Goal: Task Accomplishment & Management: Complete application form

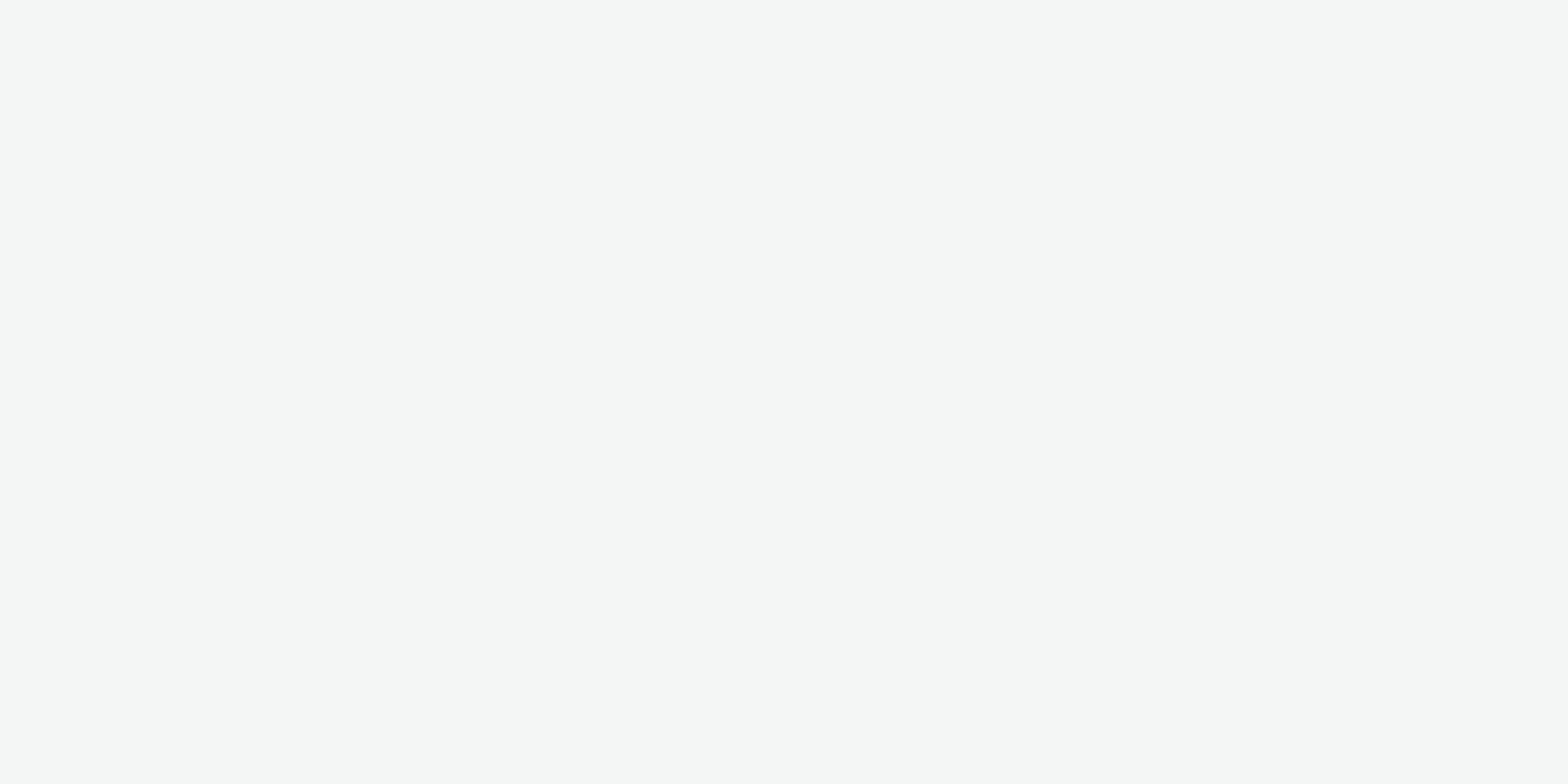
select select "11a7df10-284f-415c-b52a-427acf4c31ae"
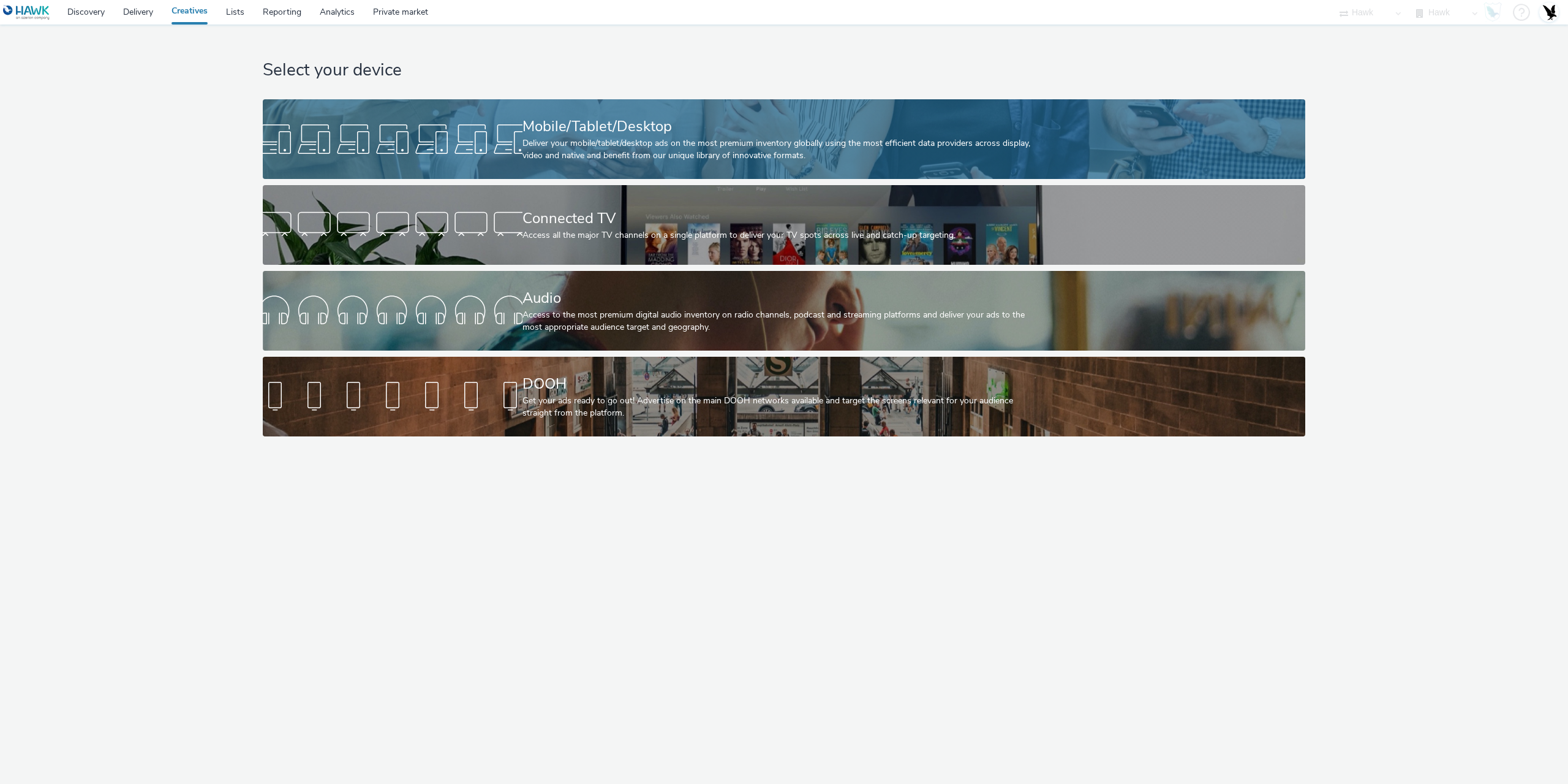
click at [508, 130] on div at bounding box center [393, 139] width 260 height 39
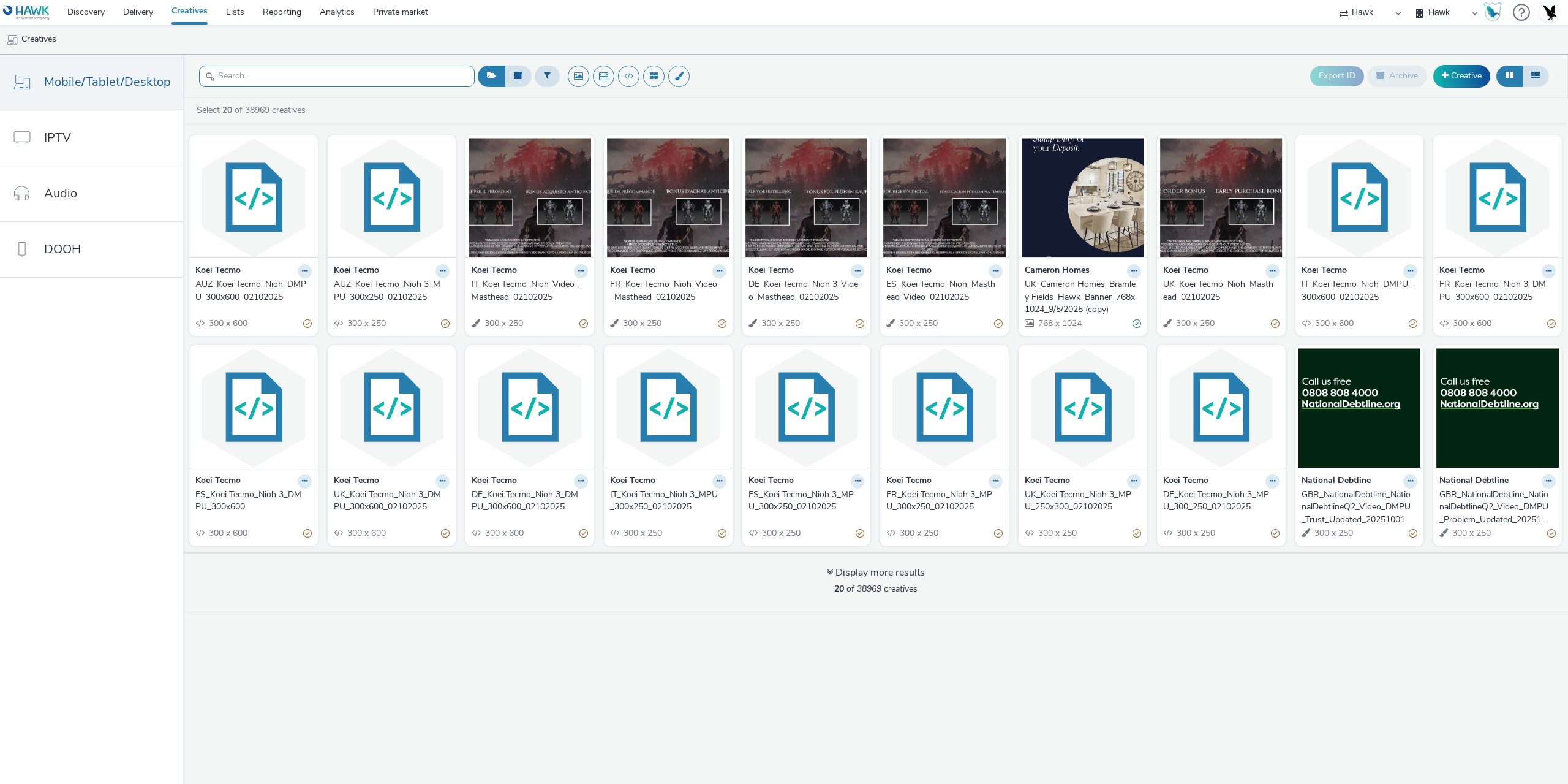
click at [253, 81] on input "text" at bounding box center [336, 77] width 275 height 21
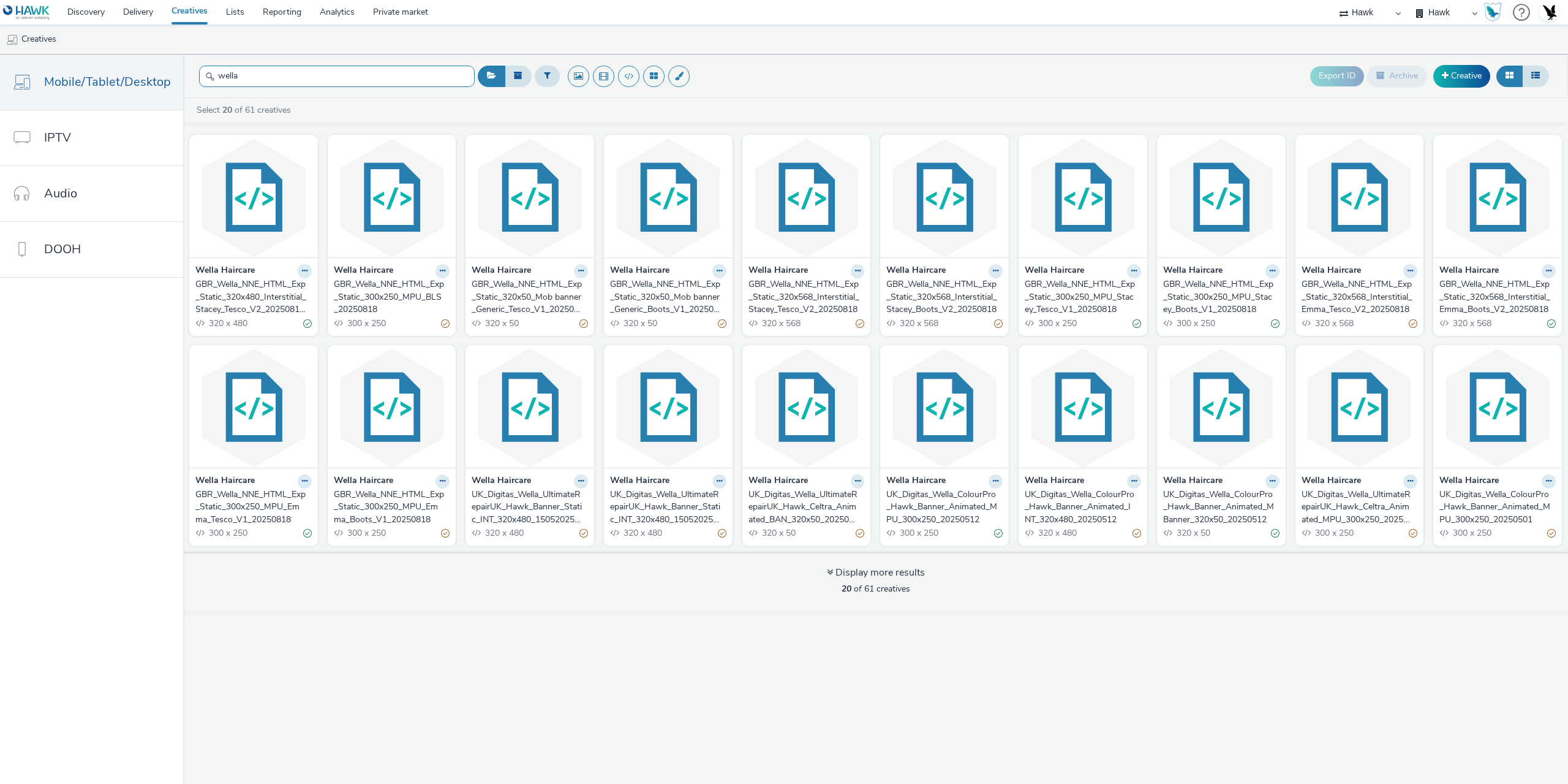
type input "wella"
click at [271, 304] on div "GBR_Wella_NNE_HTML_Exp_Static_320x480_Interstitial_Stacey_Tesco_V2_20250818 (TE…" at bounding box center [252, 296] width 112 height 37
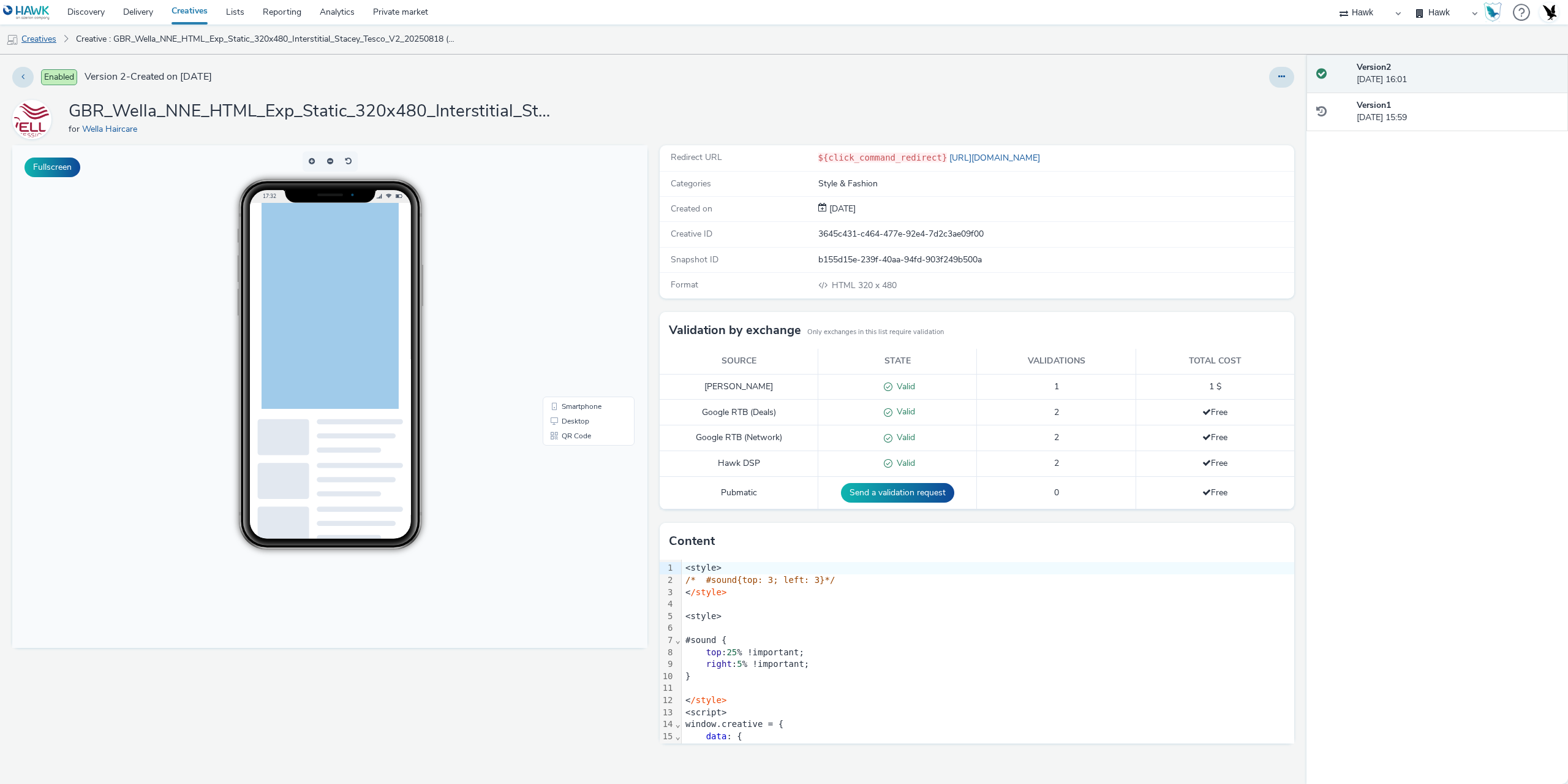
click at [36, 34] on link "Creatives" at bounding box center [31, 39] width 62 height 30
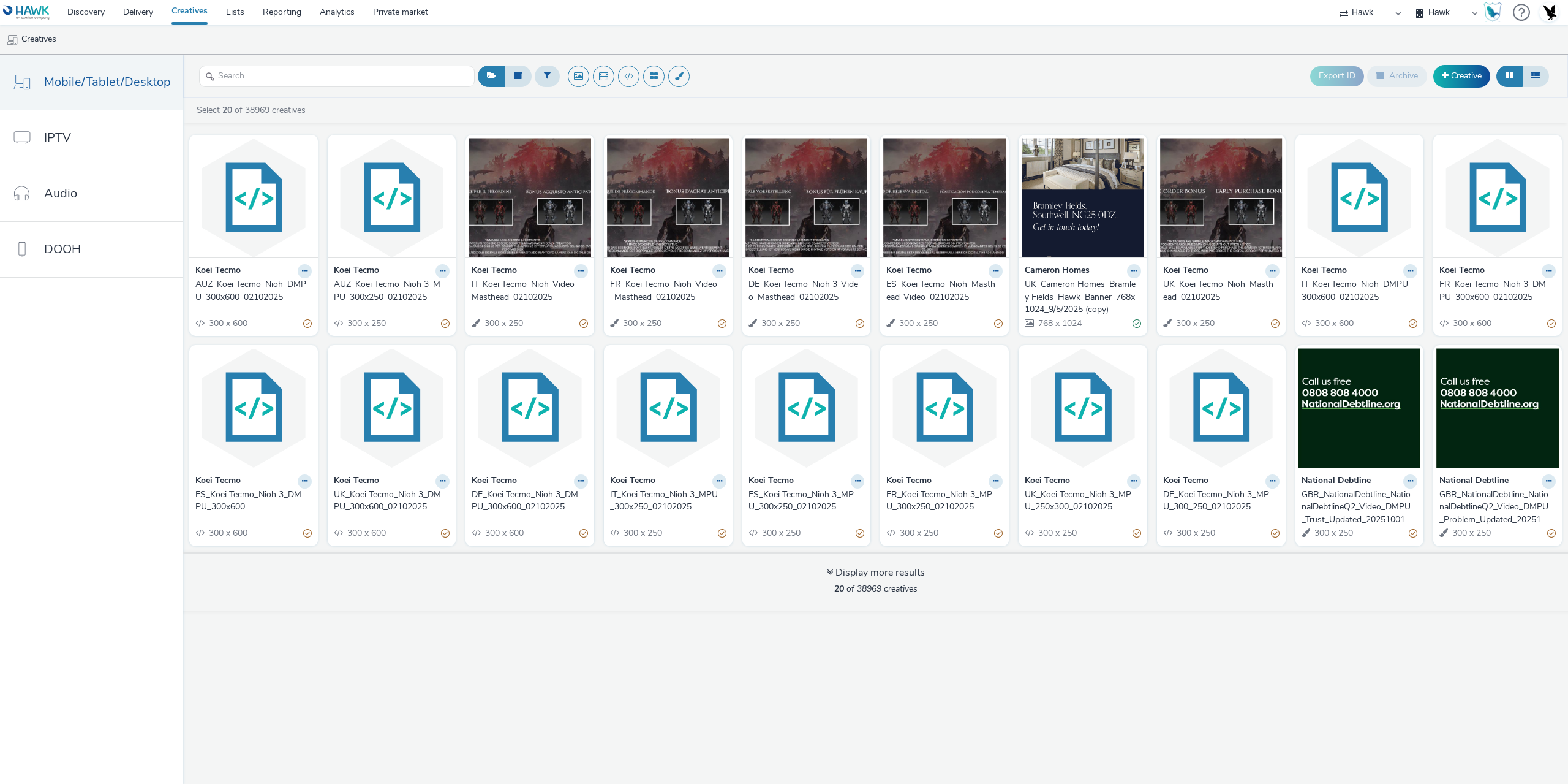
click at [791, 67] on div "Export ID Archive Creative" at bounding box center [1013, 77] width 1078 height 30
click at [1468, 87] on link "Creative" at bounding box center [1461, 76] width 57 height 22
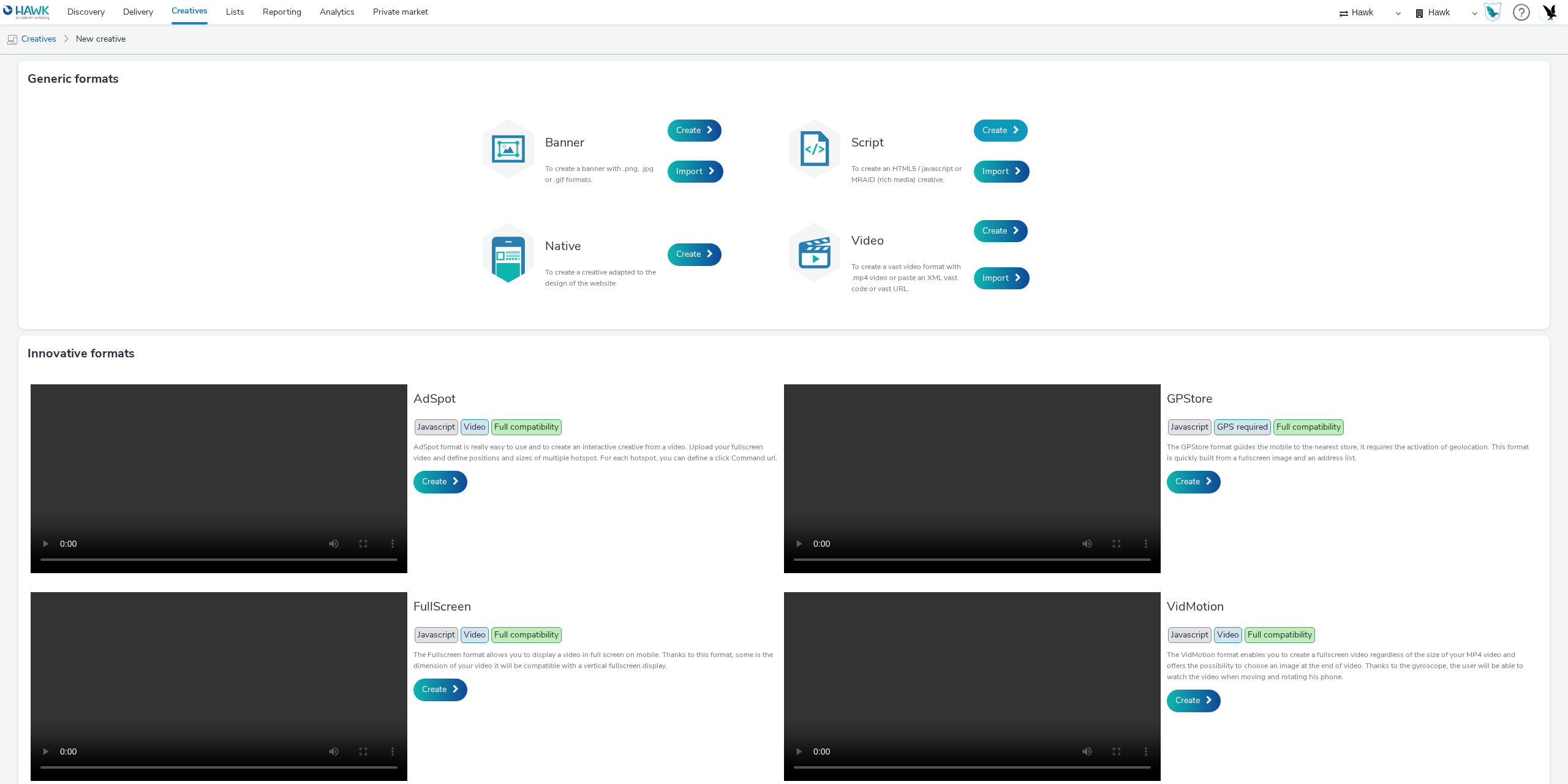
click at [1013, 135] on link "Create" at bounding box center [1001, 130] width 54 height 22
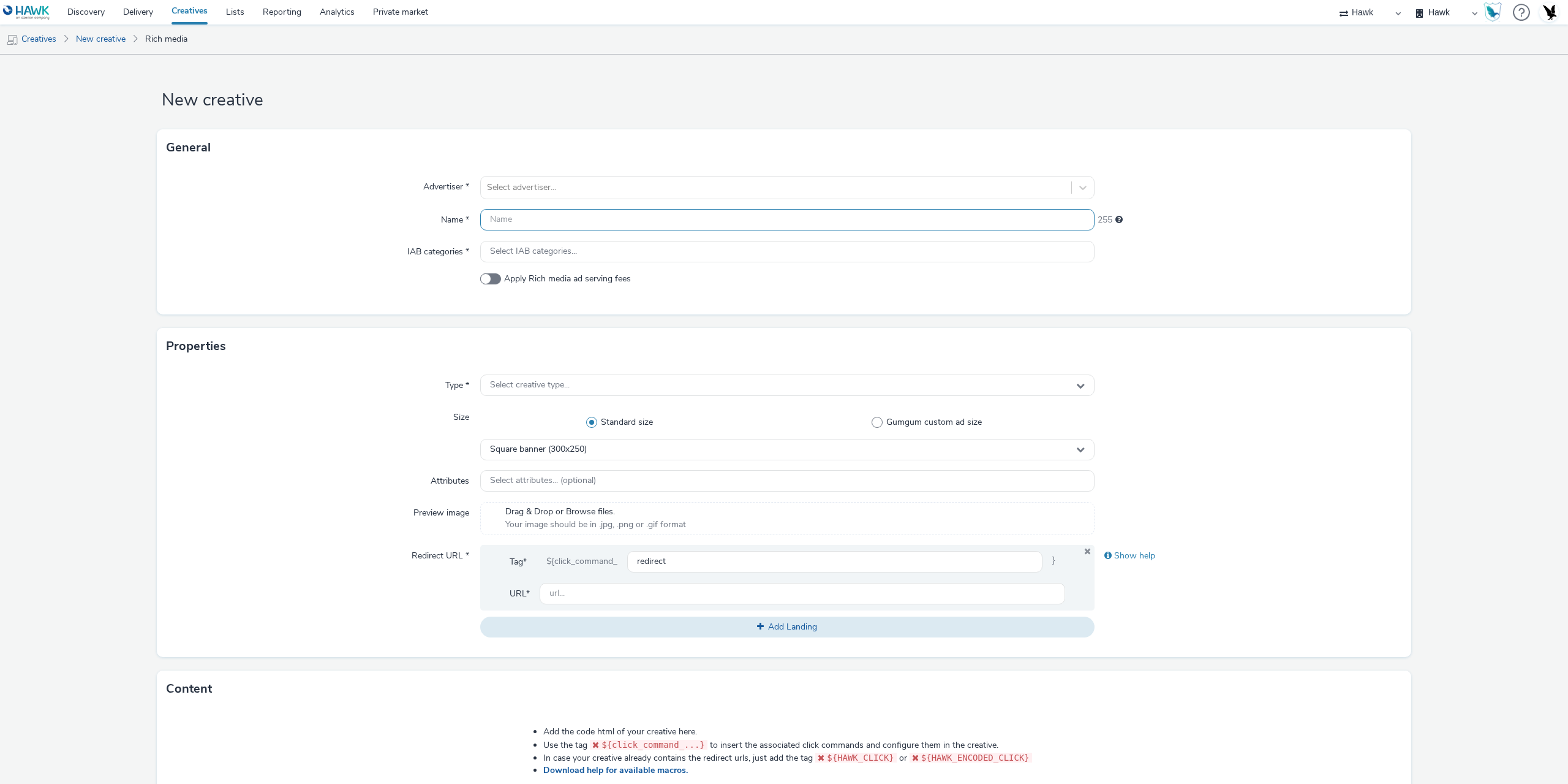
click at [525, 222] on input "text" at bounding box center [787, 220] width 614 height 21
click at [485, 176] on div "Select advertiser..." at bounding box center [787, 188] width 614 height 23
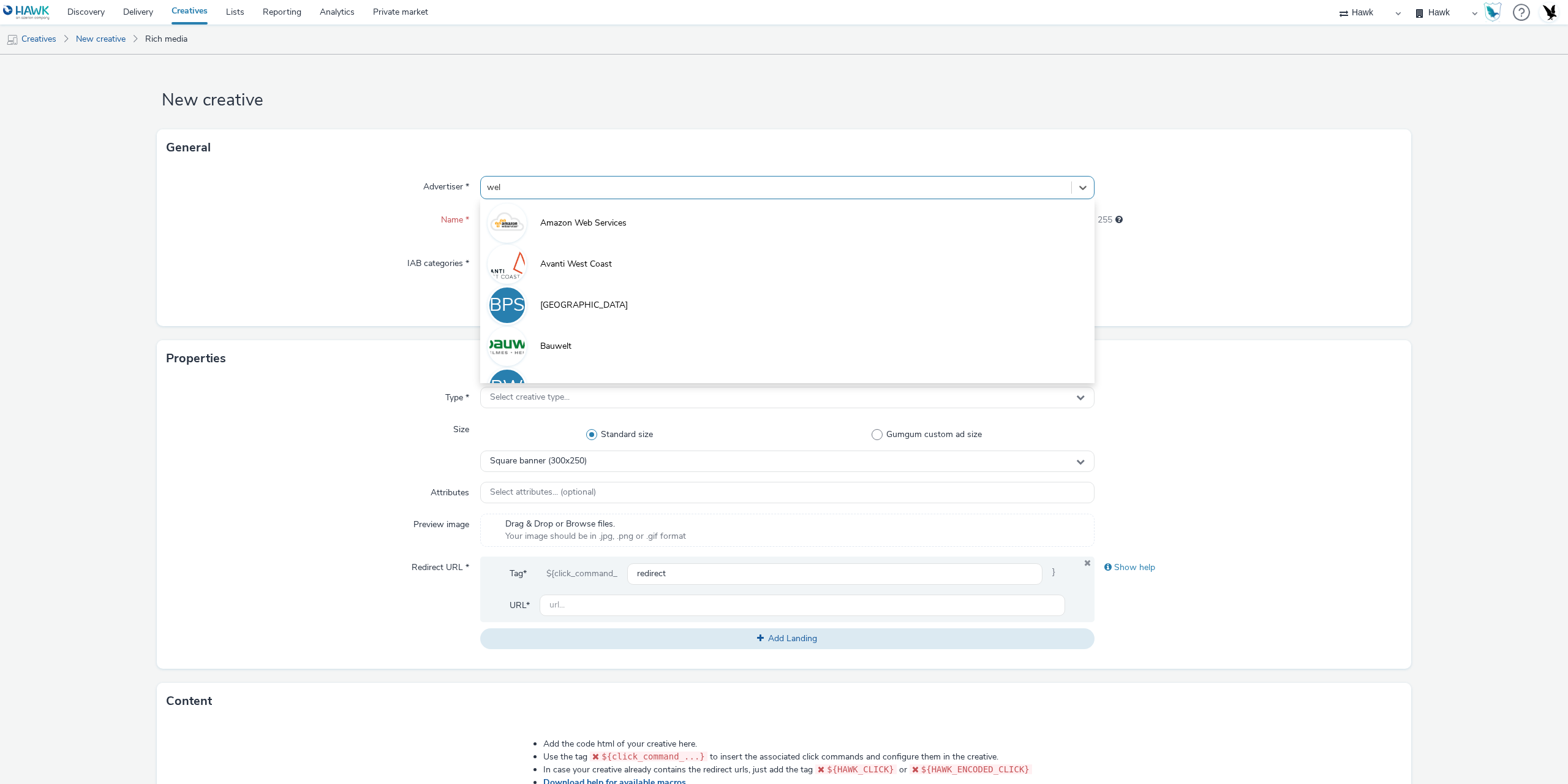
type input "wella"
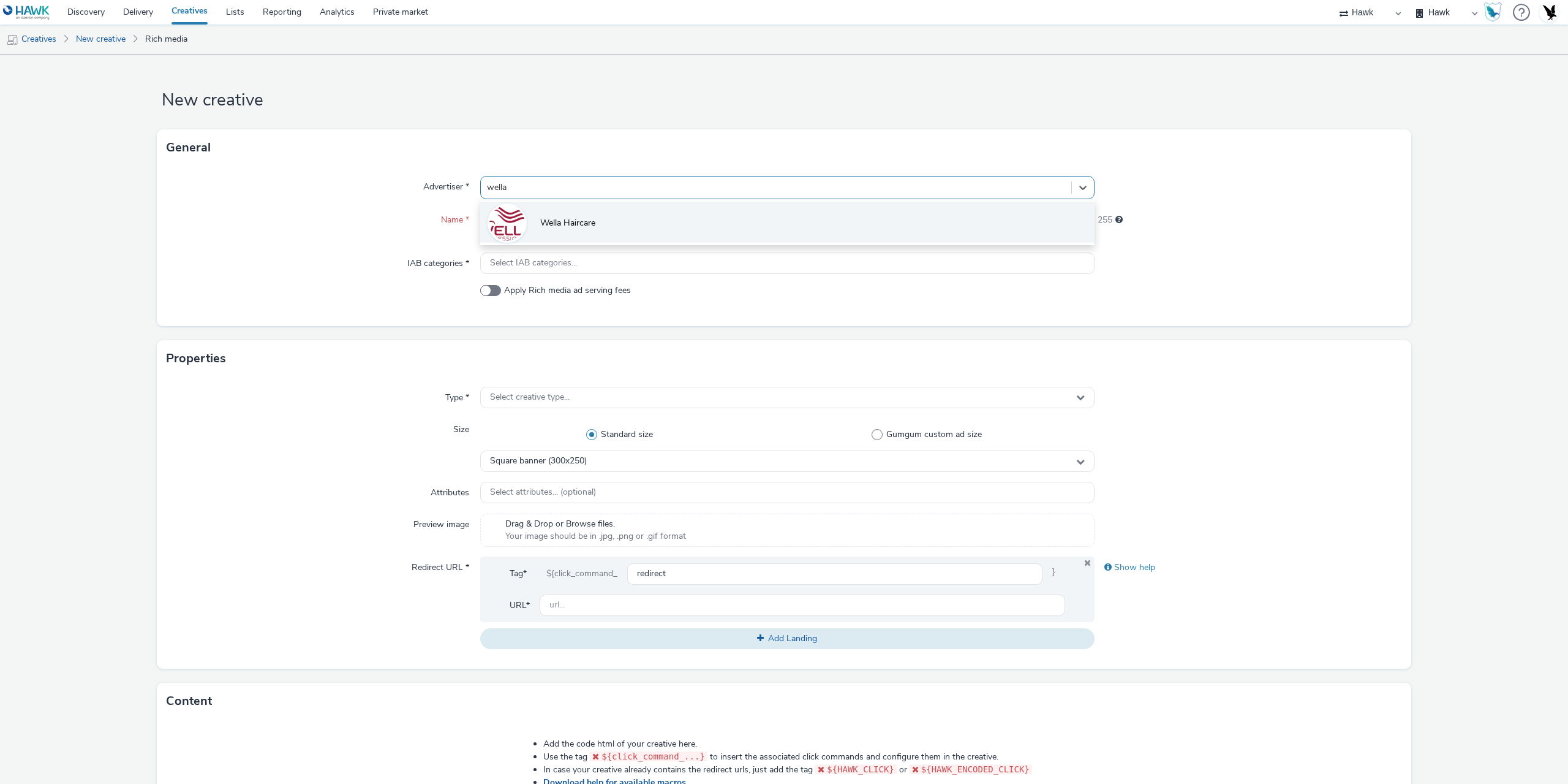
click at [562, 230] on li "Wella Haircare" at bounding box center [787, 222] width 614 height 41
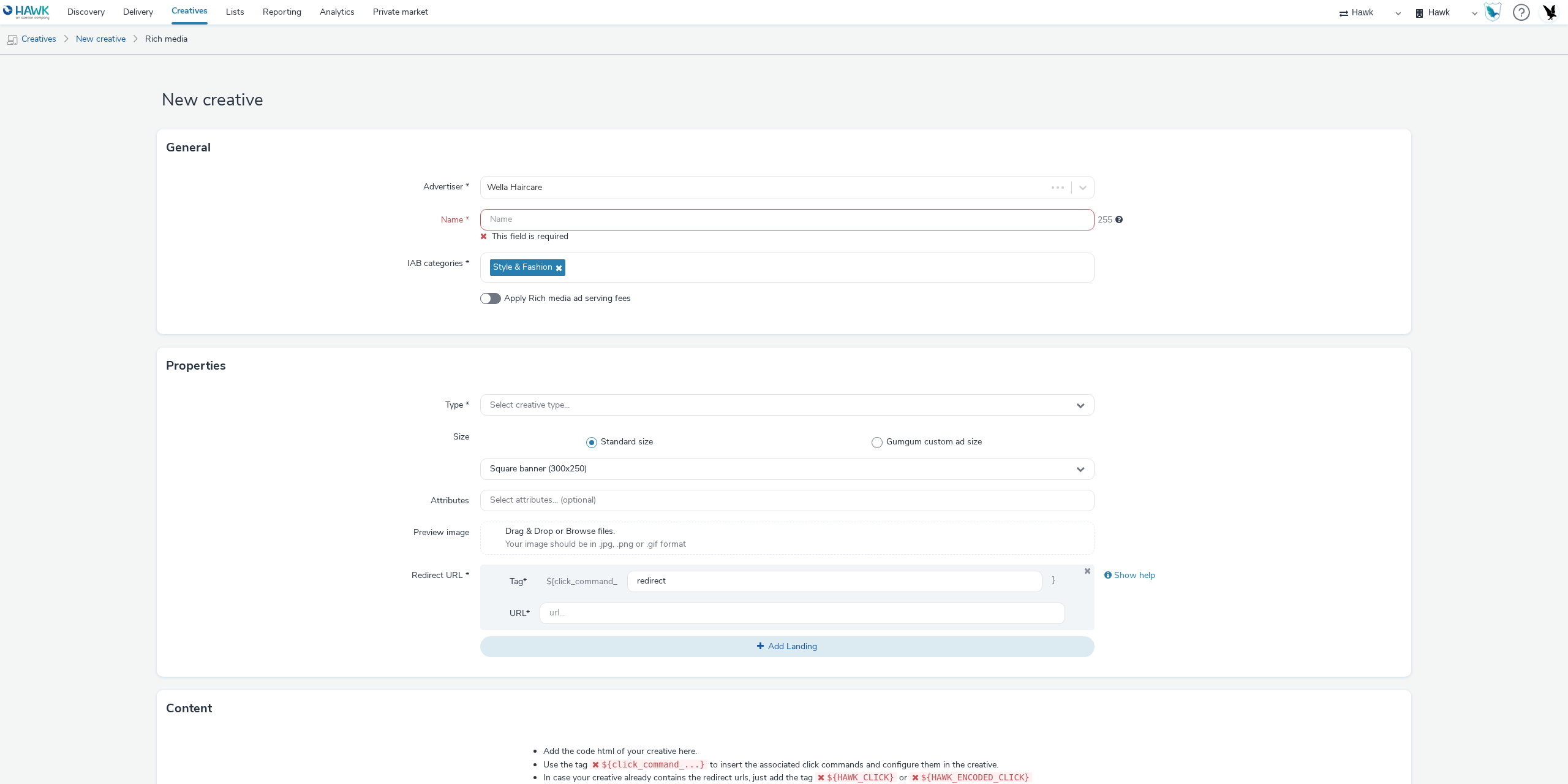
click at [515, 220] on input "text" at bounding box center [787, 220] width 614 height 21
paste input "GBR_StPierre_MorrisonsandTescoStoreSupport_Celtra_HTML_Exp_Static_320x50_MBanne…"
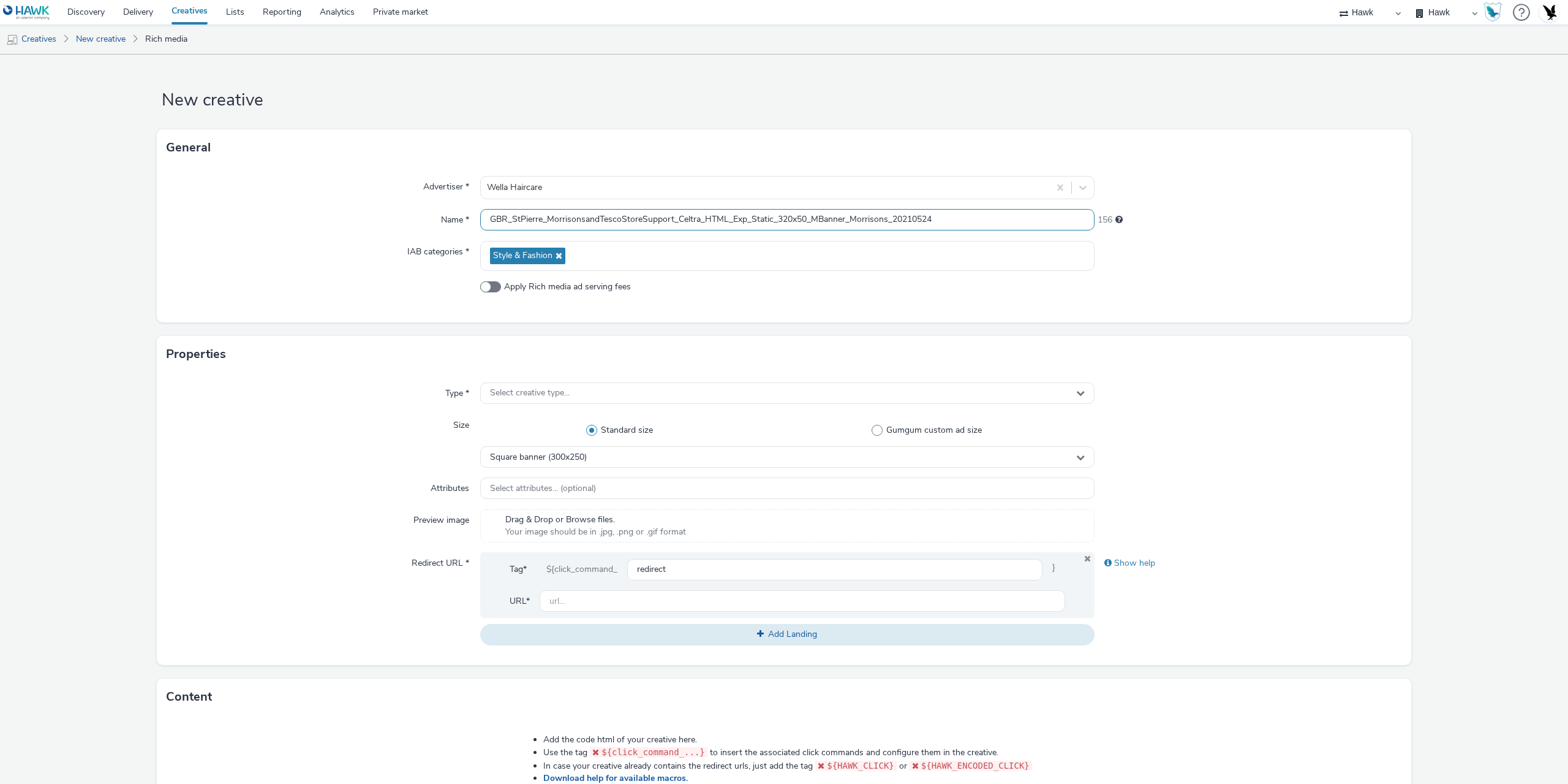
drag, startPoint x: 511, startPoint y: 219, endPoint x: 669, endPoint y: 222, distance: 158.0
click at [669, 222] on input "GBR_StPierre_MorrisonsandTescoStoreSupport_Celtra_HTML_Exp_Static_320x50_MBanne…" at bounding box center [787, 220] width 614 height 21
paste input "Wella_MakeItSmooth"
click at [617, 222] on input "GBR_Wella_MakeItSmooth_Celtra_HTML_Exp_Static_320x50_MBanner_Morrisons_20210524" at bounding box center [787, 220] width 614 height 21
click at [689, 221] on input "GBR_Wella_MakeItSmooth_Hawk_HTML_Exp_Static_320x50_MBanner_Morrisons_20210524" at bounding box center [787, 220] width 614 height 21
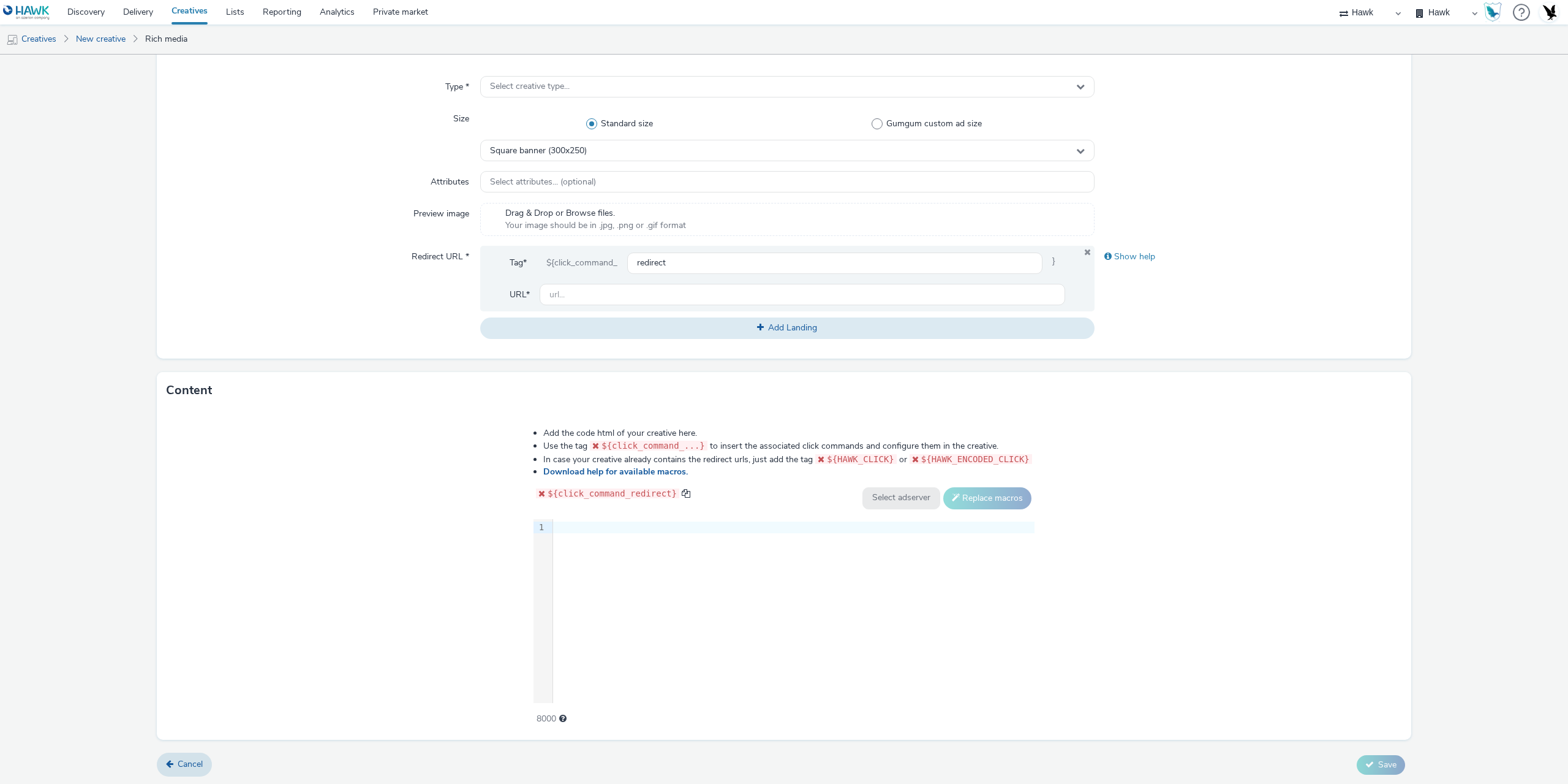
scroll to position [307, 0]
click at [710, 605] on div "9 1 ›" at bounding box center [784, 610] width 501 height 184
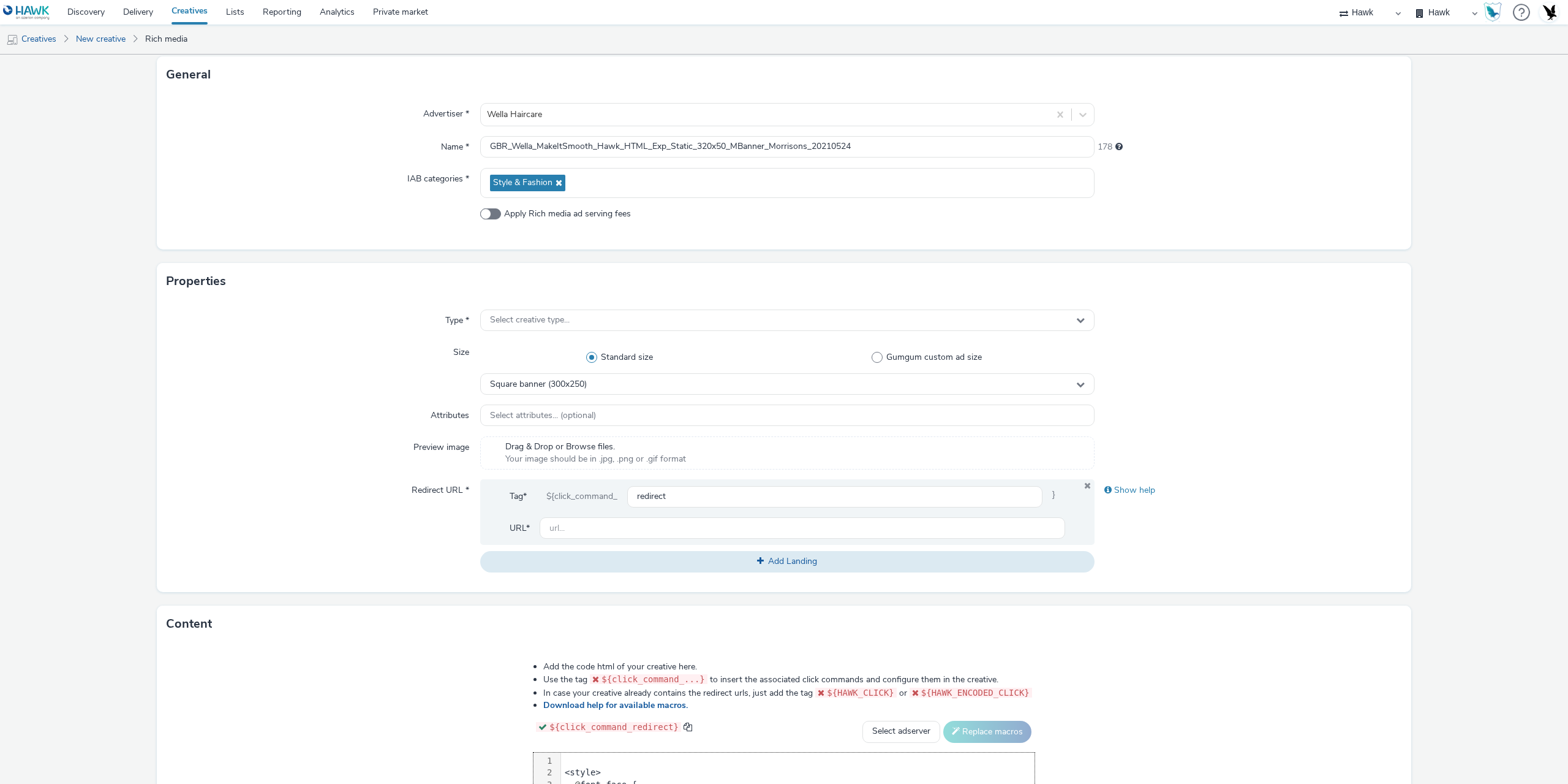
scroll to position [245, 0]
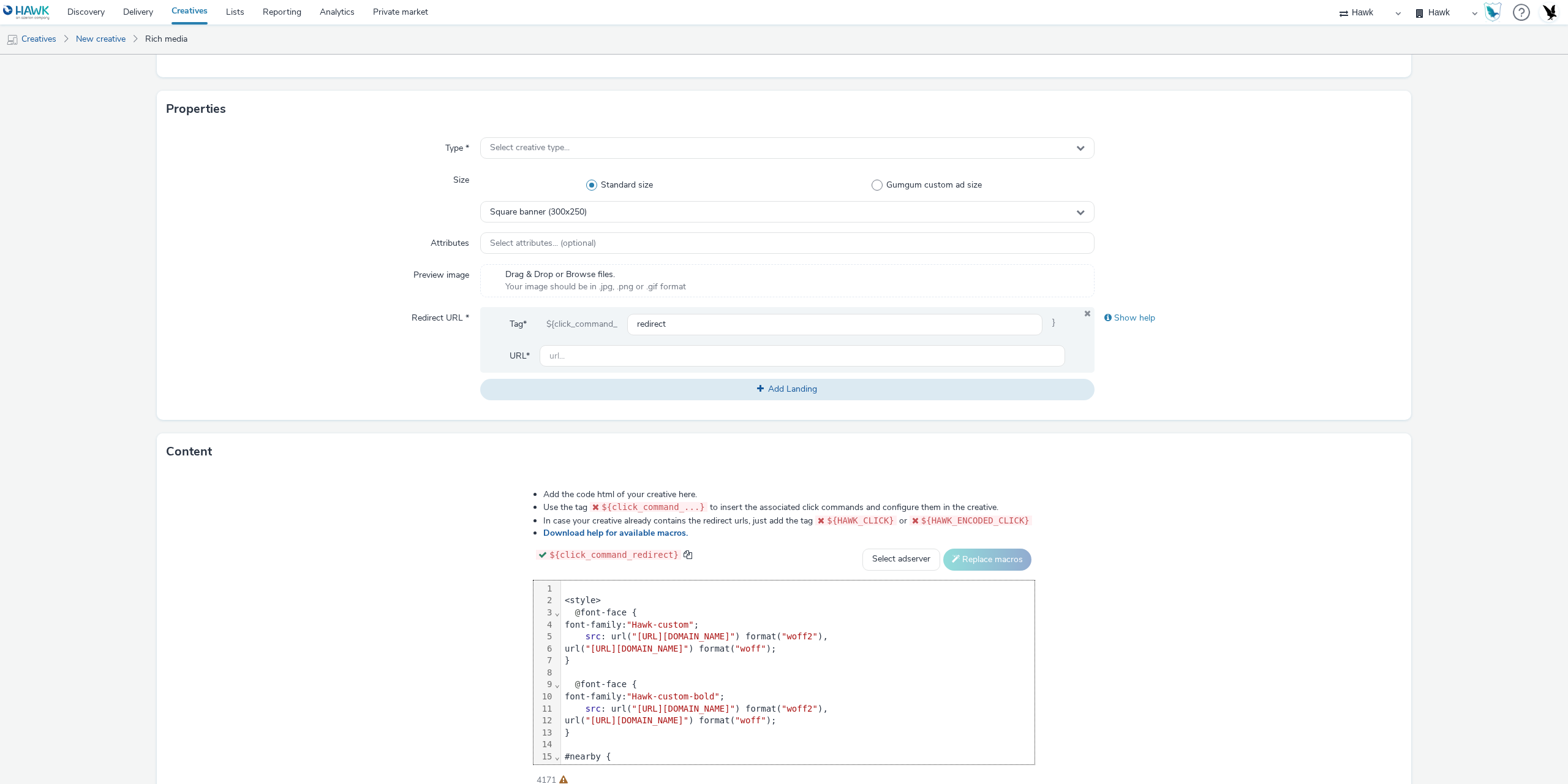
click at [561, 601] on div "<style>" at bounding box center [798, 601] width 474 height 12
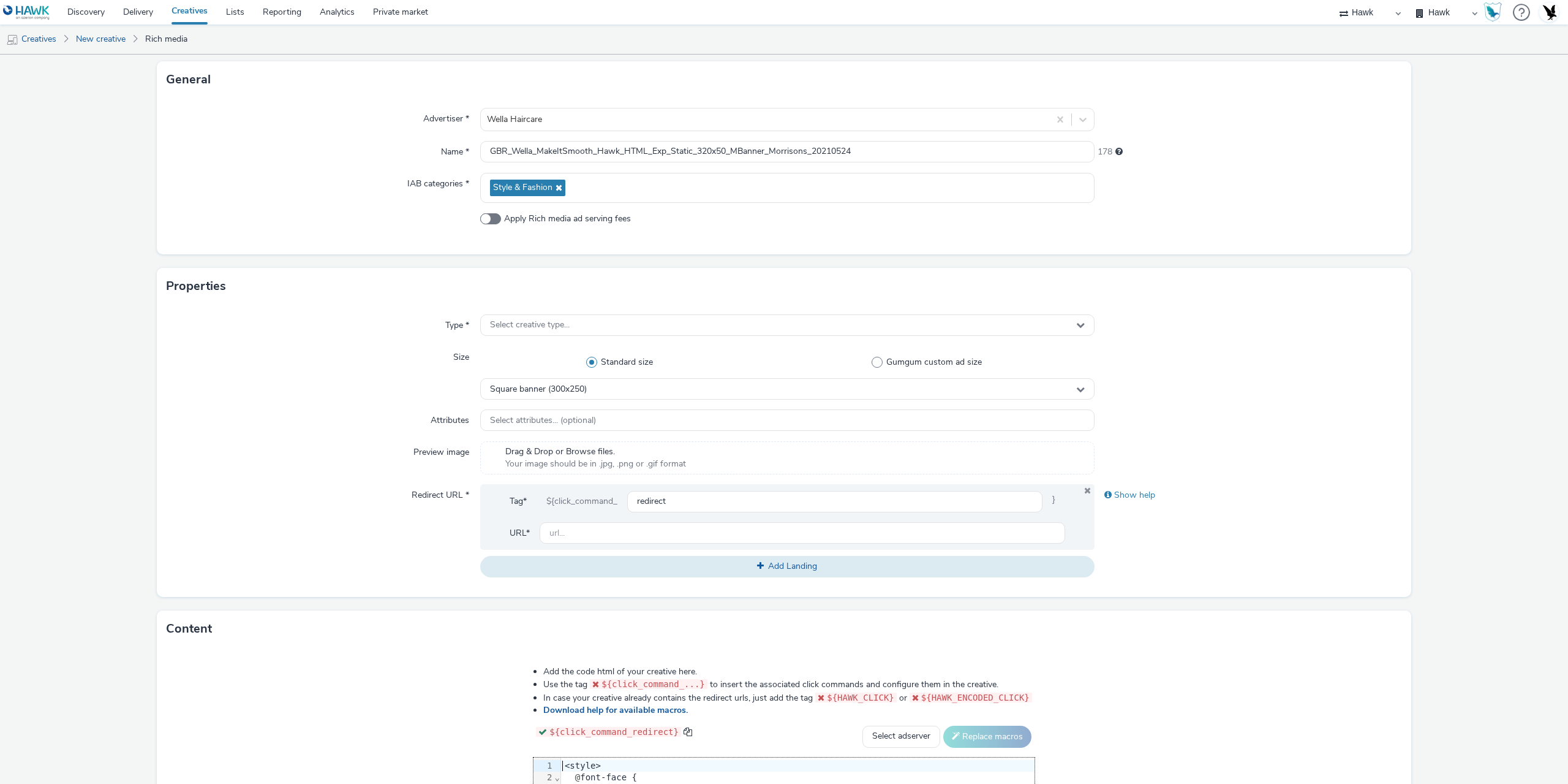
scroll to position [49, 0]
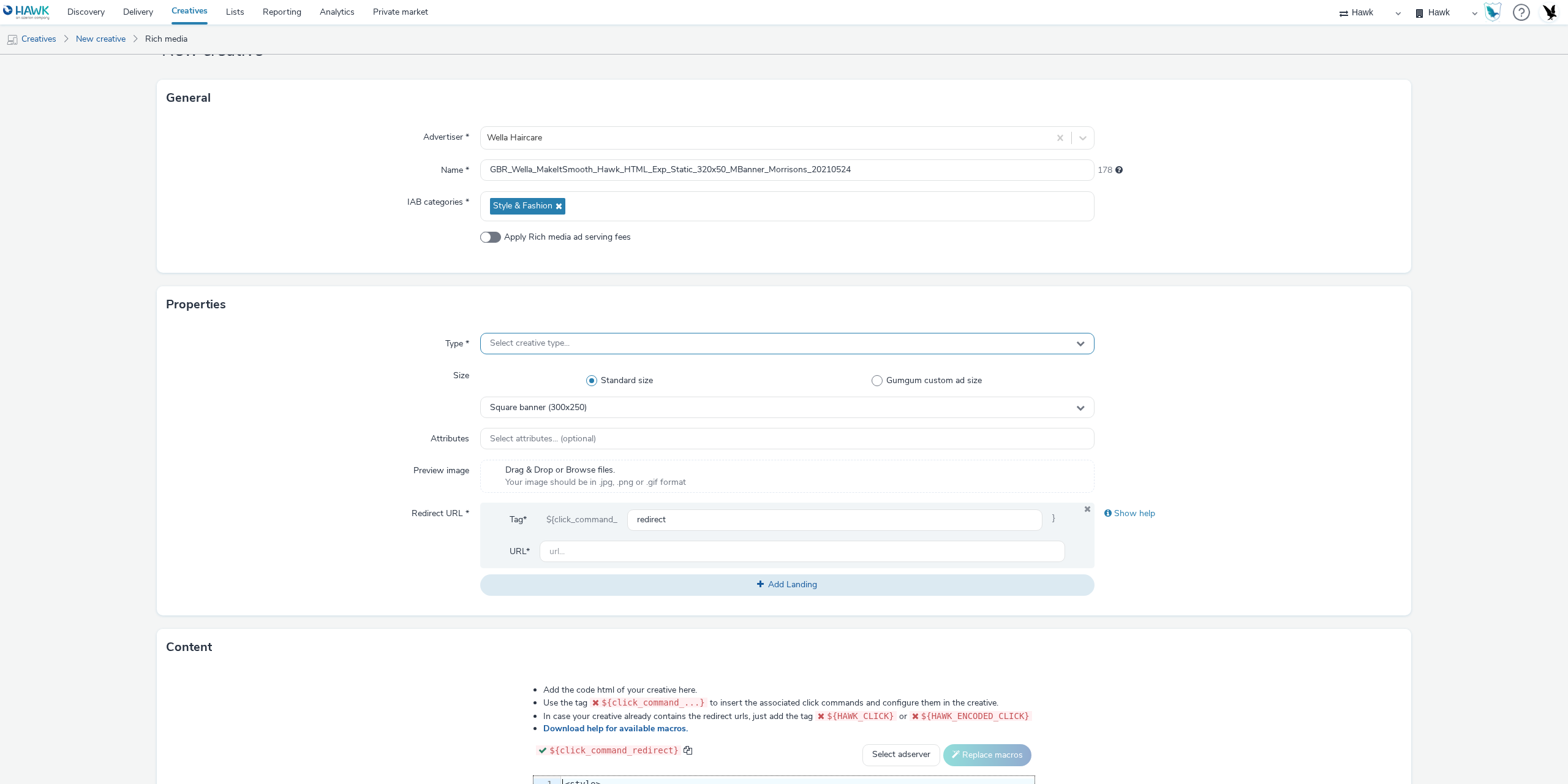
click at [525, 346] on span "Select creative type..." at bounding box center [530, 343] width 80 height 11
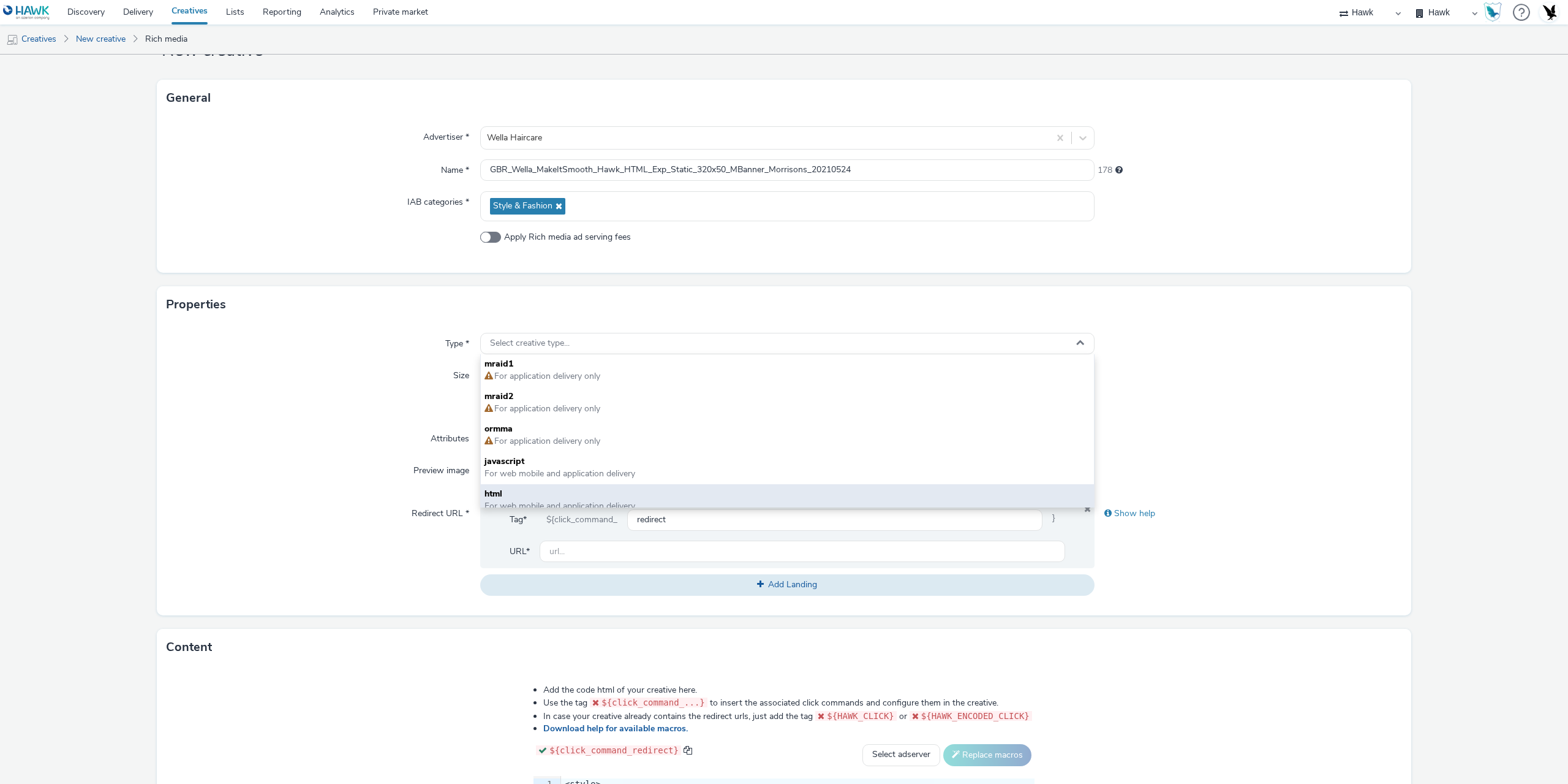
click at [512, 487] on div "html For web mobile and application delivery" at bounding box center [788, 500] width 613 height 32
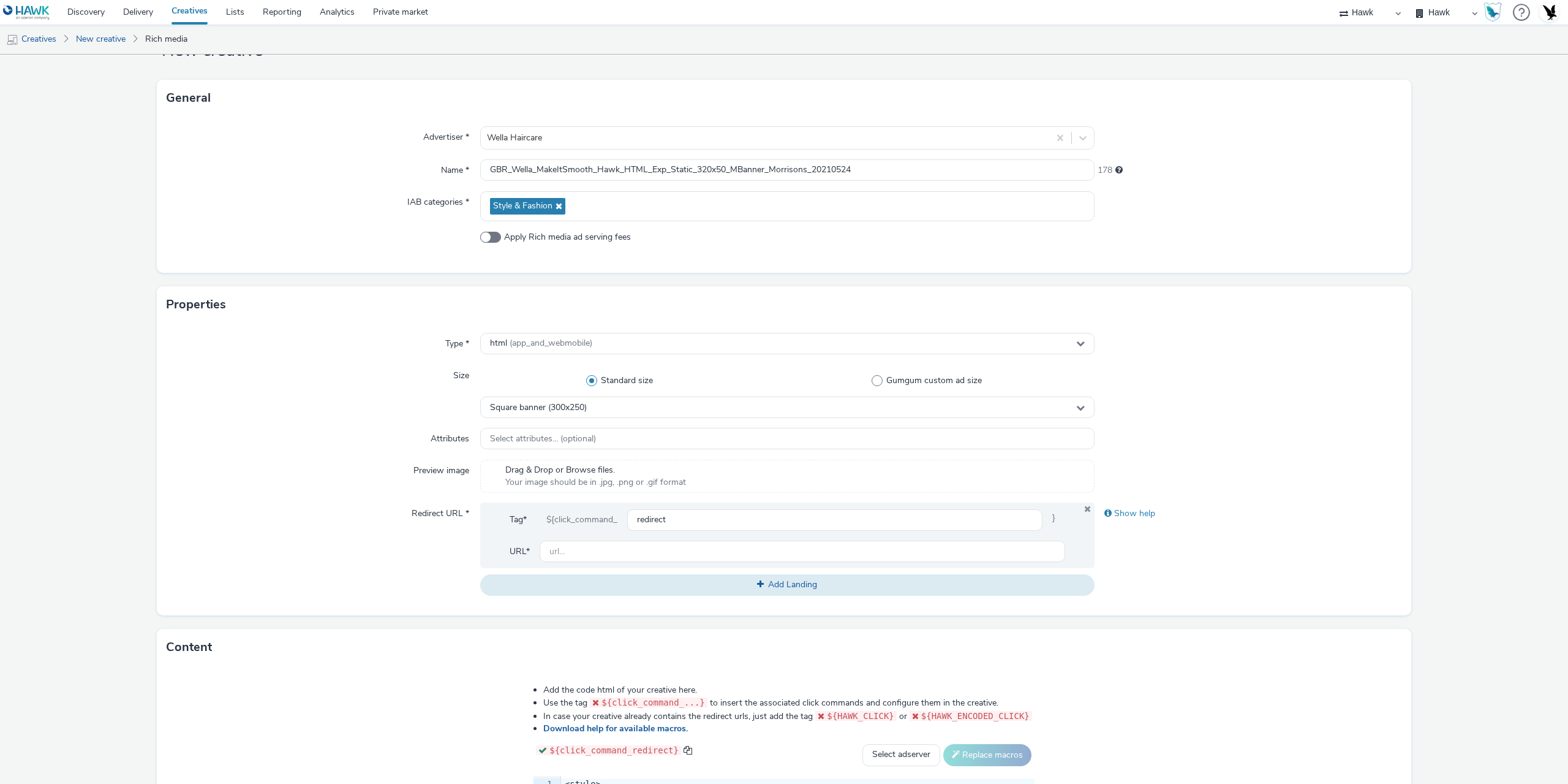
click at [354, 420] on div "Type * html (app_and_webmobile) Size Standard size Gumgum custom ad size Square…" at bounding box center [784, 469] width 1255 height 292
click at [721, 174] on input "GBR_Wella_MakeItSmooth_Hawk_HTML_Exp_Static_320x50_MBanner_Morrisons_20210524" at bounding box center [787, 170] width 614 height 21
click at [802, 168] on input "GBR_Wella_MakeItSmooth_Hawk_HTML_Exp_Static_320x50_MBanner_Morrisons_20210524" at bounding box center [787, 170] width 614 height 21
click at [882, 165] on input "GBR_Wella_MakeItSmooth_Hawk_HTML_Exp_Static_320x50_MBanner_GPStore_20210524" at bounding box center [787, 170] width 614 height 21
click at [821, 169] on input "GBR_Wella_MakeItSmooth_Hawk_HTML_Exp_Static_320x50_MBanner_GPStore_20210524" at bounding box center [787, 170] width 614 height 21
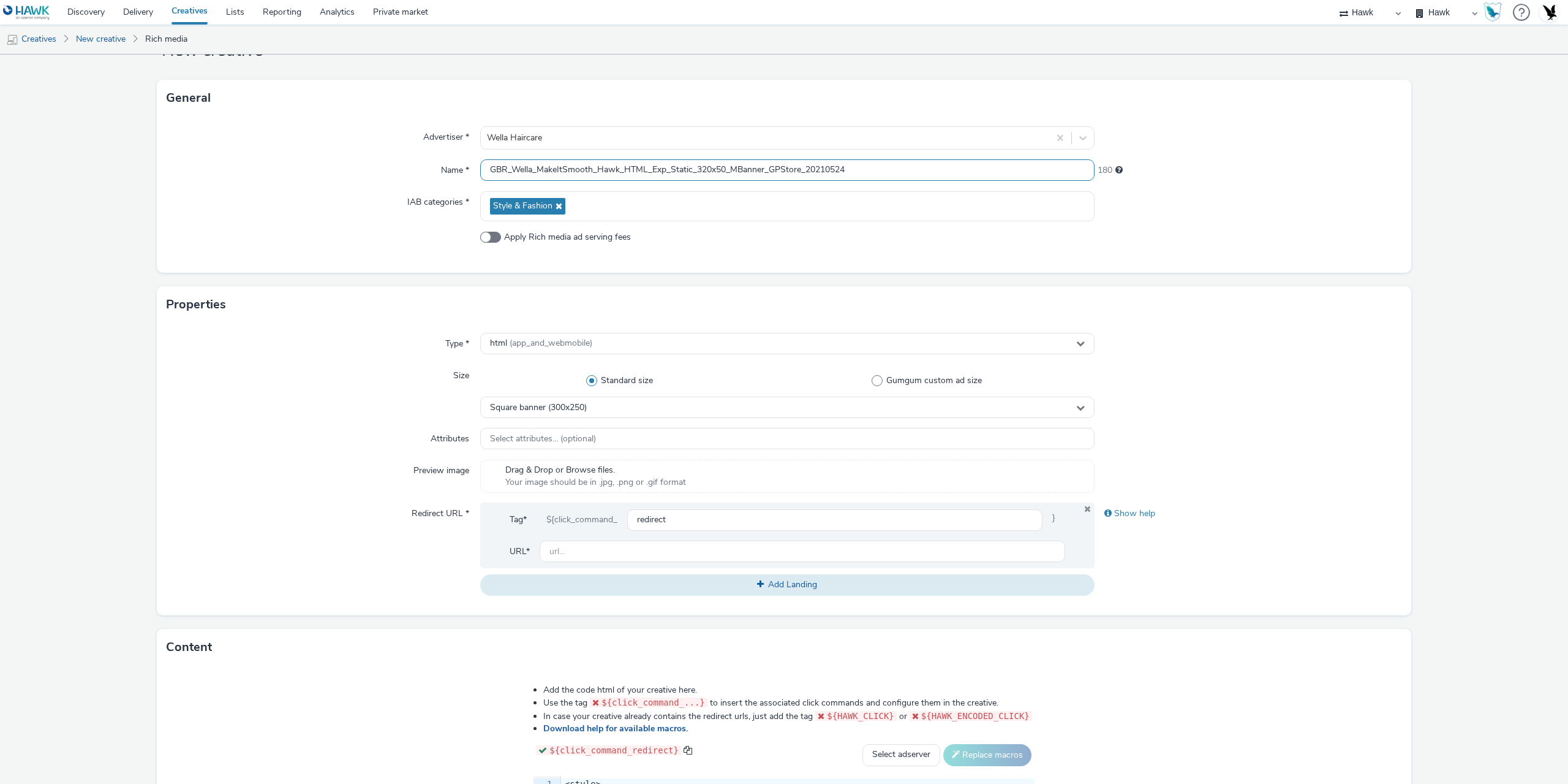
click at [822, 169] on input "GBR_Wella_MakeItSmooth_Hawk_HTML_Exp_Static_320x50_MBanner_GPStore_20210524" at bounding box center [787, 170] width 614 height 21
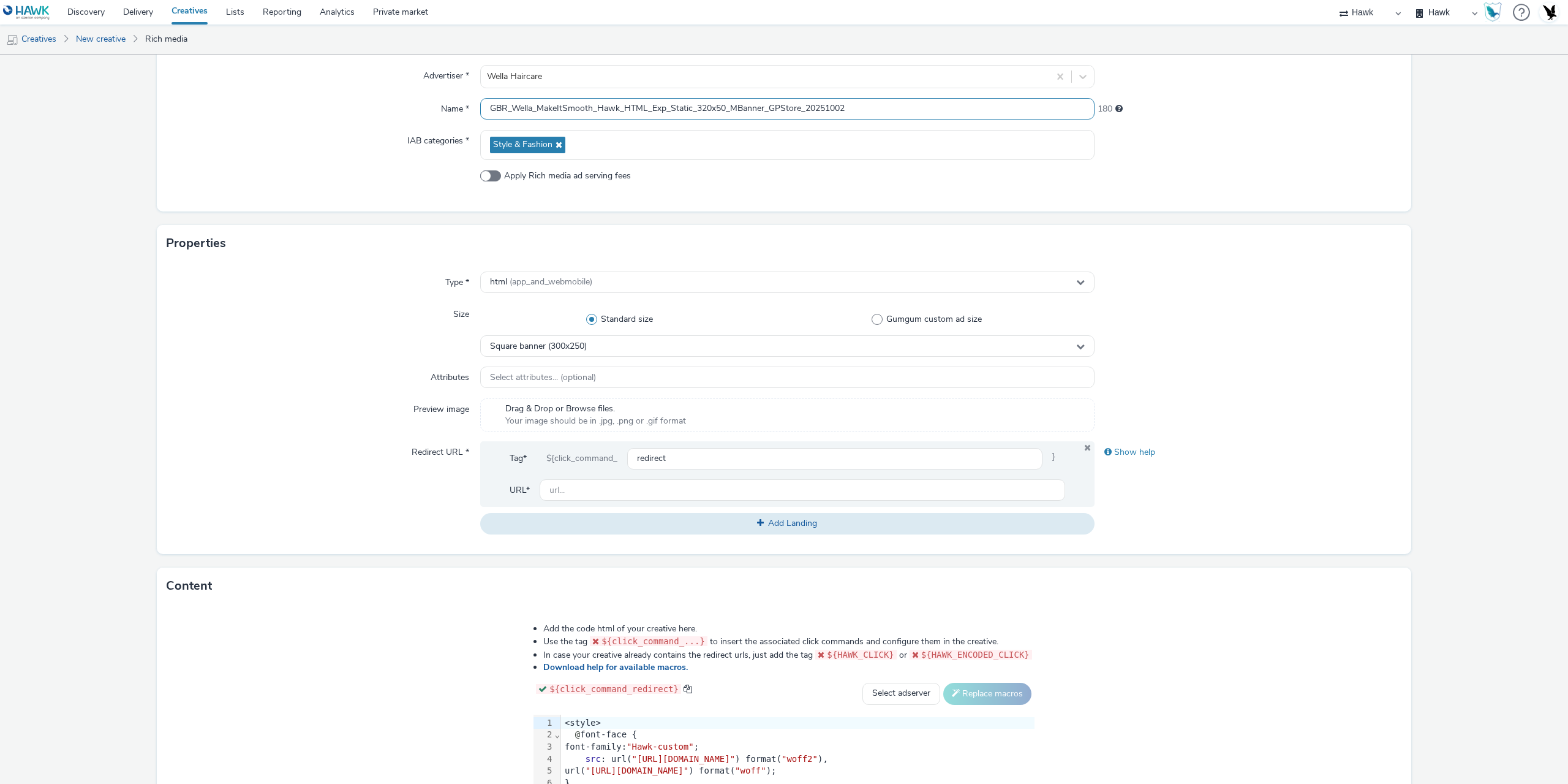
type input "GBR_Wella_MakeItSmooth_Hawk_HTML_Exp_Static_320x50_MBanner_GPStore_20251002"
drag, startPoint x: 561, startPoint y: 486, endPoint x: 544, endPoint y: 489, distance: 17.3
click at [561, 486] on input "text" at bounding box center [802, 490] width 525 height 21
paste input "[URL][DOMAIN_NAME]"
type input "[URL][DOMAIN_NAME]"
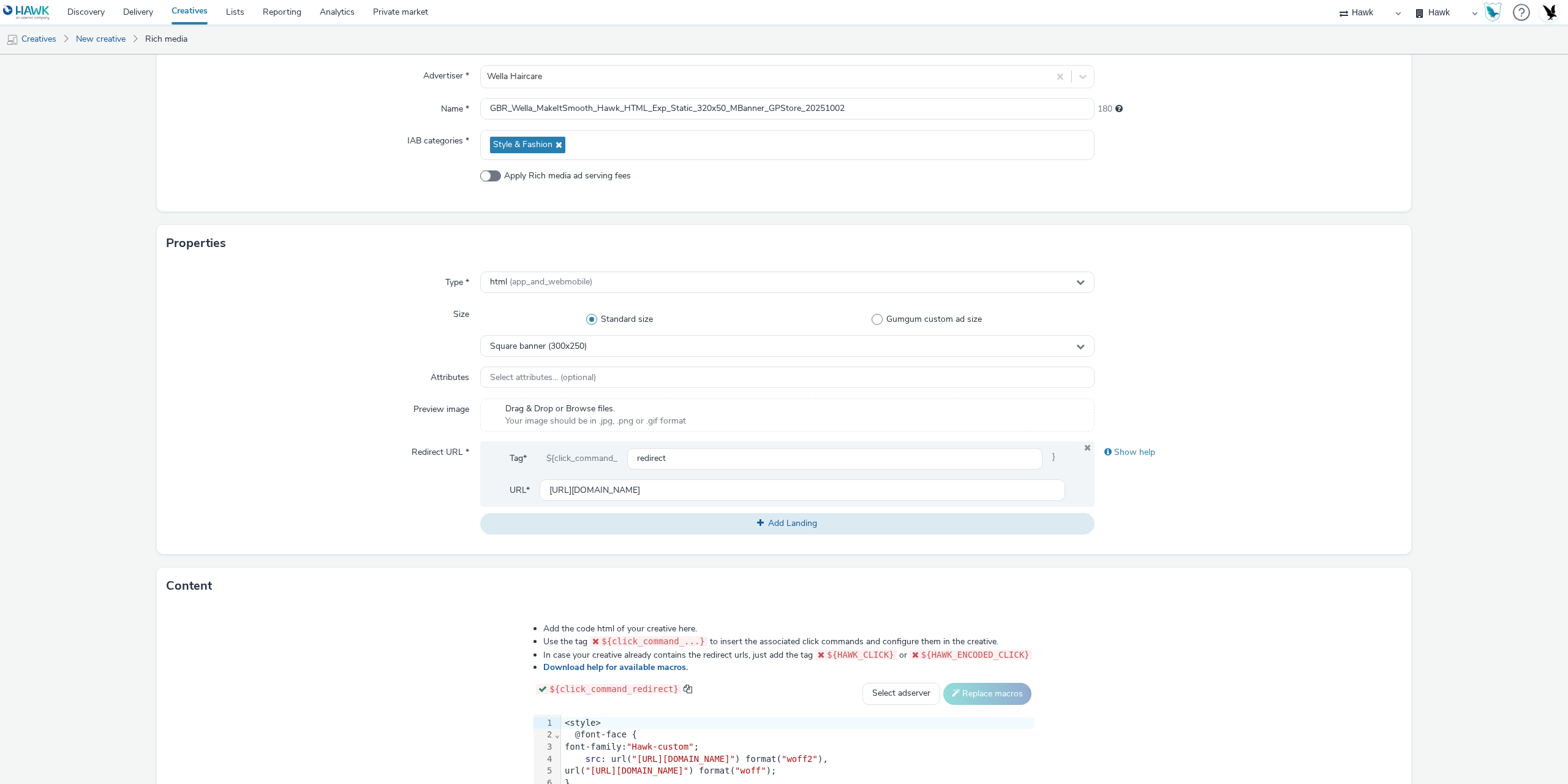
click at [187, 449] on div "Redirect URL *" at bounding box center [323, 487] width 313 height 93
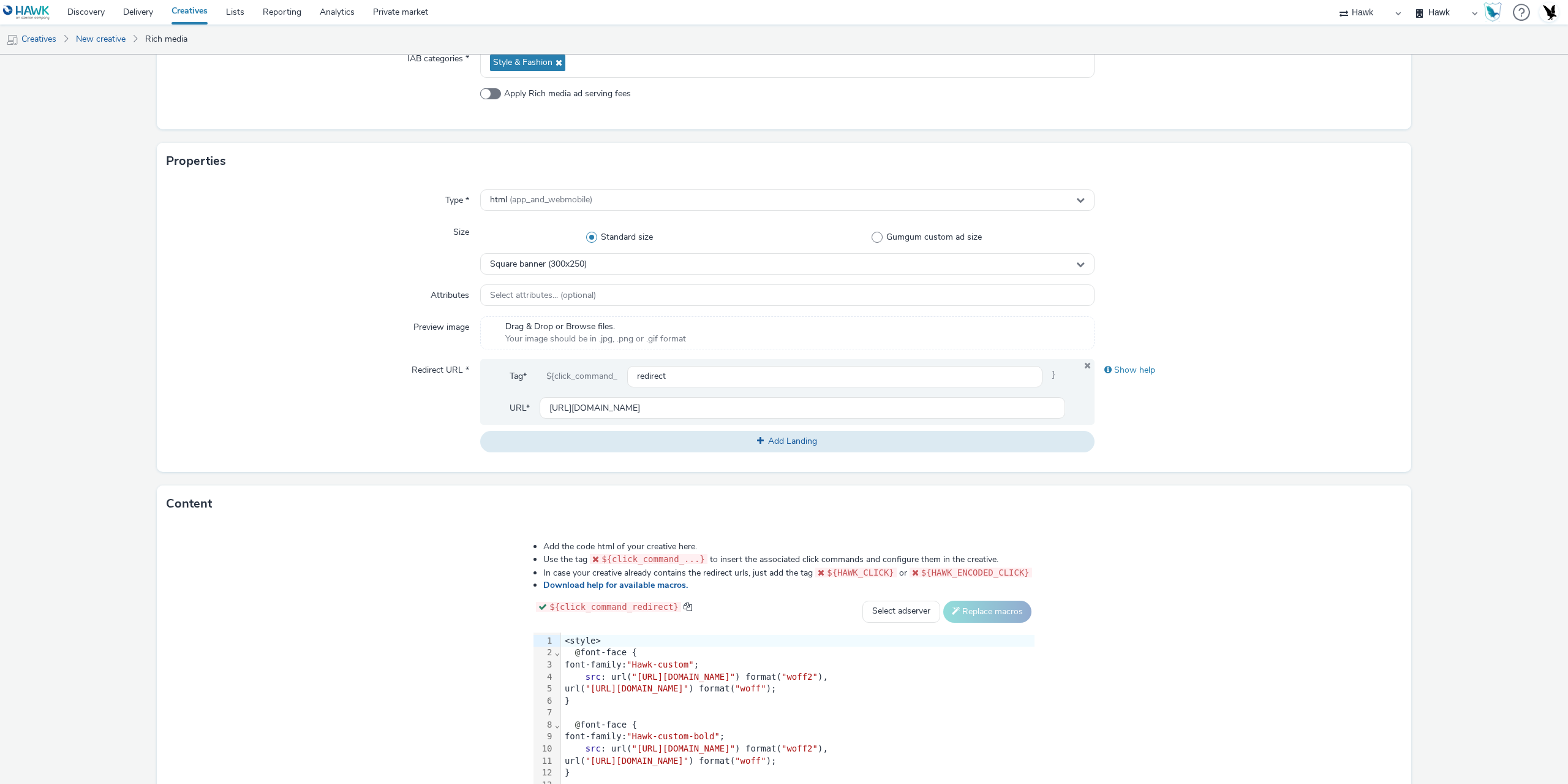
scroll to position [307, 0]
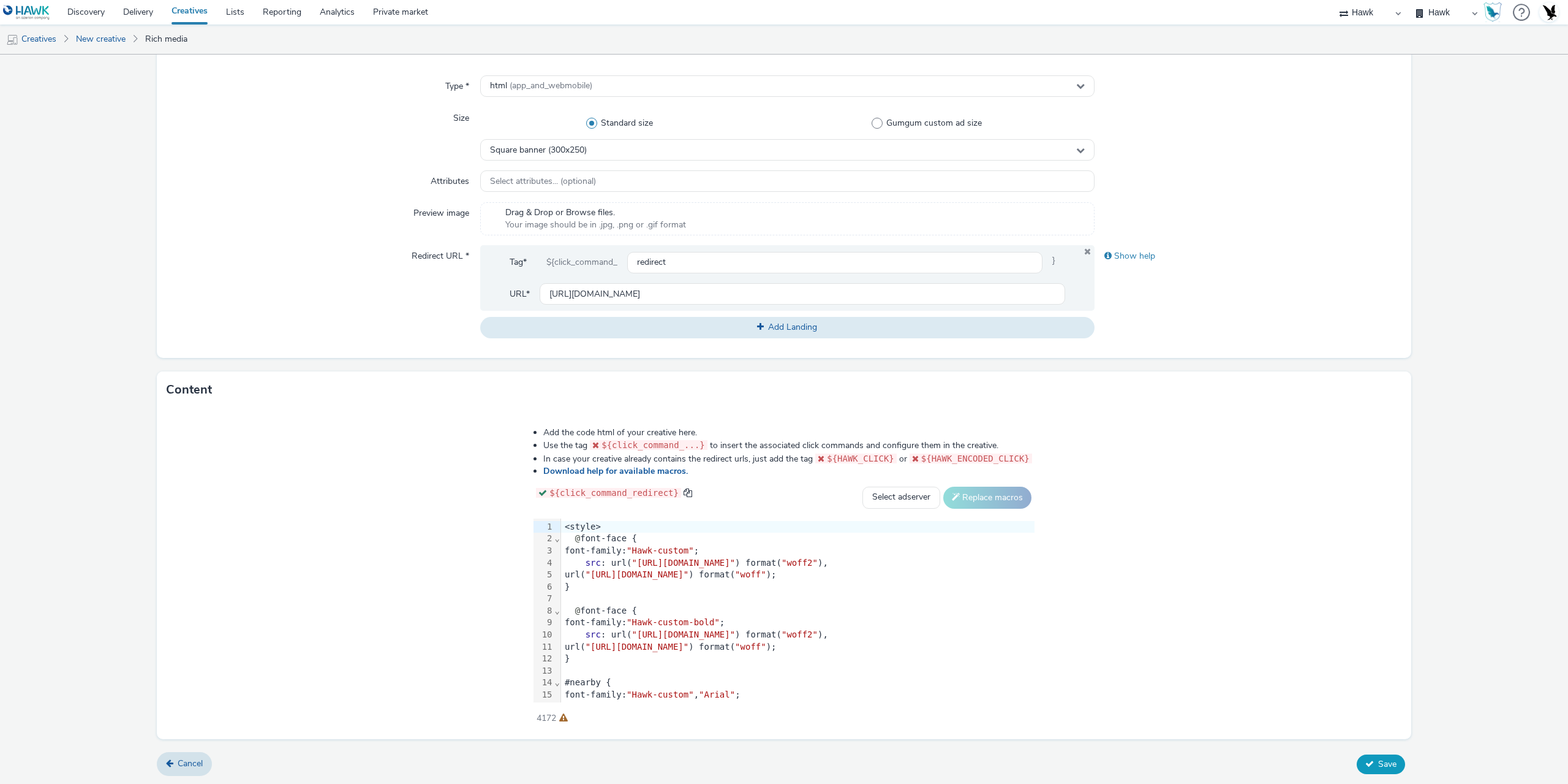
click at [1385, 768] on span "Save" at bounding box center [1387, 764] width 18 height 12
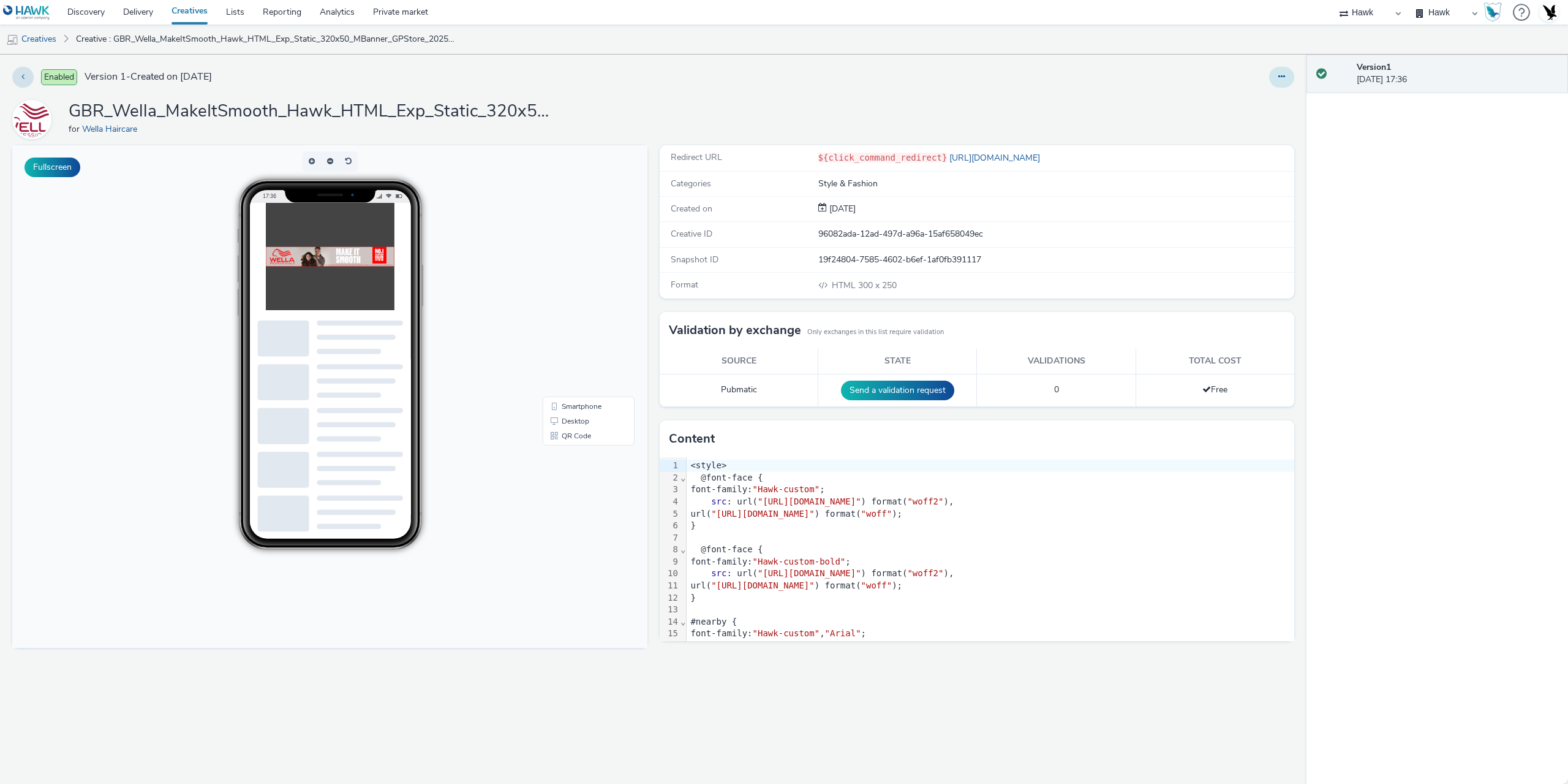
click at [1283, 74] on icon at bounding box center [1282, 77] width 7 height 8
click at [1265, 122] on link "Duplicate" at bounding box center [1249, 127] width 92 height 25
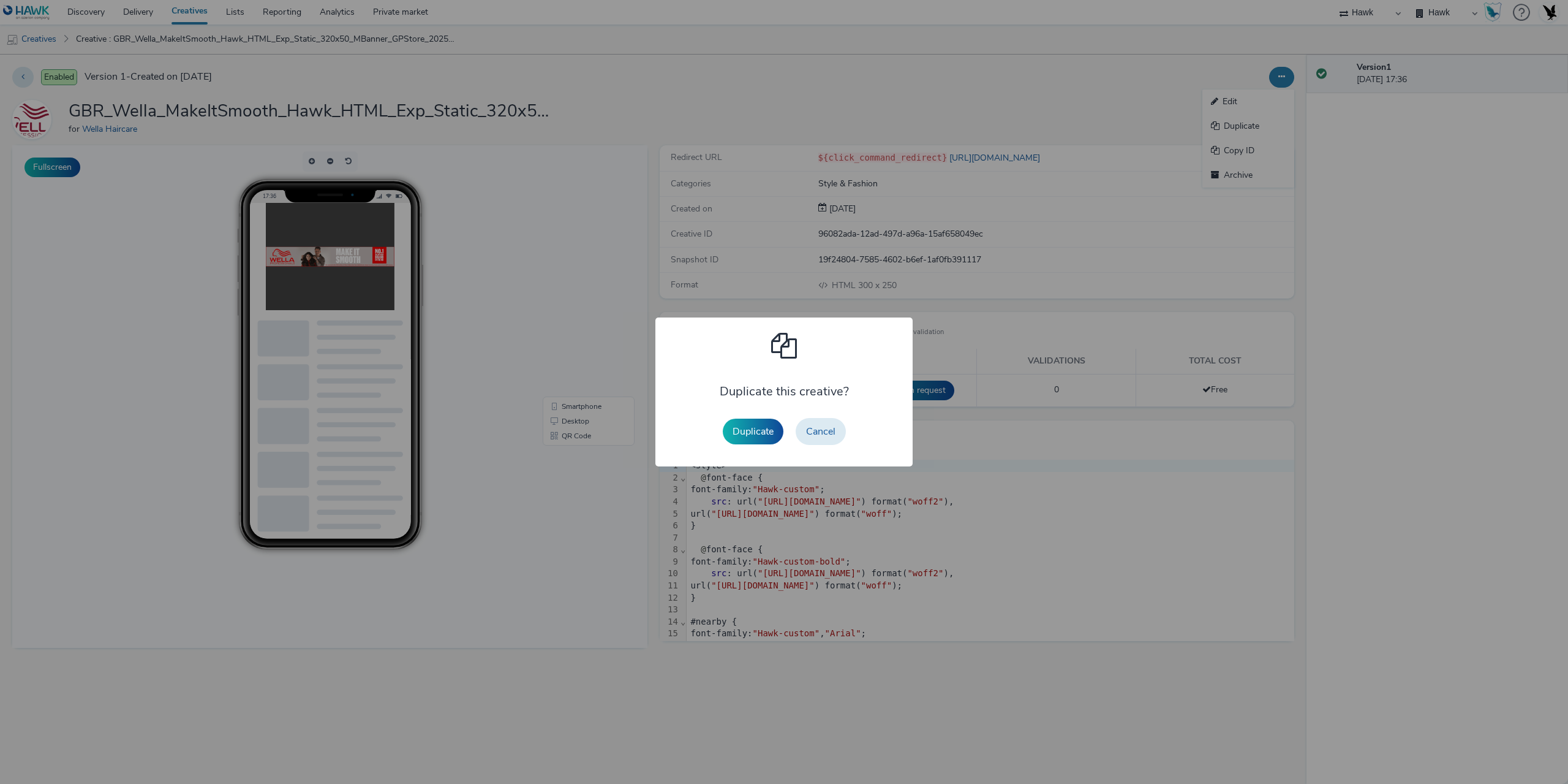
click at [765, 442] on button "Duplicate" at bounding box center [753, 431] width 61 height 26
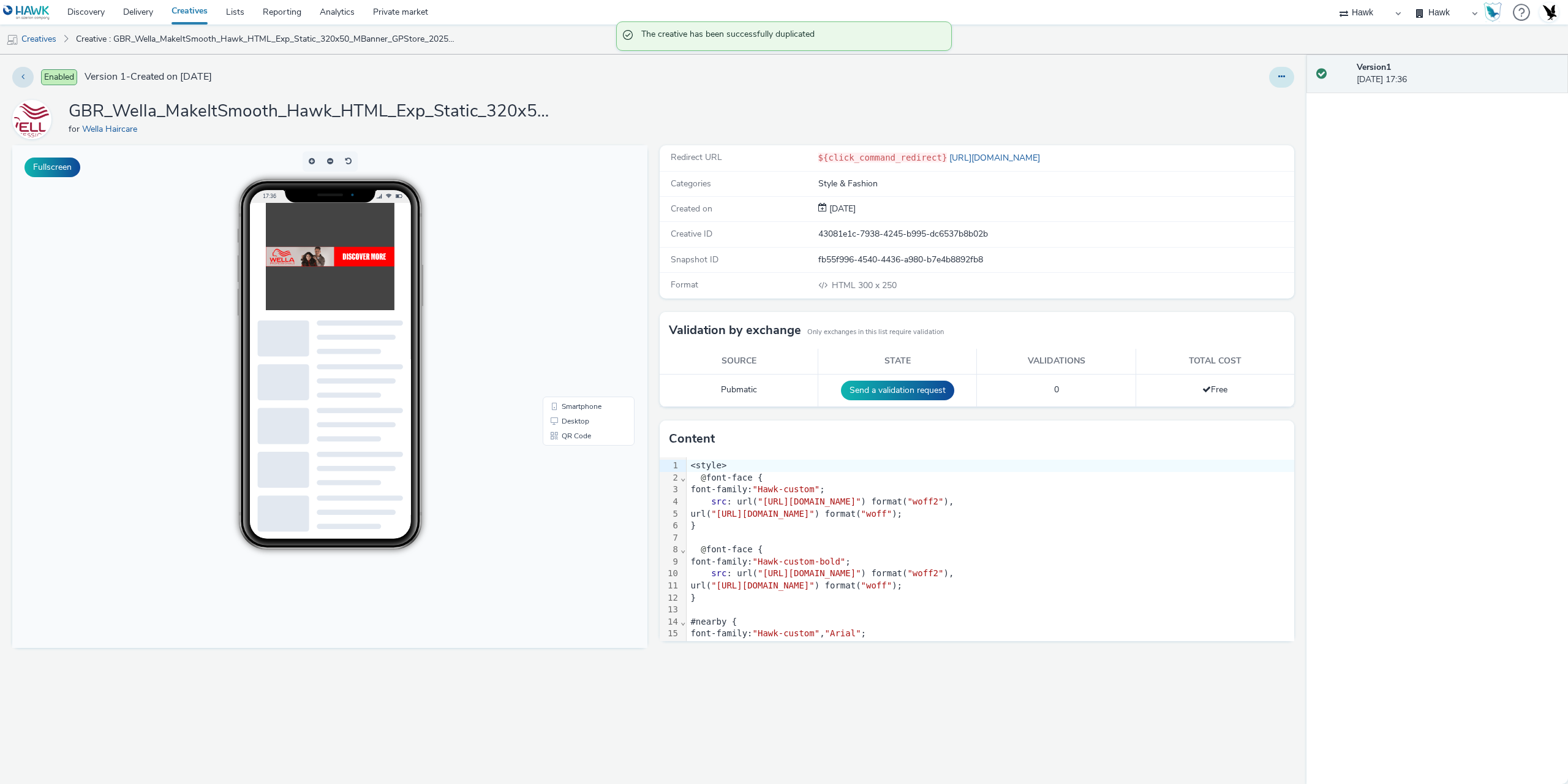
click at [1284, 83] on button at bounding box center [1282, 77] width 25 height 21
click at [1104, 108] on div "GBR_Wella_MakeItSmooth_Hawk_HTML_Exp_Static_320x50_MBanner_GPStore_20251002 (co…" at bounding box center [653, 119] width 1282 height 39
click at [1285, 78] on icon at bounding box center [1282, 77] width 7 height 8
click at [1241, 102] on link "Edit" at bounding box center [1249, 102] width 92 height 25
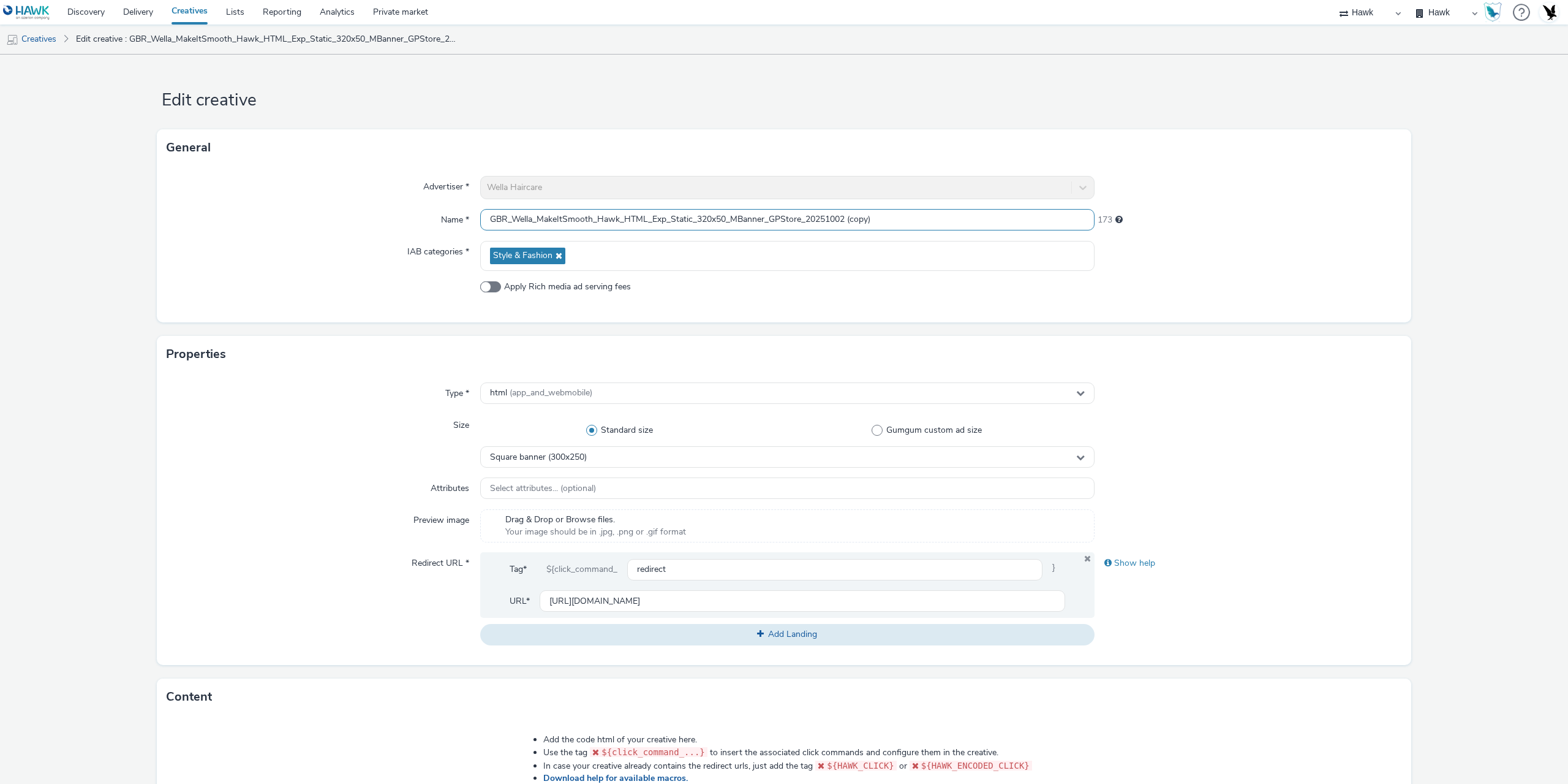
drag, startPoint x: 846, startPoint y: 220, endPoint x: 998, endPoint y: 222, distance: 152.0
click at [998, 222] on input "GBR_Wella_MakeItSmooth_Hawk_HTML_Exp_Static_320x50_MBanner_GPStore_20251002 (co…" at bounding box center [787, 220] width 614 height 21
type input "GBR_Wella_MakeItSmooth_Hawk_HTML_Exp_Static_320x480_INT_GPStore_20251002"
click at [588, 459] on div "Square banner (300x250)" at bounding box center [787, 457] width 614 height 21
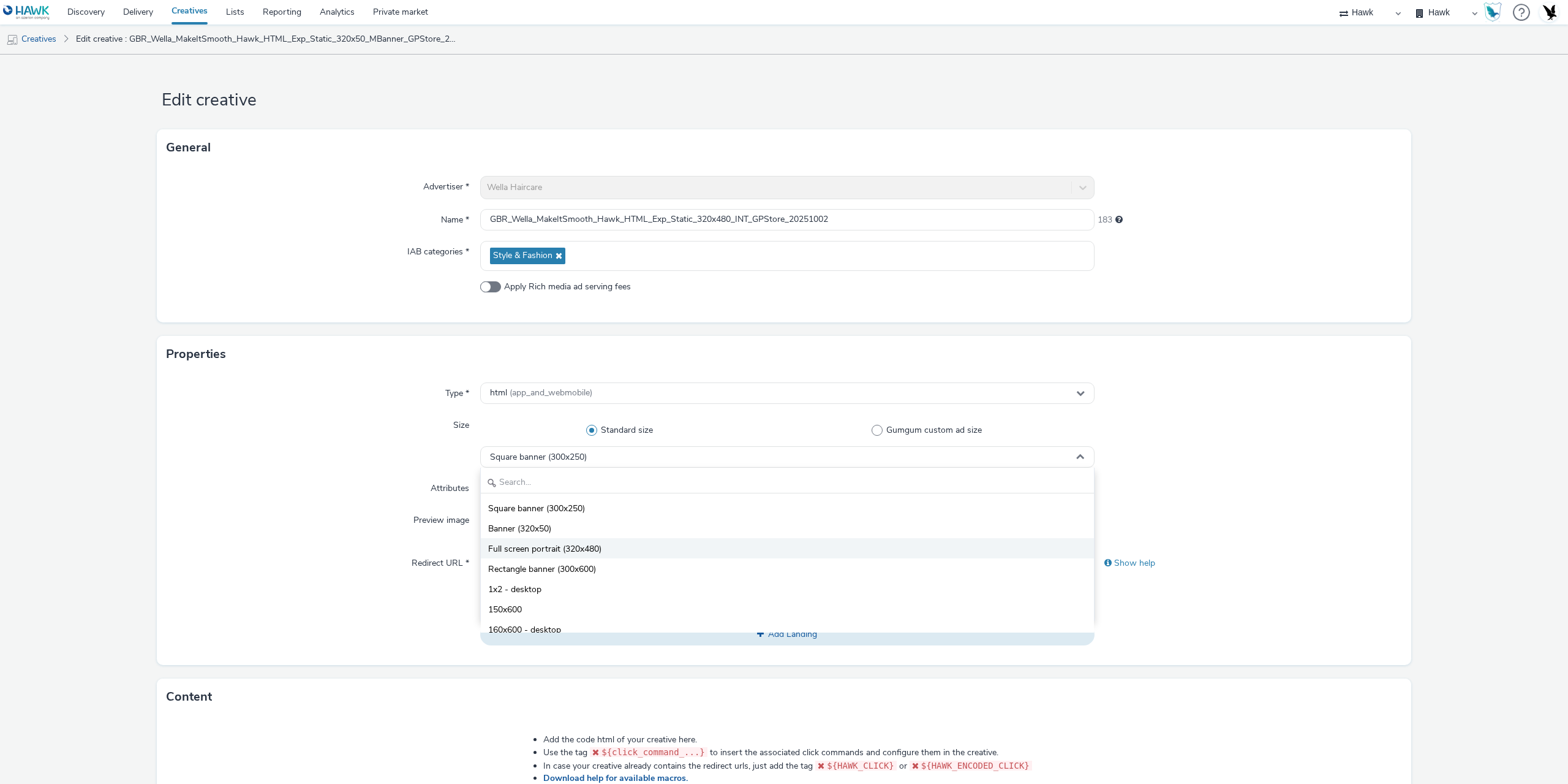
click at [605, 552] on li "Full screen portrait (320x480)" at bounding box center [788, 548] width 613 height 21
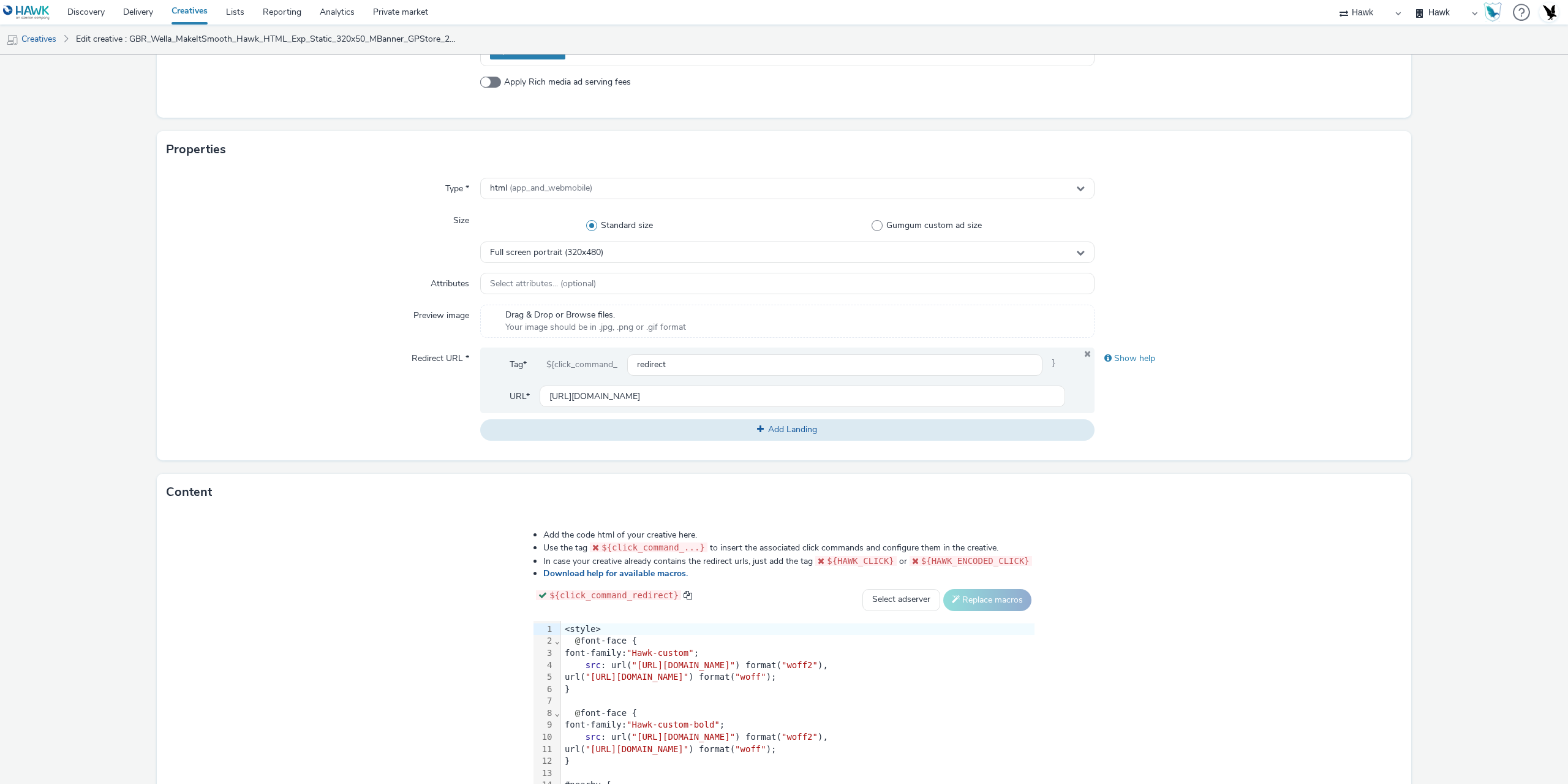
scroll to position [245, 0]
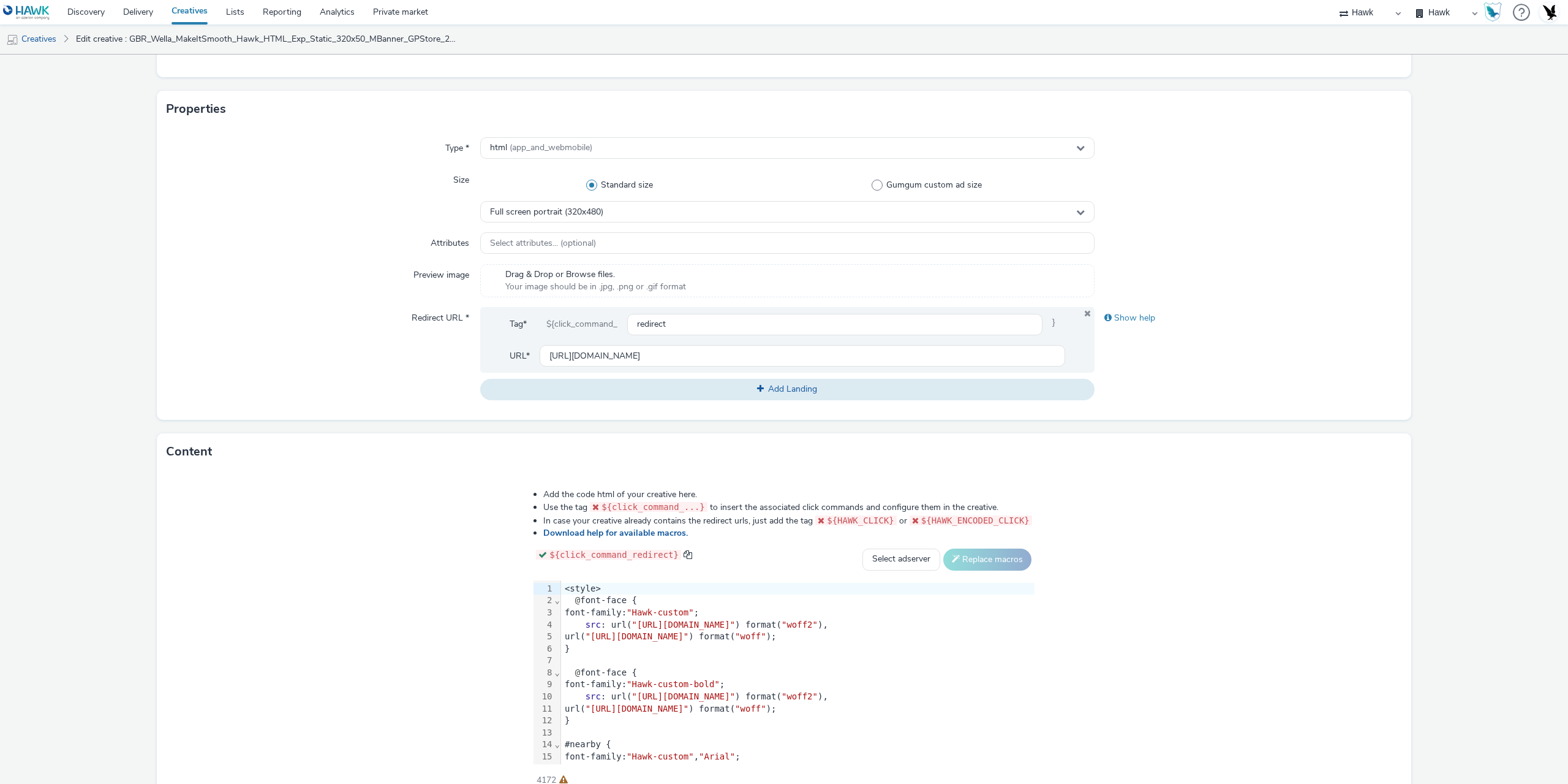
click at [628, 641] on div "url( "https://format.tabmo.io/test/gpstore-v3/example/custom-font.woff" ) forma…" at bounding box center [798, 637] width 474 height 12
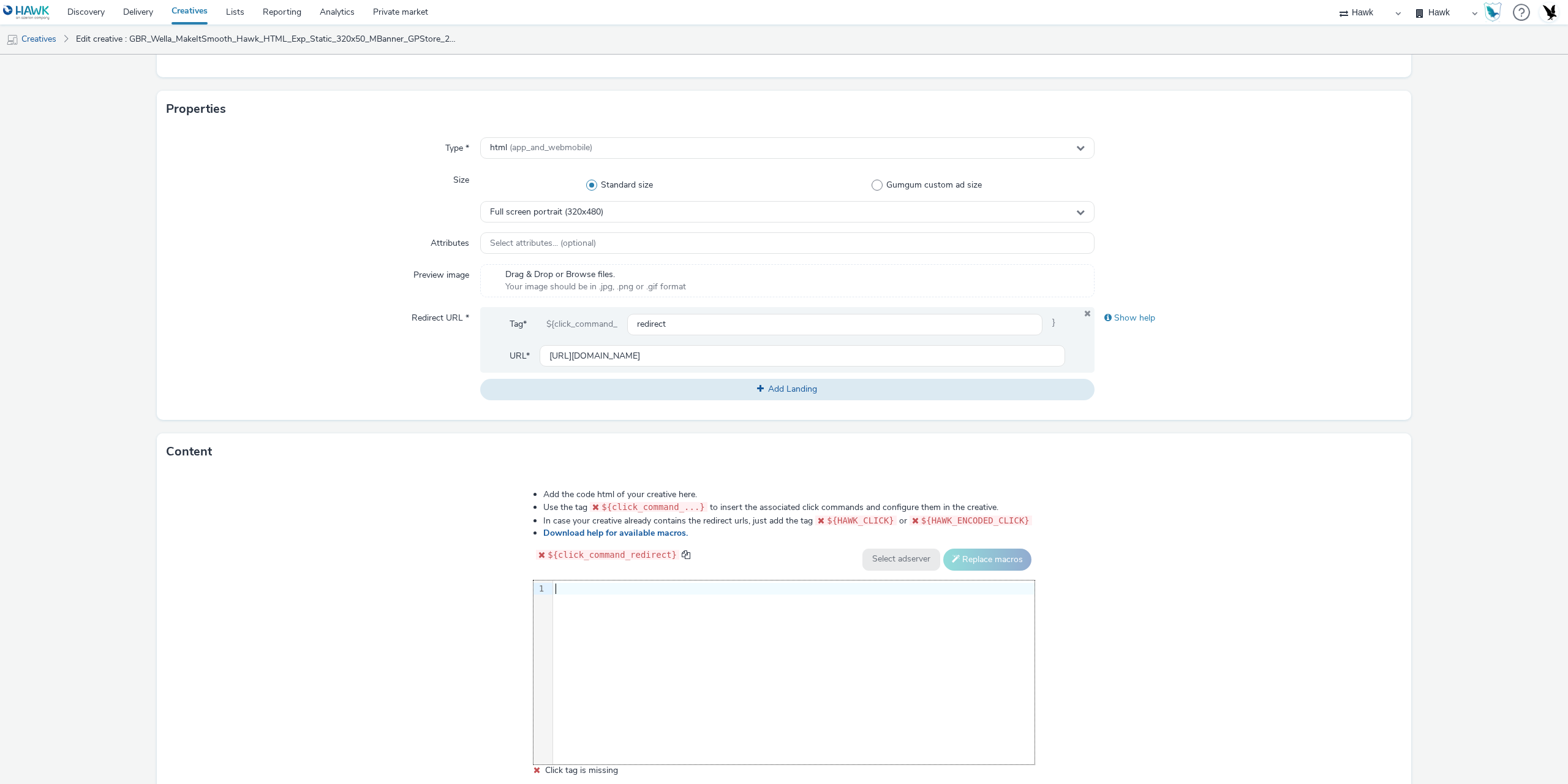
click at [724, 652] on div "9 1 ›" at bounding box center [784, 673] width 501 height 184
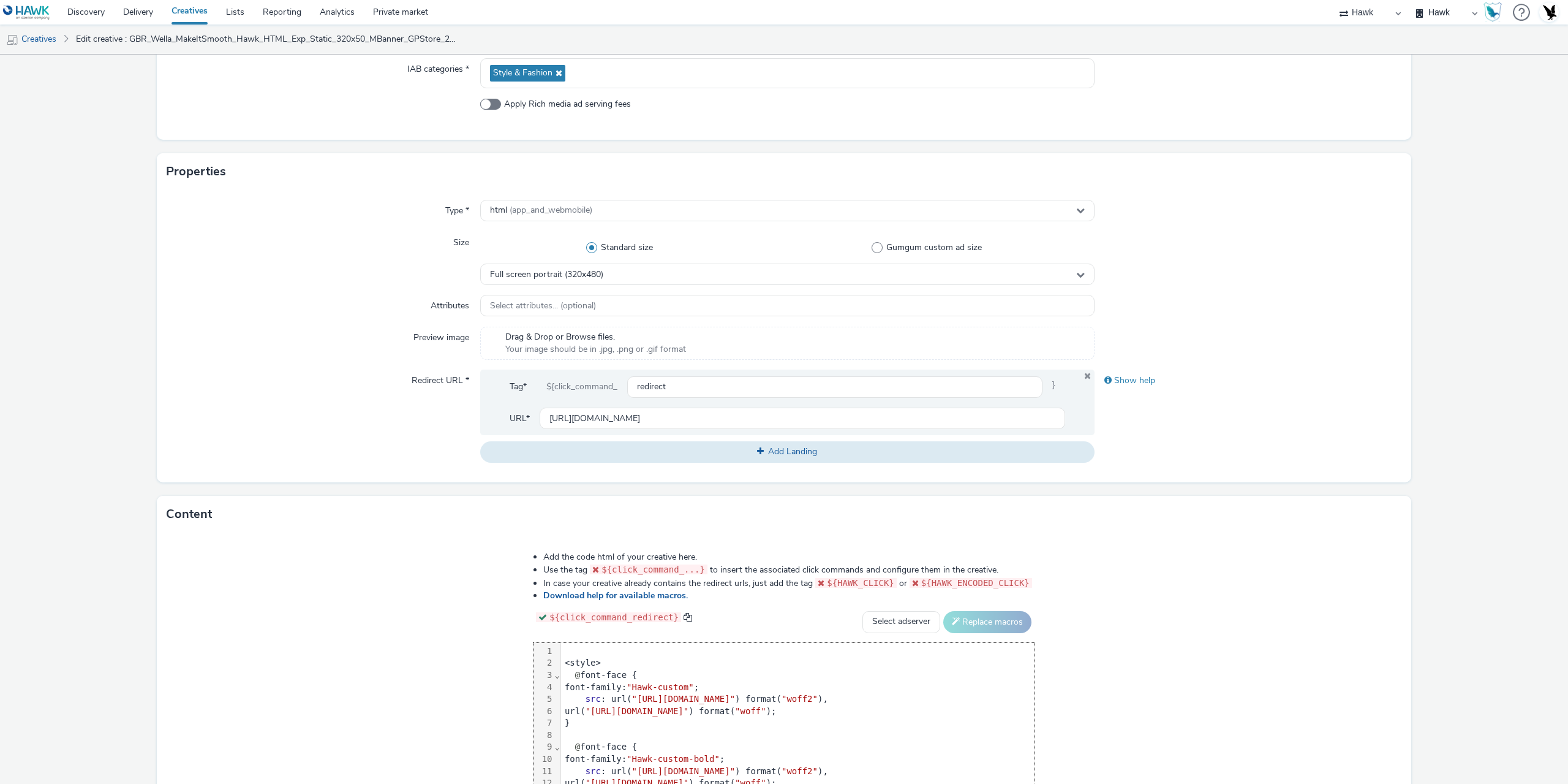
scroll to position [184, 0]
click at [561, 666] on div "<style>" at bounding box center [798, 661] width 474 height 12
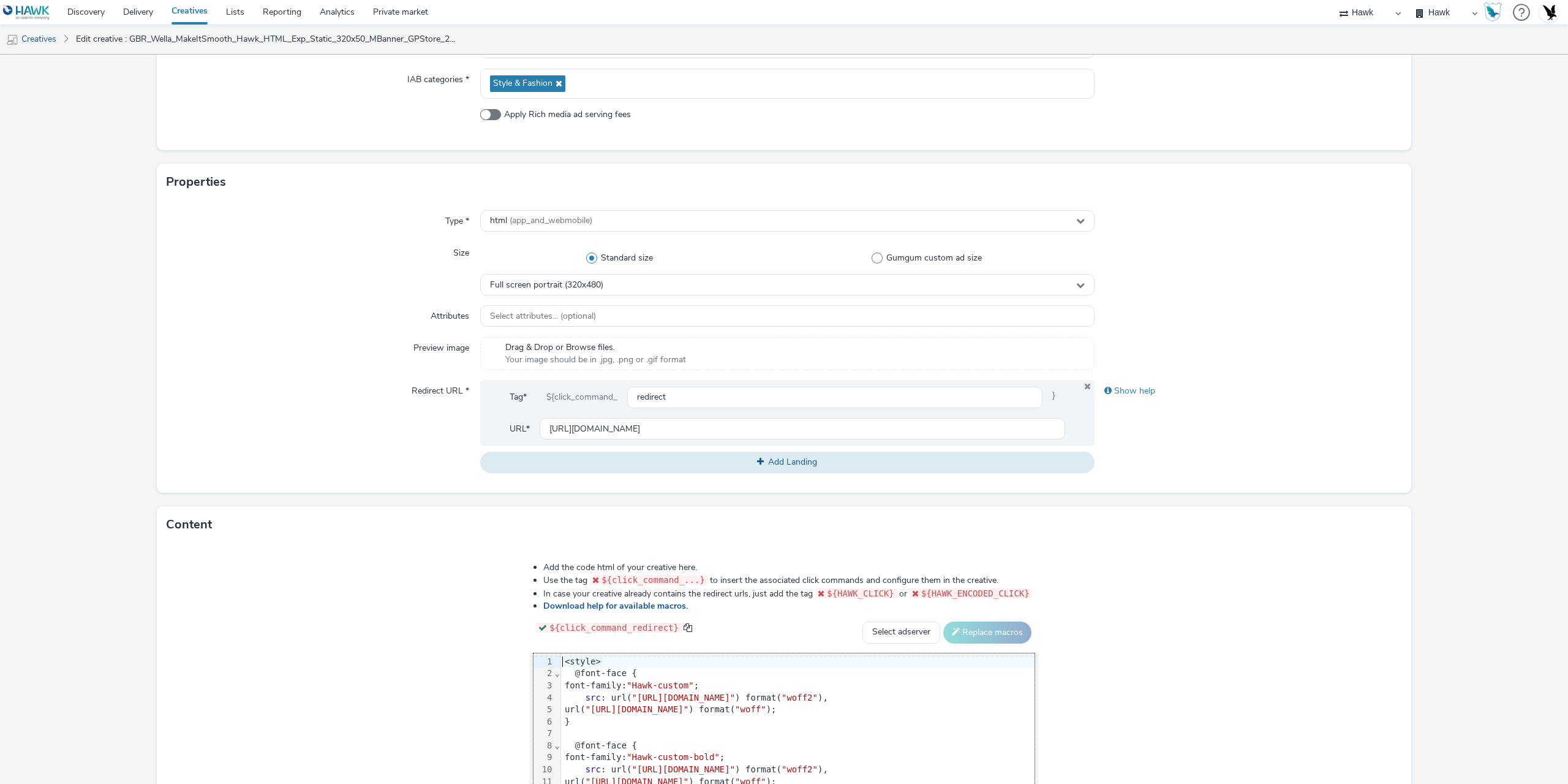
scroll to position [307, 0]
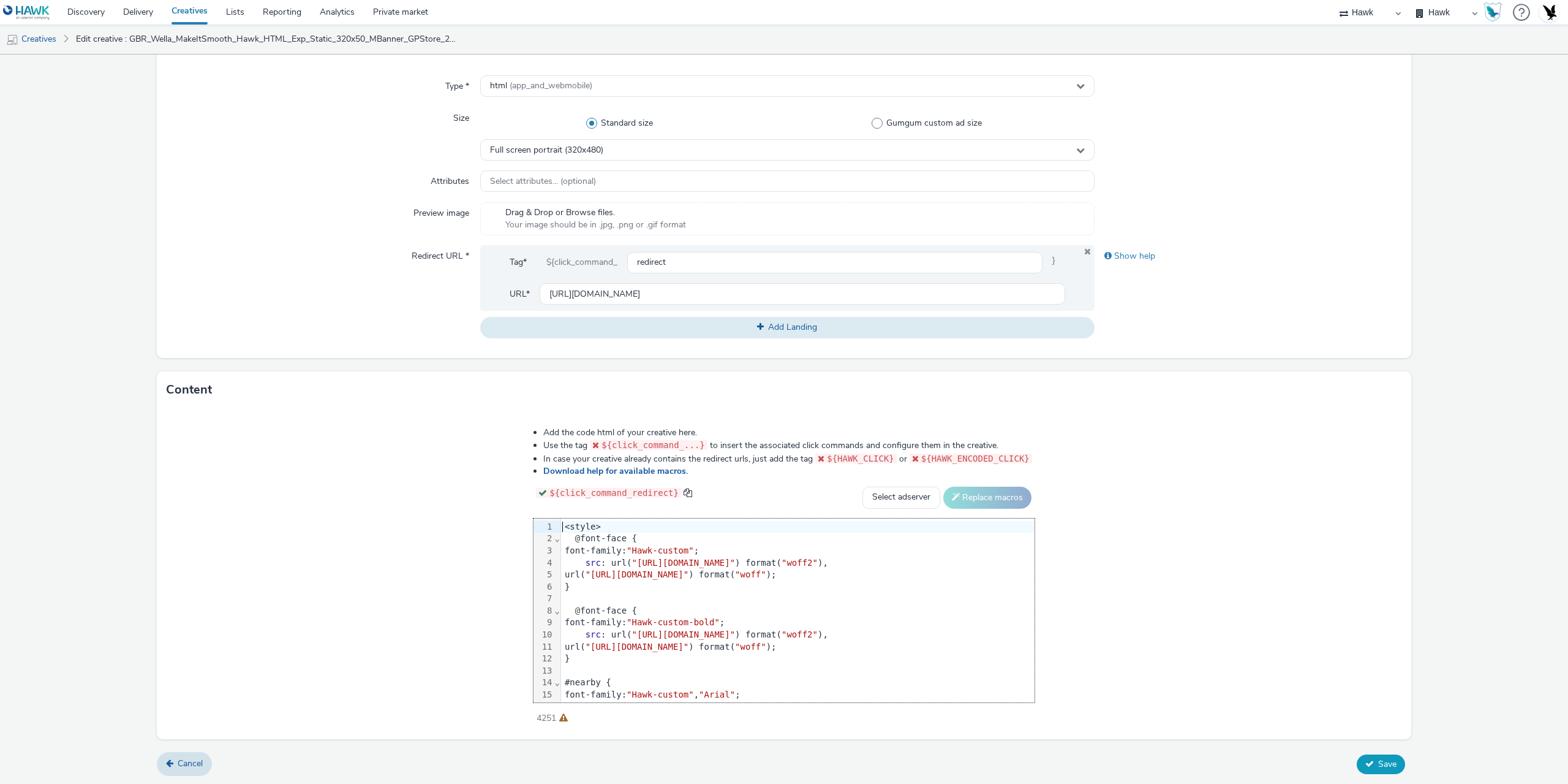
click at [1385, 769] on button "Save" at bounding box center [1381, 764] width 49 height 20
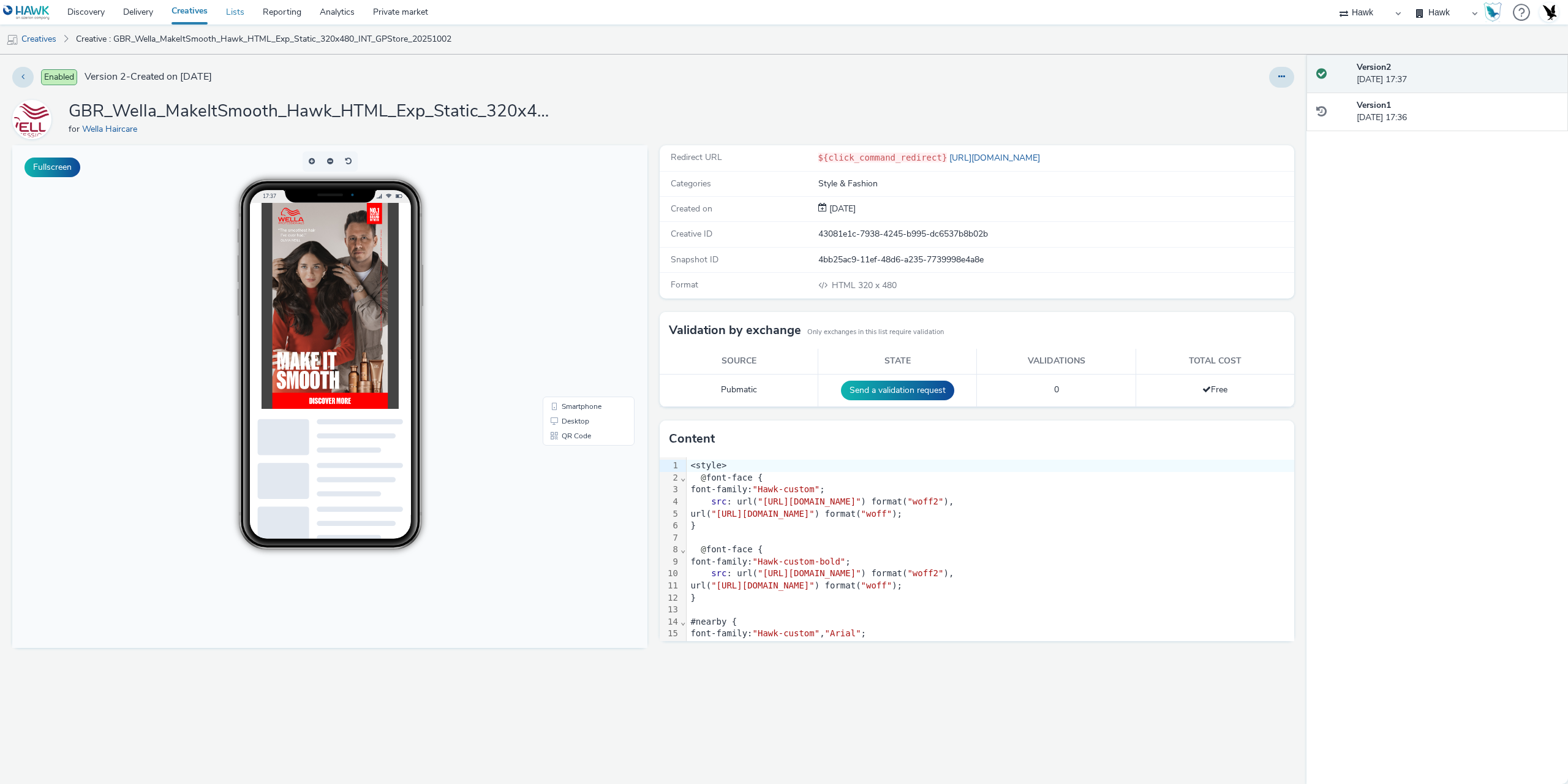
drag, startPoint x: 44, startPoint y: 42, endPoint x: 243, endPoint y: 1, distance: 203.2
click at [46, 42] on link "Creatives" at bounding box center [31, 39] width 62 height 30
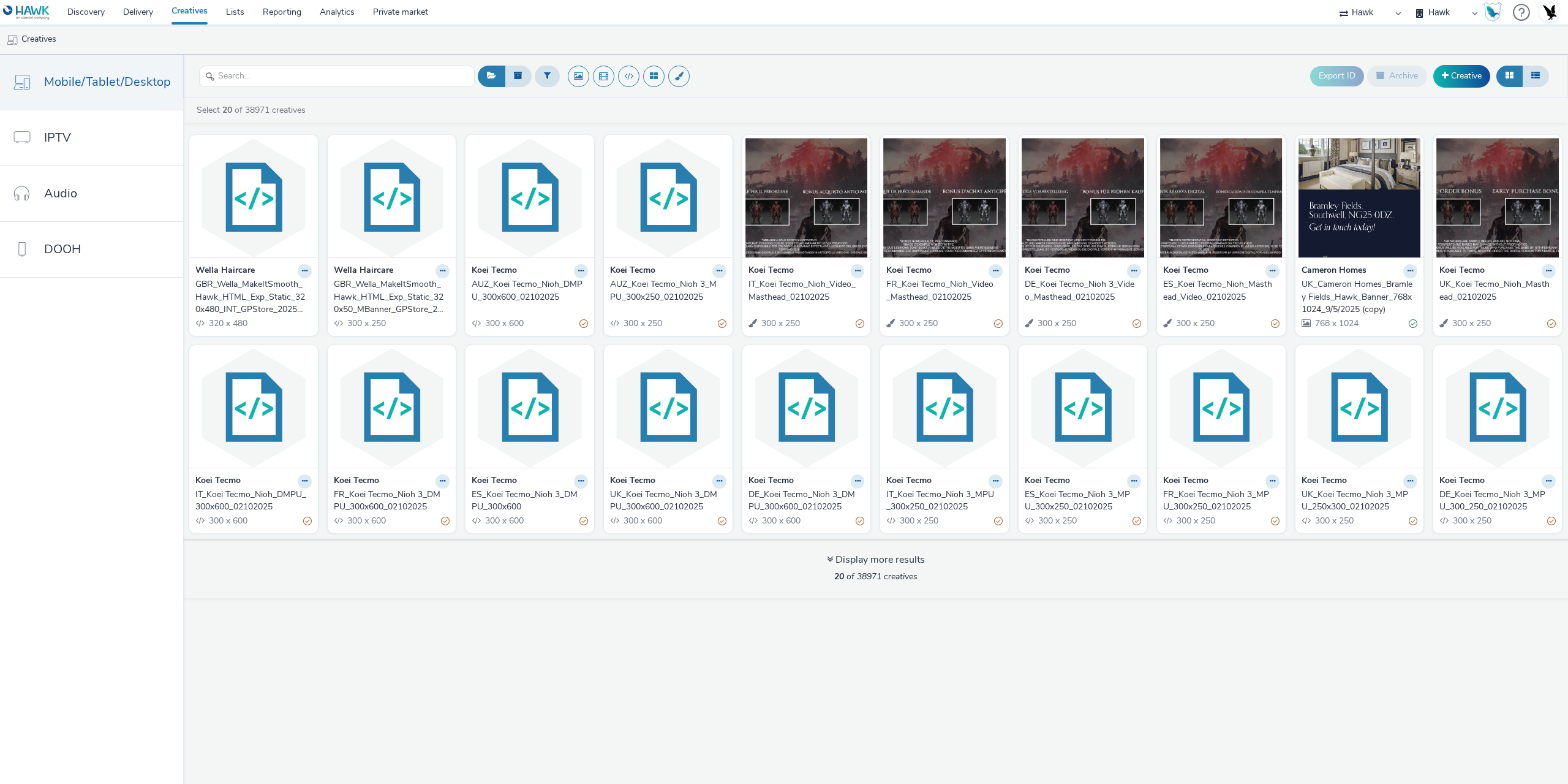
click at [393, 313] on div "GBR_Wella_MakeItSmooth_Hawk_HTML_Exp_Static_320x50_MBanner_GPStore_20251002" at bounding box center [390, 296] width 112 height 37
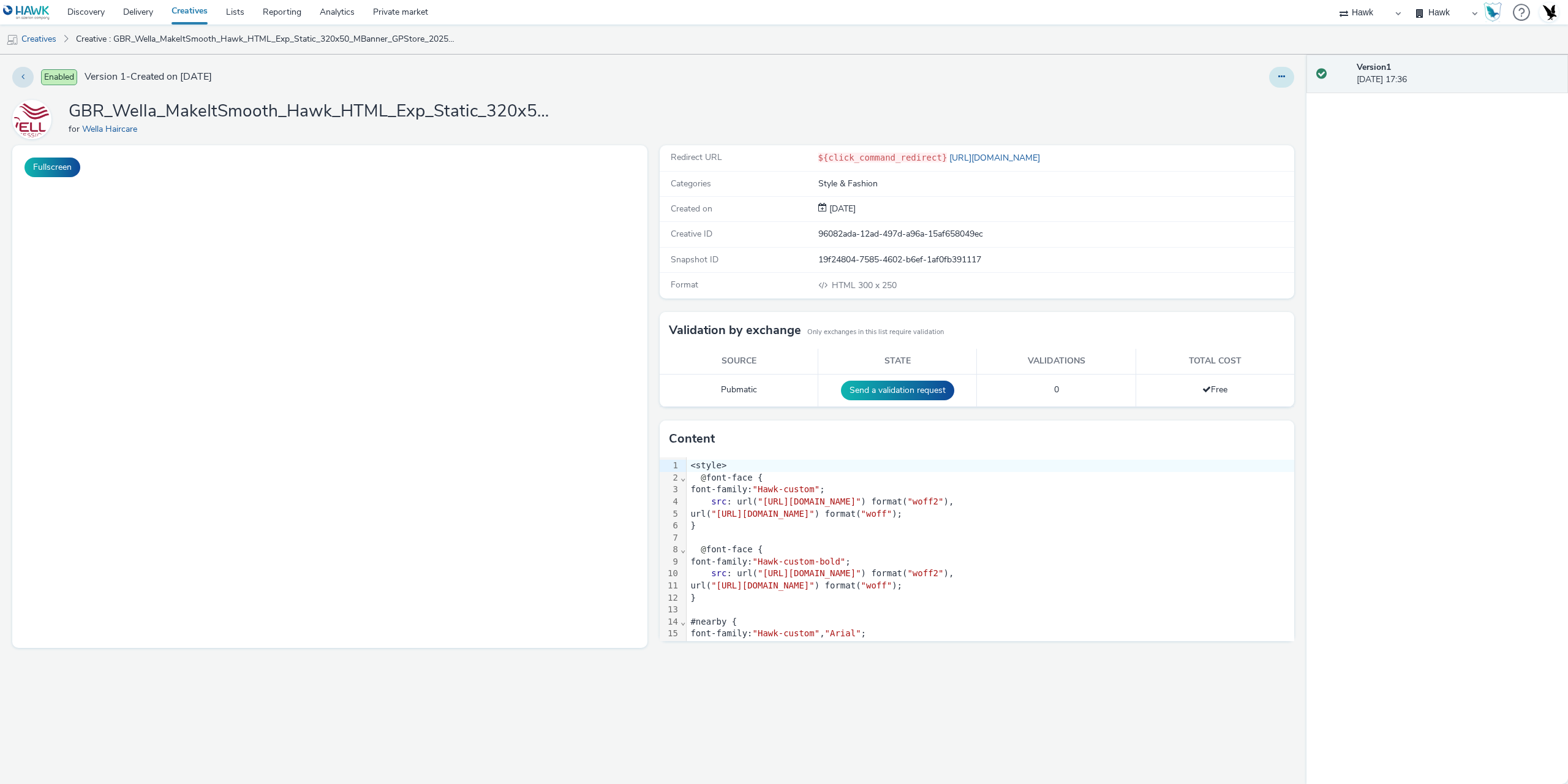
click at [1287, 81] on button at bounding box center [1282, 77] width 25 height 21
click at [1232, 104] on link "Edit" at bounding box center [1249, 102] width 92 height 25
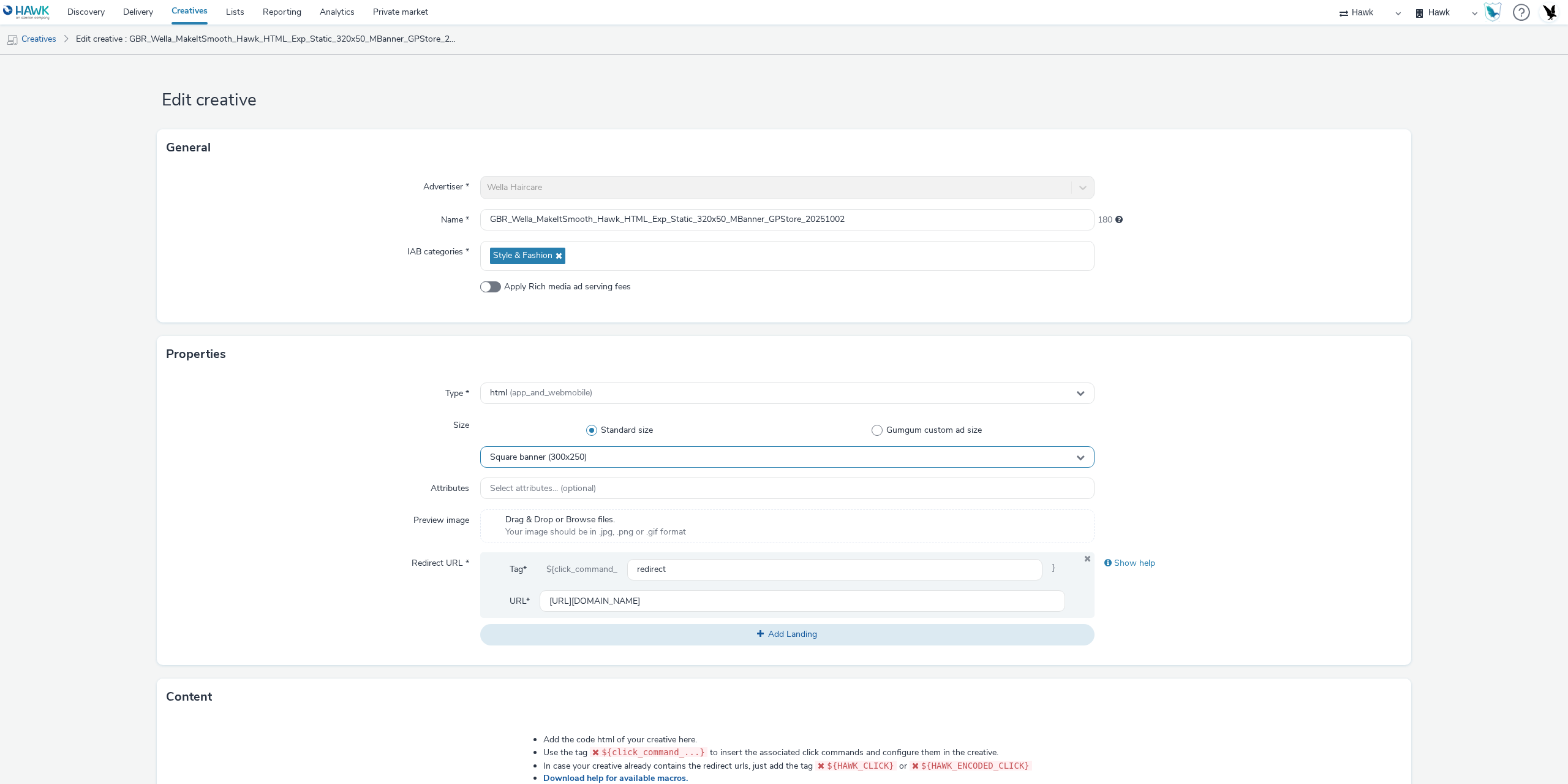
click at [548, 456] on span "Square banner (300x250)" at bounding box center [539, 457] width 97 height 11
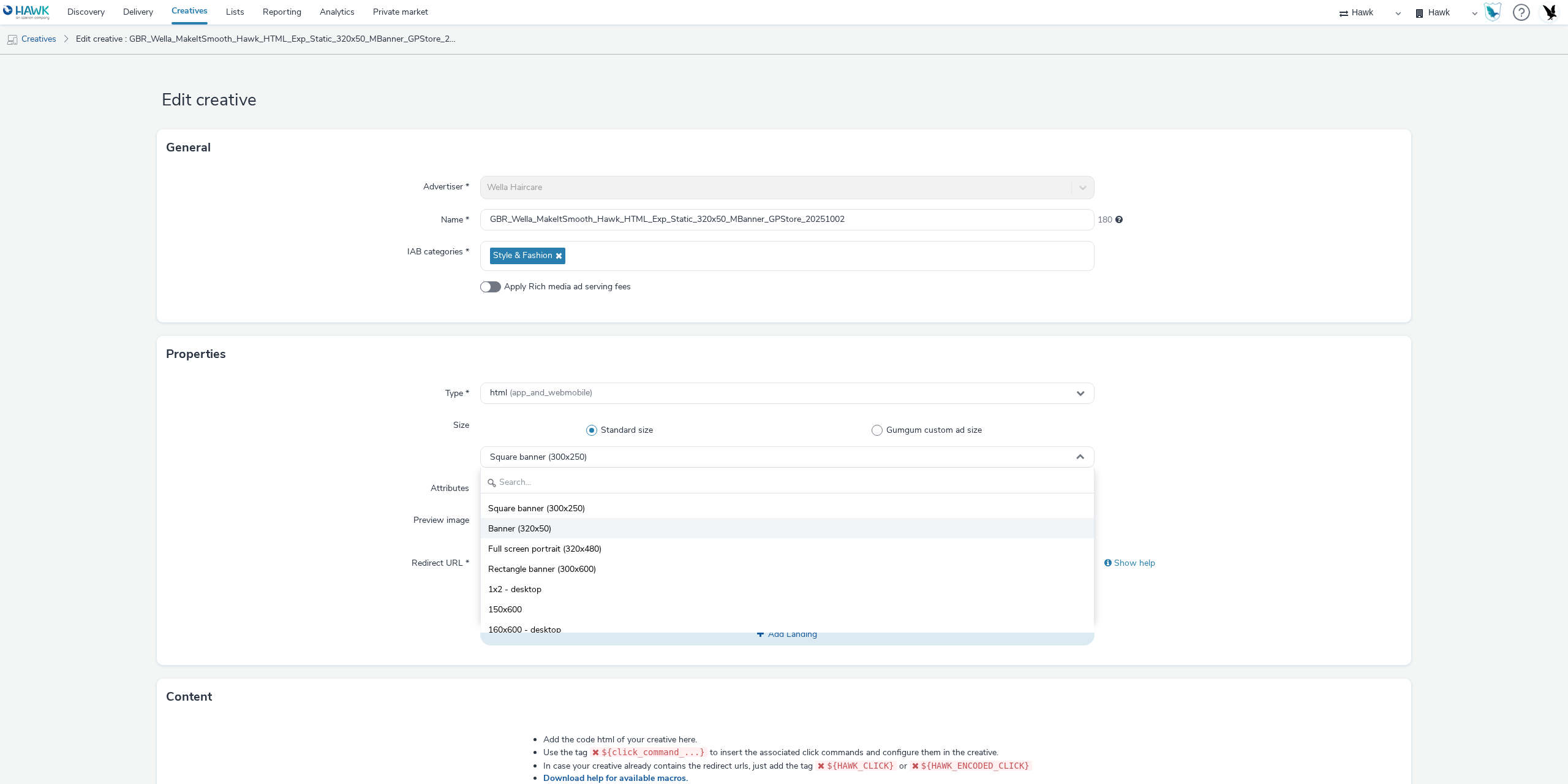
click at [553, 527] on li "Banner (320x50)" at bounding box center [788, 528] width 613 height 21
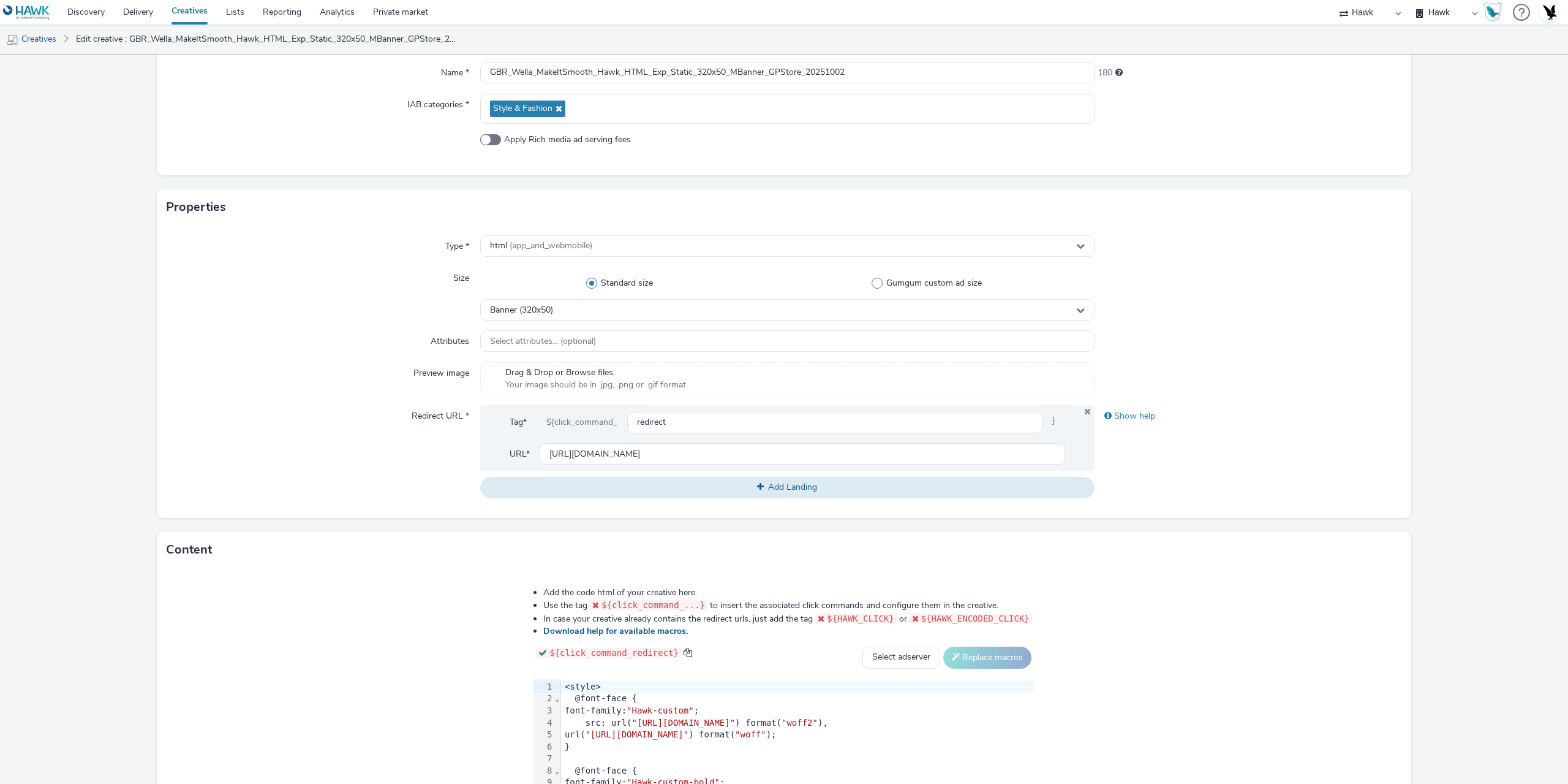
scroll to position [307, 0]
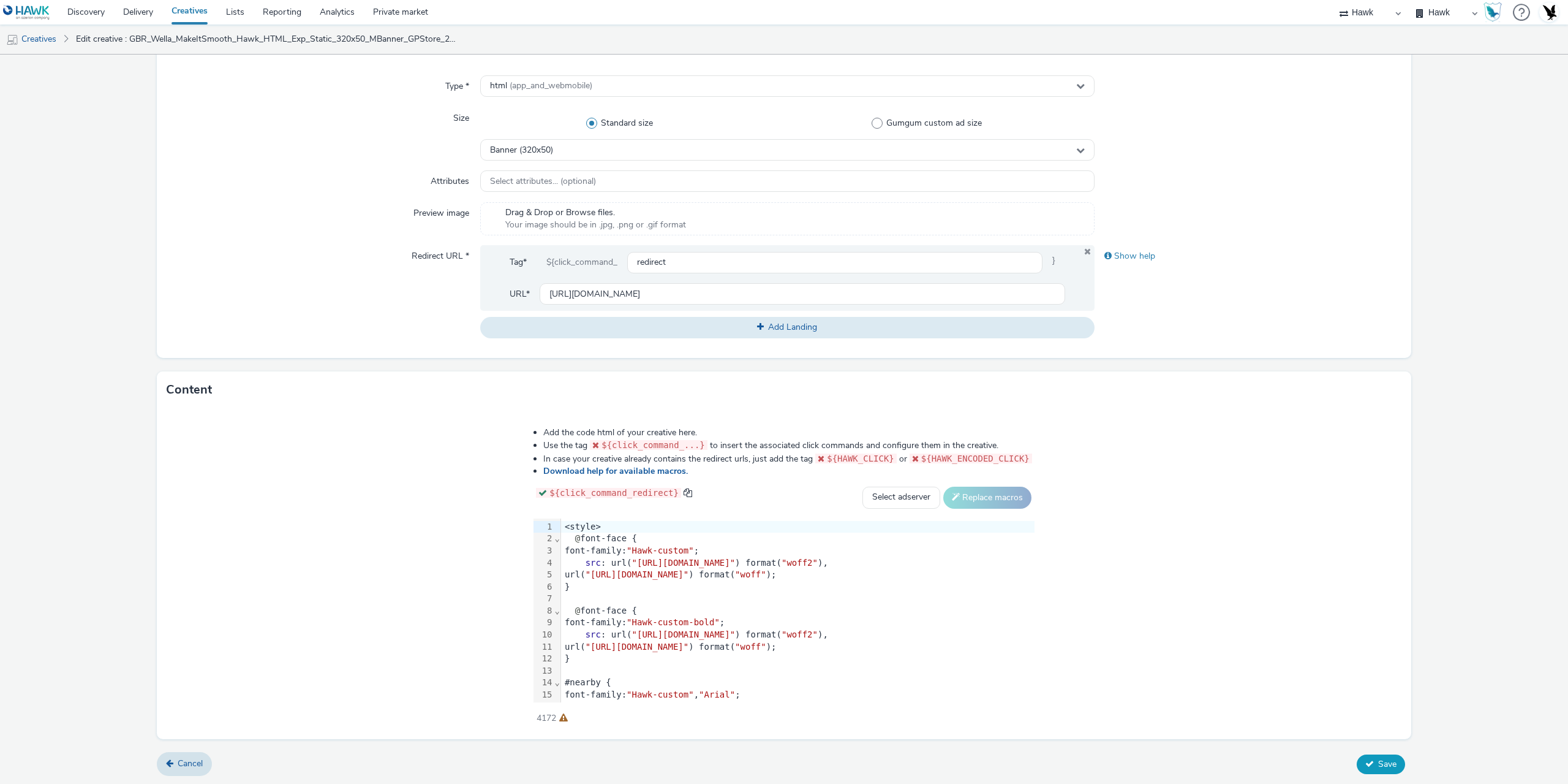
click at [1391, 767] on button "Save" at bounding box center [1381, 764] width 49 height 20
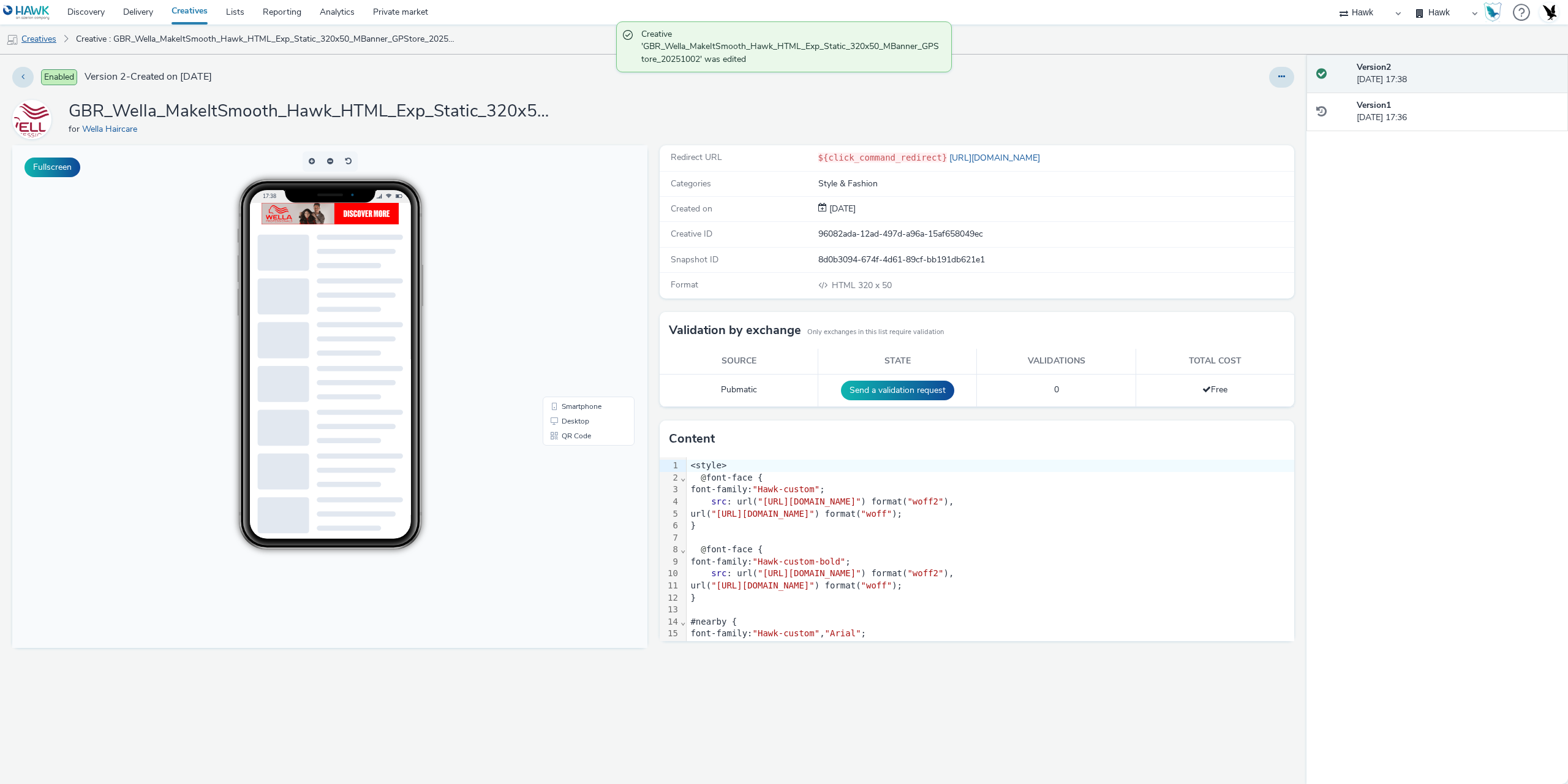
click at [39, 43] on link "Creatives" at bounding box center [31, 39] width 62 height 30
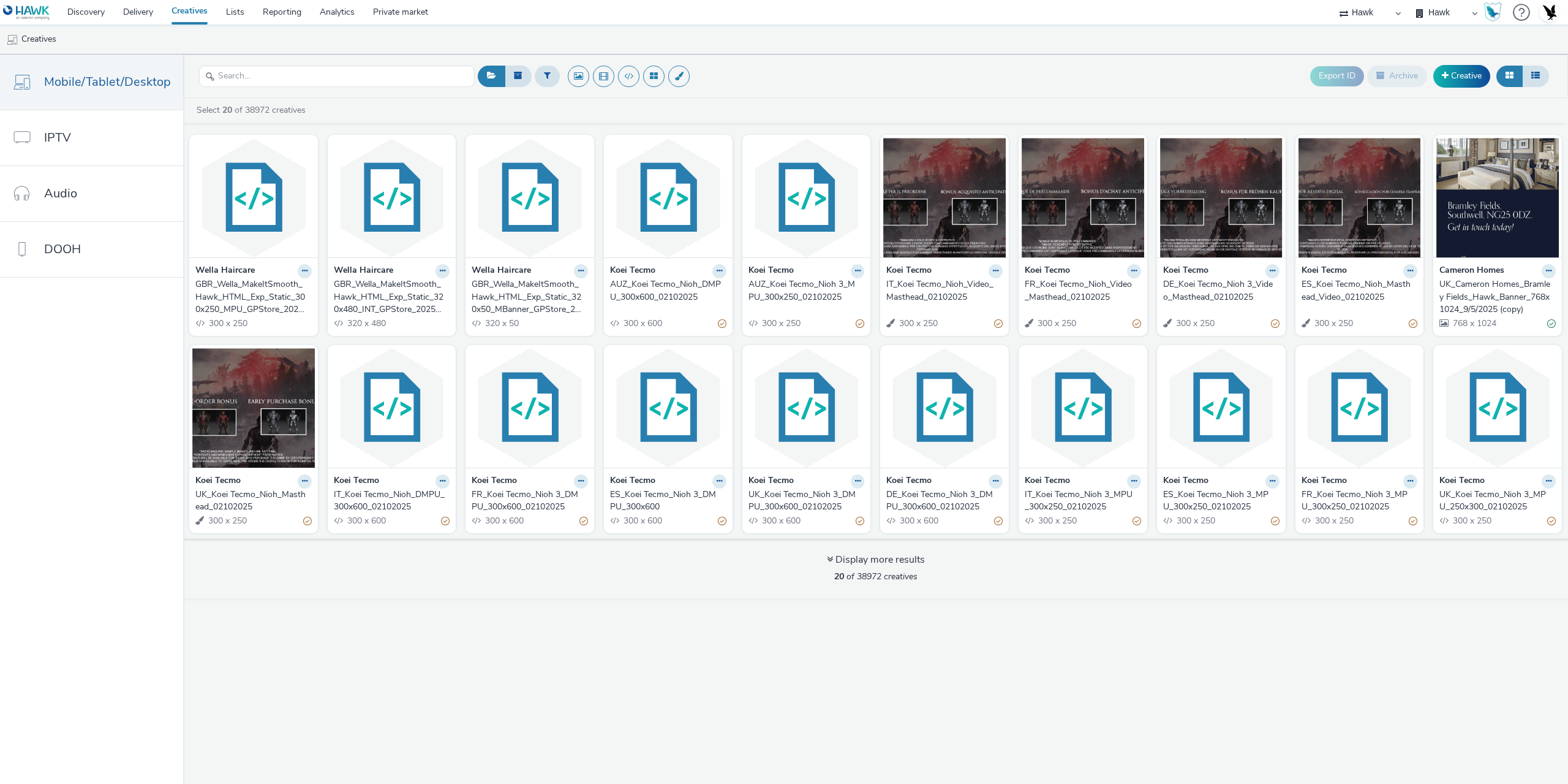
click at [489, 295] on div "GBR_Wella_MakeItSmooth_Hawk_HTML_Exp_Static_320x50_MBanner_GPStore_20251002" at bounding box center [528, 296] width 112 height 37
click at [386, 304] on div "GBR_Wella_MakeItSmooth_Hawk_HTML_Exp_Static_320x480_INT_GPStore_20251002" at bounding box center [390, 296] width 112 height 37
click at [265, 295] on div "GBR_Wella_MakeItSmooth_Hawk_HTML_Exp_Static_300x250_MPU_GPStore_20251002" at bounding box center [252, 296] width 112 height 37
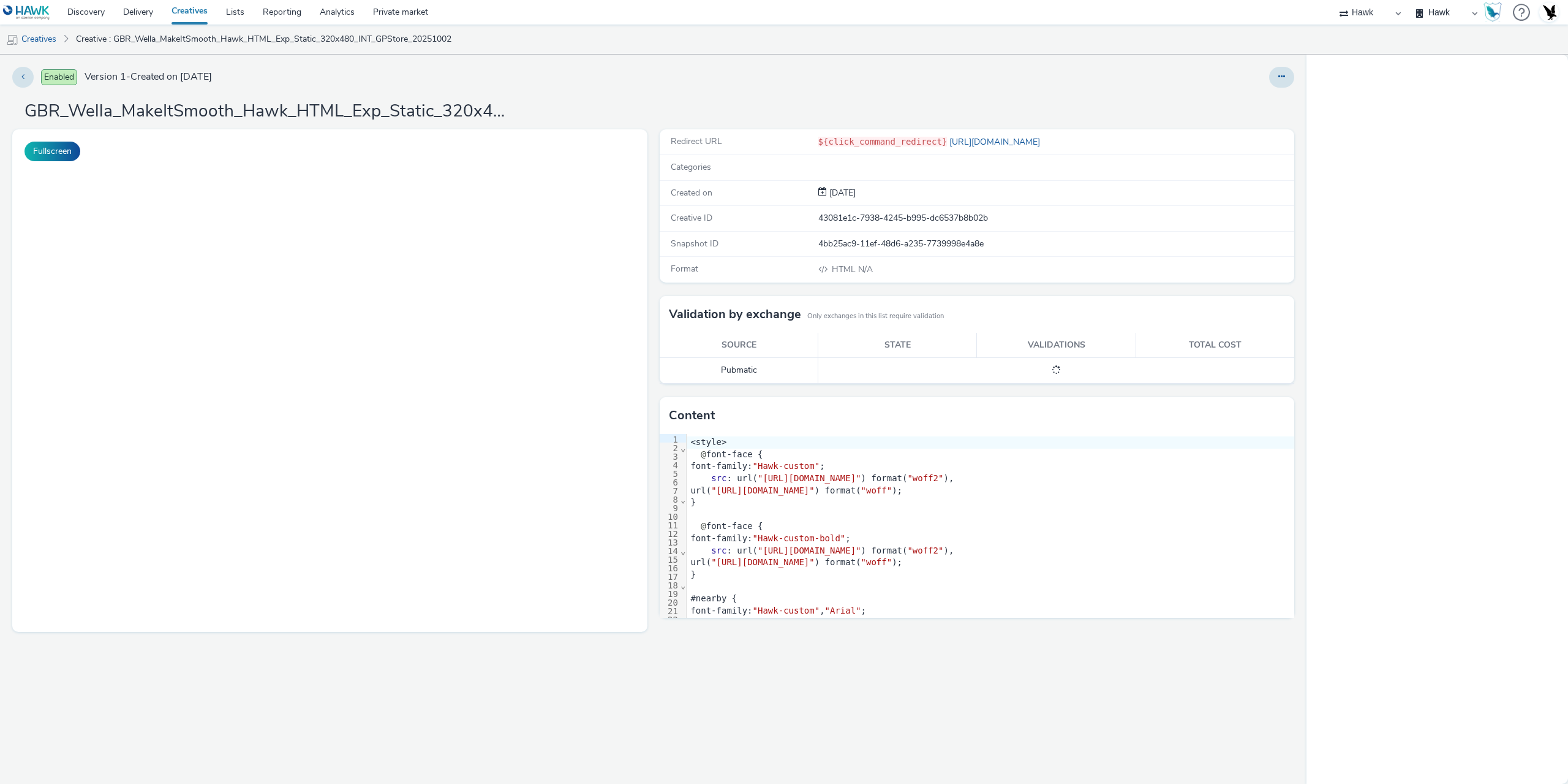
select select "11a7df10-284f-415c-b52a-427acf4c31ae"
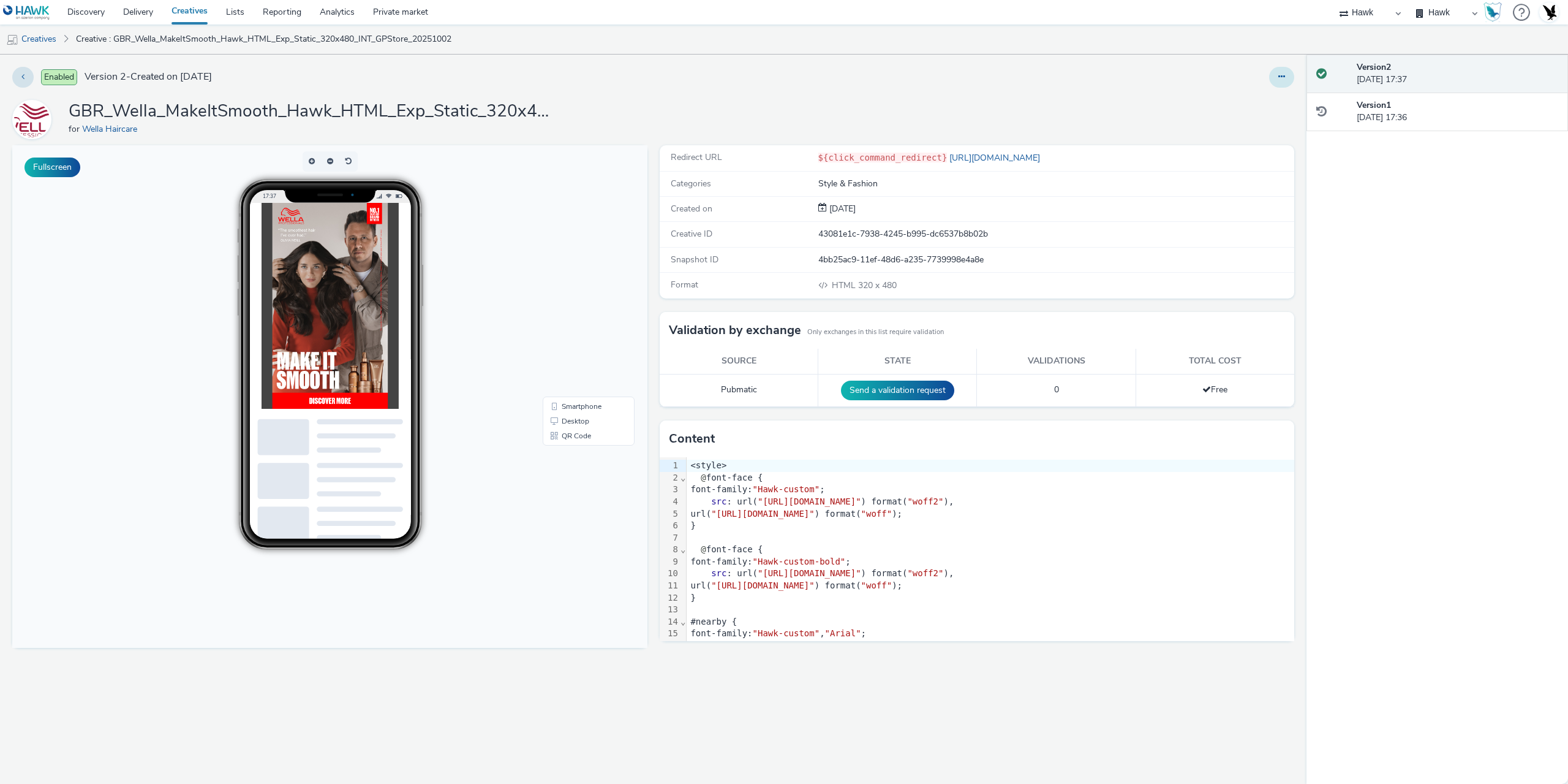
click at [1274, 81] on button at bounding box center [1282, 77] width 25 height 21
click at [1241, 126] on link "Duplicate" at bounding box center [1249, 127] width 92 height 25
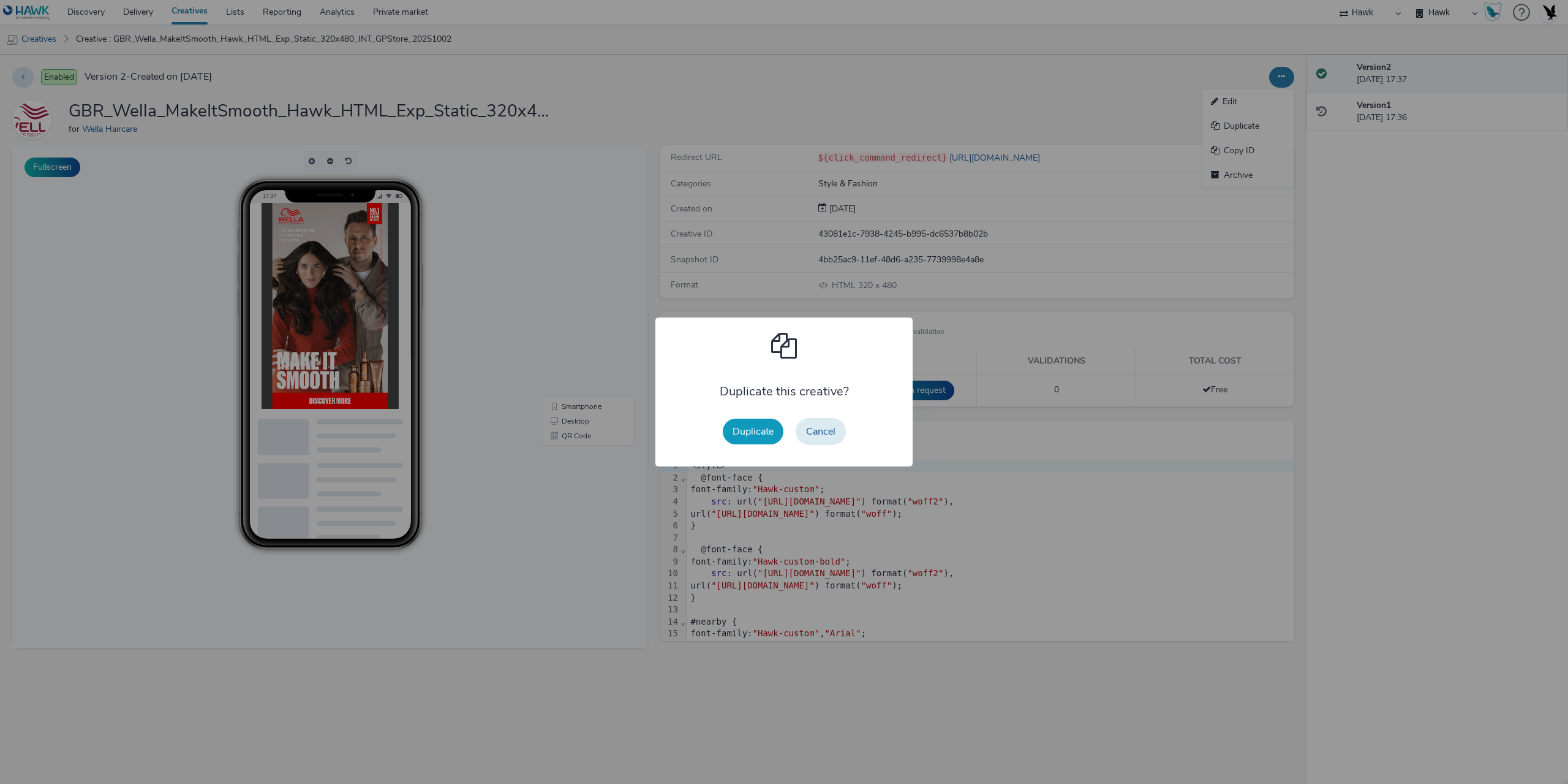
click at [756, 433] on button "Duplicate" at bounding box center [753, 431] width 61 height 26
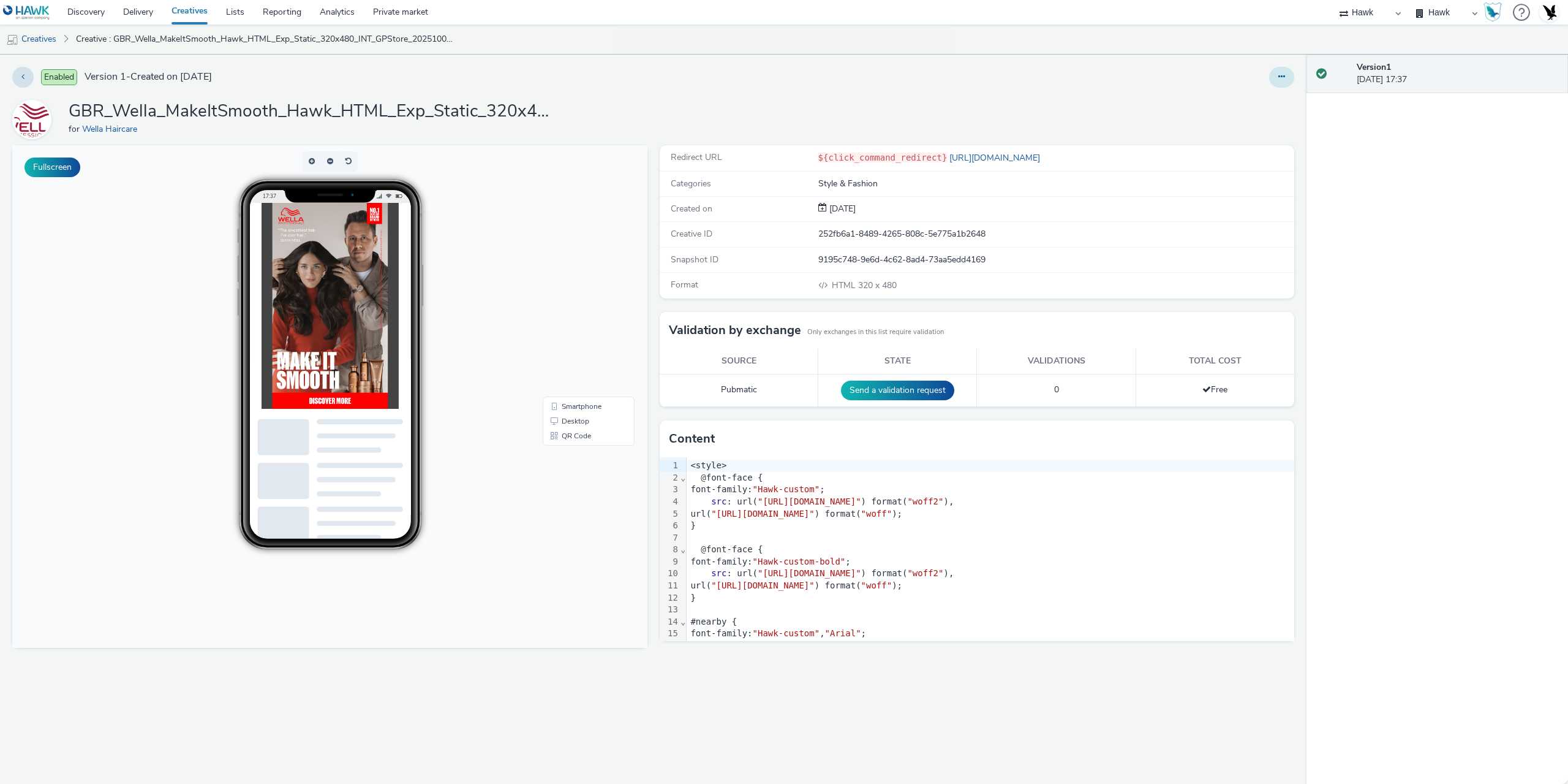
click at [1284, 77] on icon at bounding box center [1282, 77] width 7 height 8
click at [1237, 109] on link "Edit" at bounding box center [1249, 102] width 92 height 25
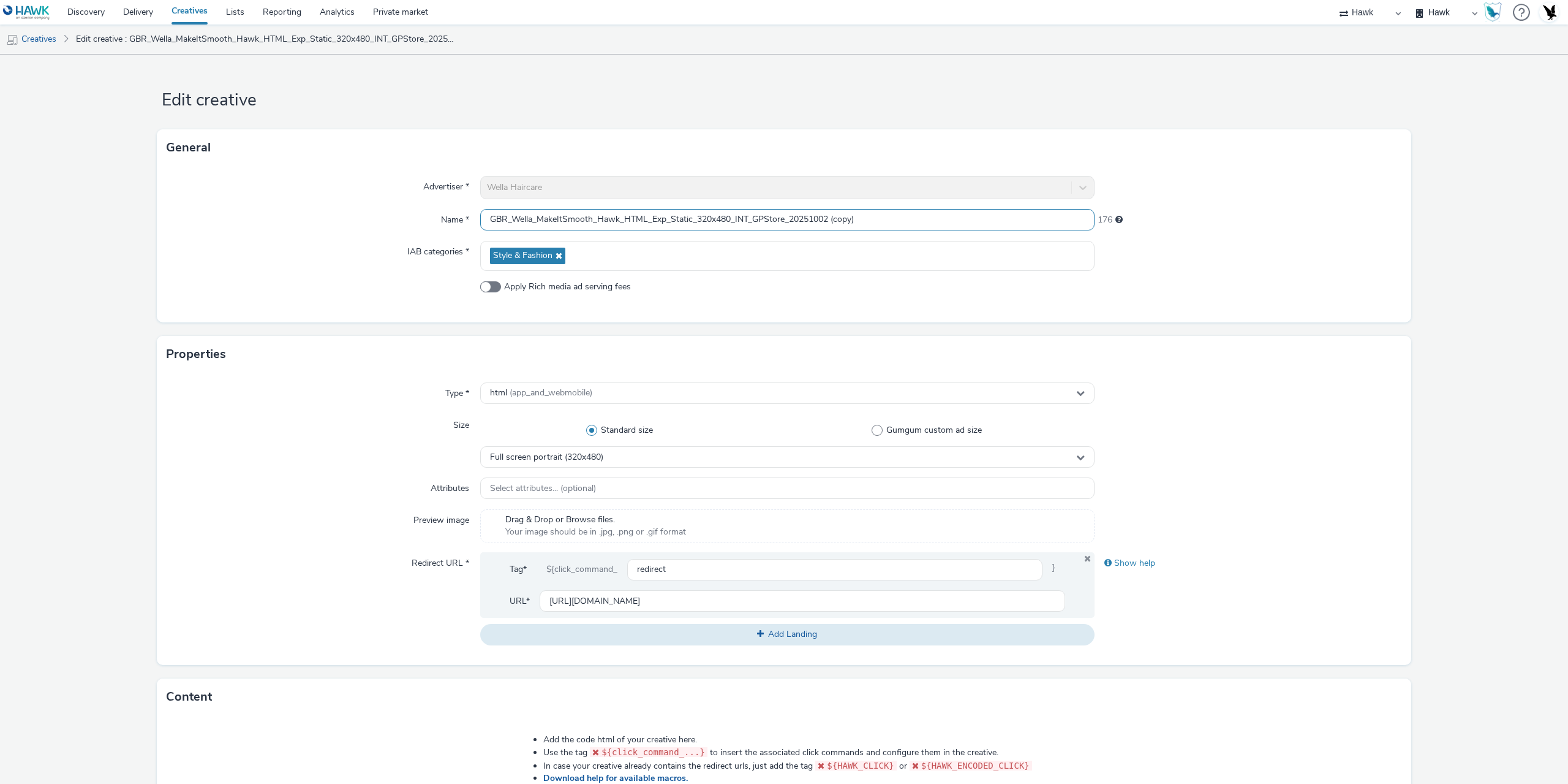
drag, startPoint x: 876, startPoint y: 221, endPoint x: 1114, endPoint y: 193, distance: 239.6
click at [988, 225] on input "GBR_Wella_MakeItSmooth_Hawk_HTML_Exp_Static_320x480_INT_GPStore_20251002 (copy)" at bounding box center [787, 220] width 614 height 21
type input "GBR_Wella_MakeItSmooth_Hawk_HTML_Exp_Static_300x250_MPU_GPStore_20251002"
click at [557, 462] on span "Full screen portrait (320x480)" at bounding box center [547, 457] width 113 height 11
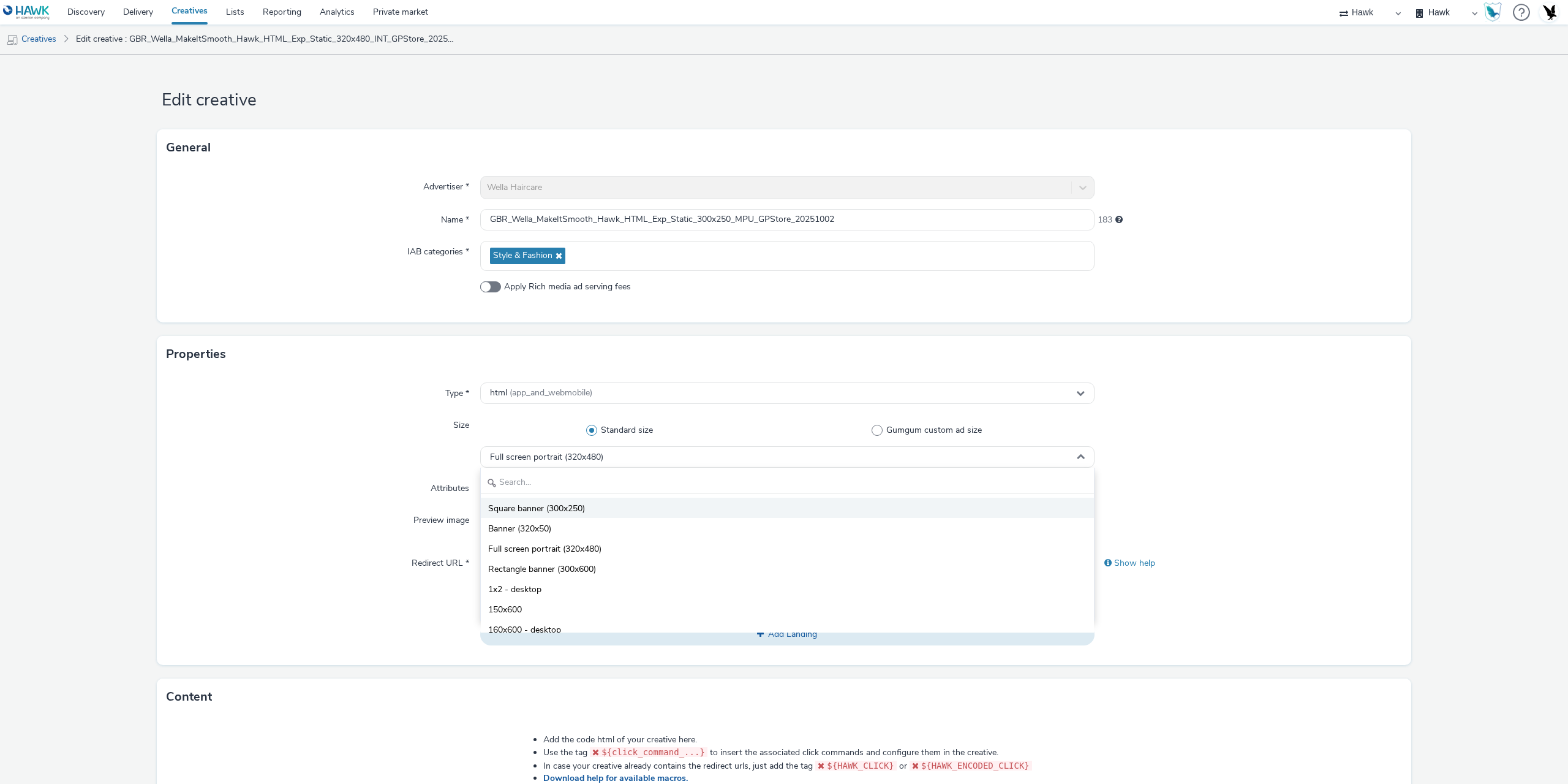
click at [573, 499] on li "Square banner (300x250)" at bounding box center [788, 508] width 613 height 21
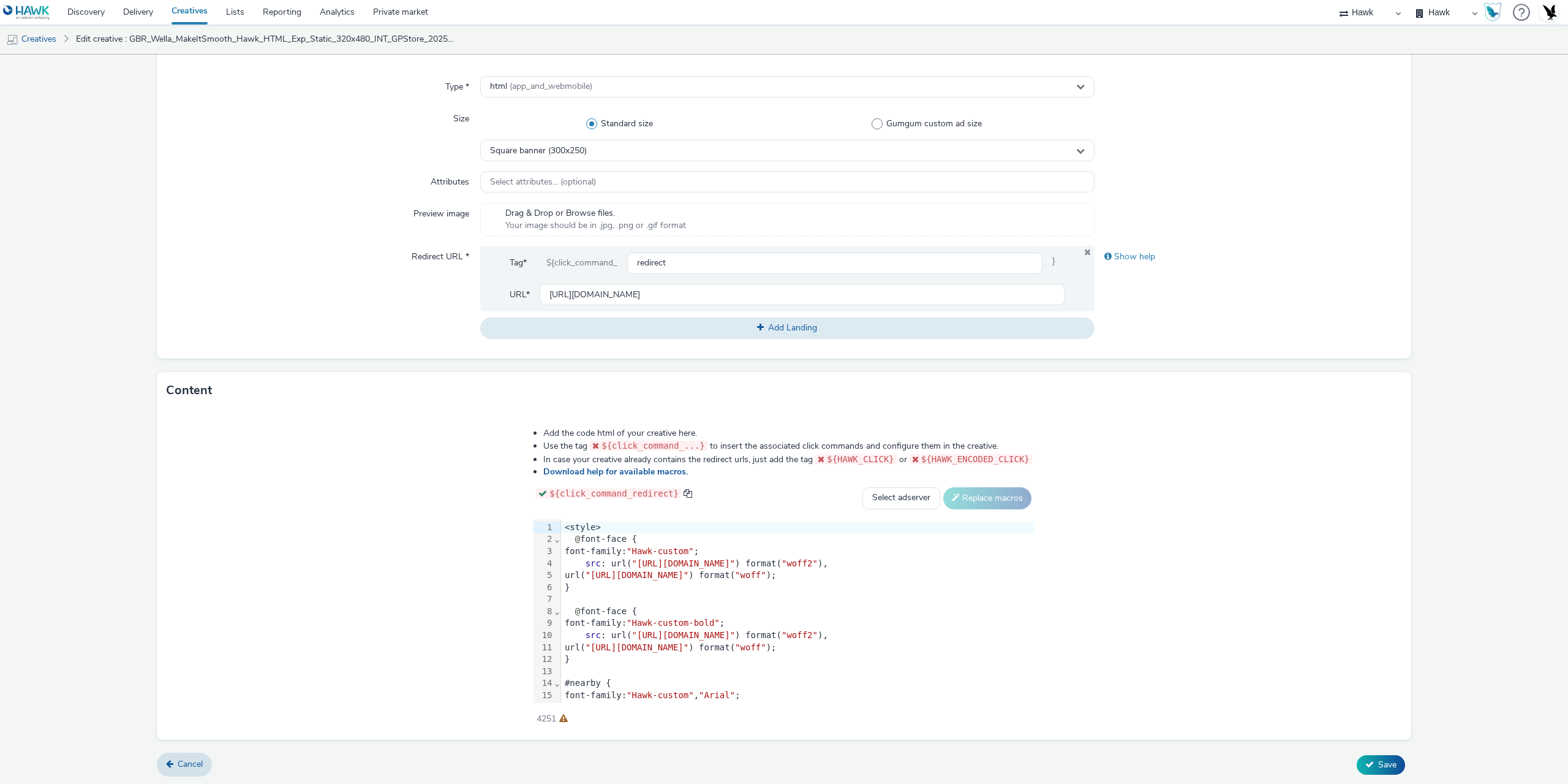
scroll to position [307, 0]
click at [576, 641] on div "url( "https://format.tabmo.io/test/gpstore-v3/example/custom-font-bold.woff" ) …" at bounding box center [798, 647] width 474 height 12
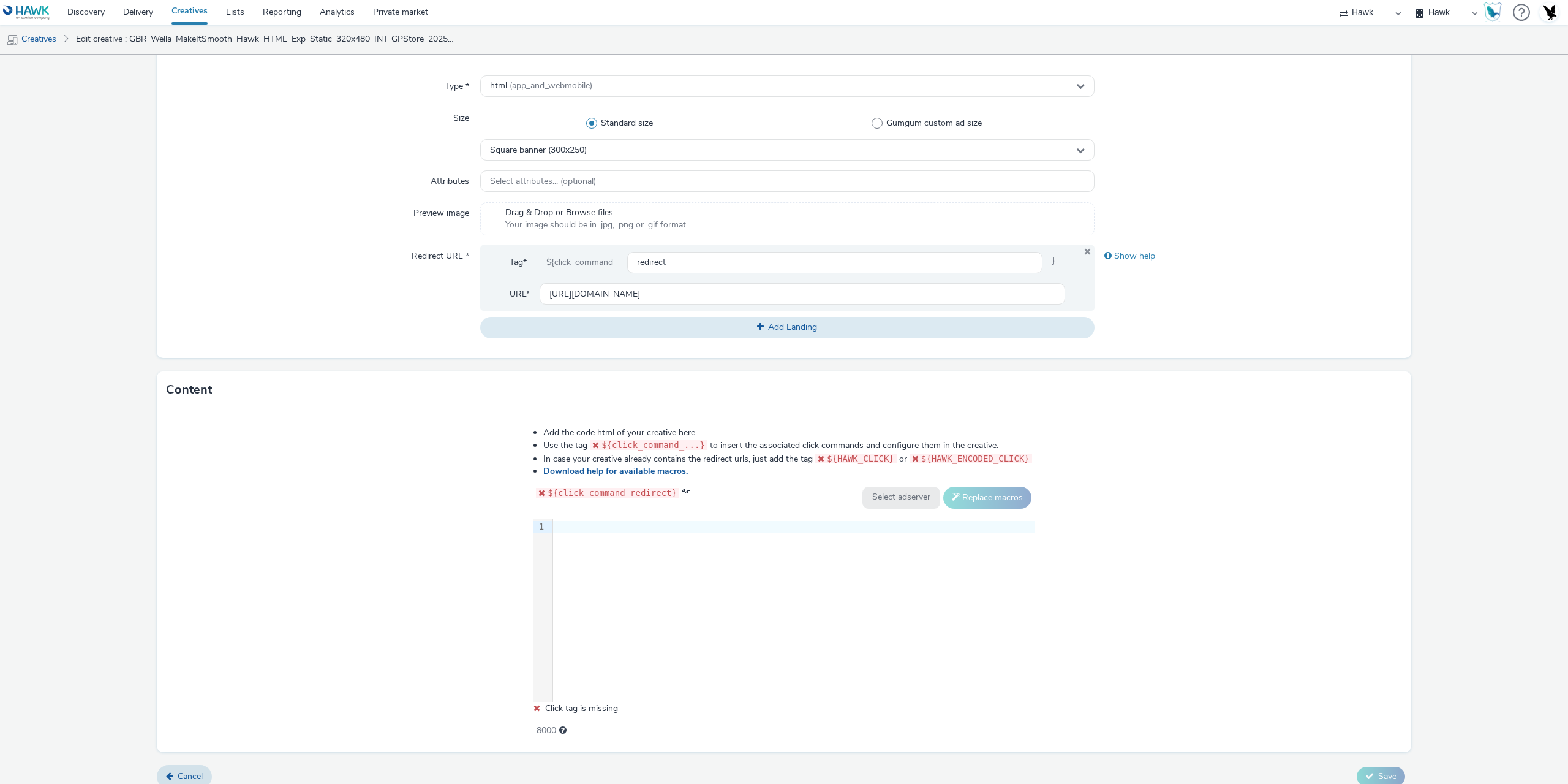
click at [675, 617] on div "9 1 ›" at bounding box center [784, 610] width 501 height 184
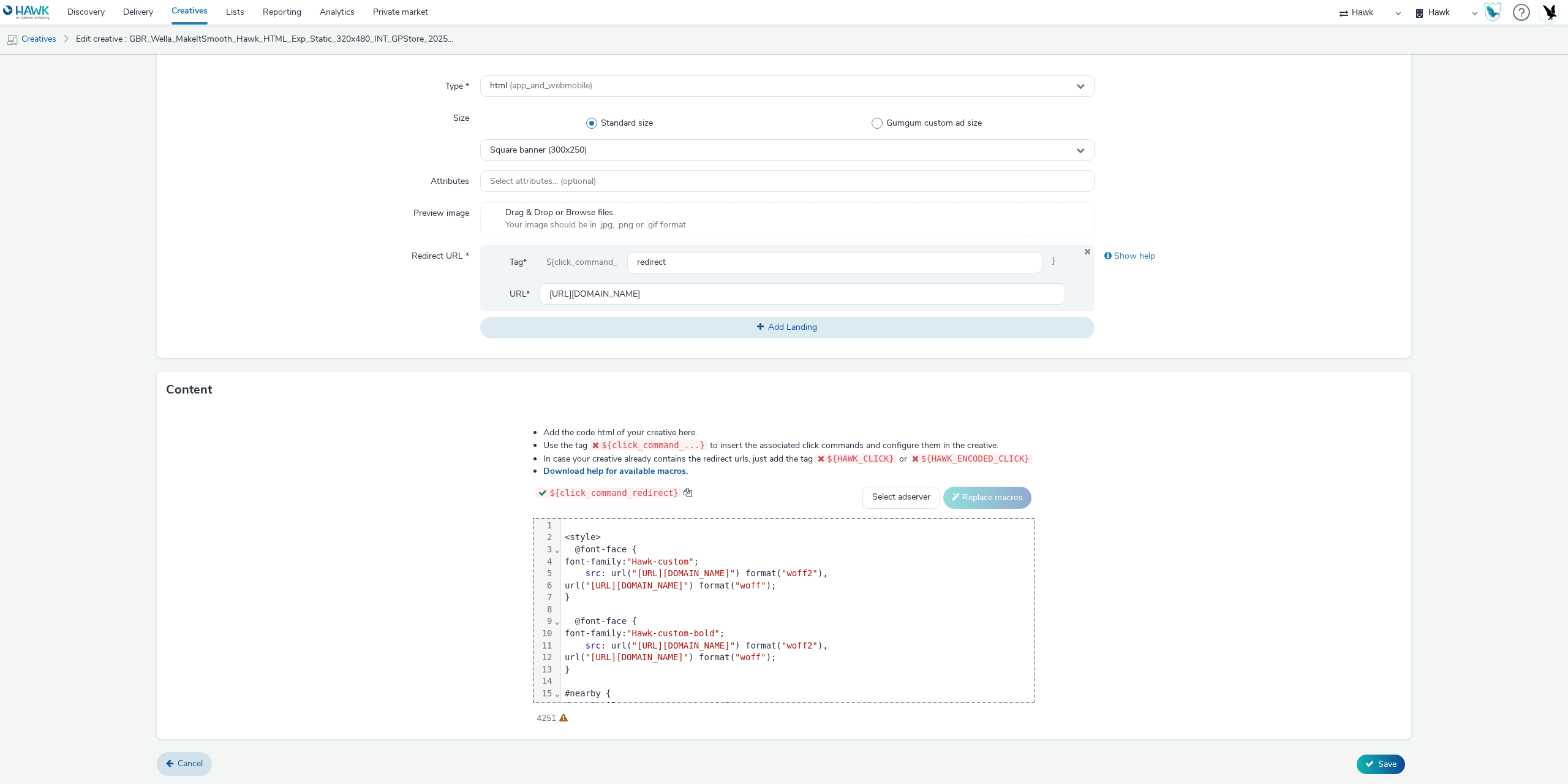
scroll to position [0, 0]
click at [561, 540] on div "<style>" at bounding box center [798, 538] width 474 height 12
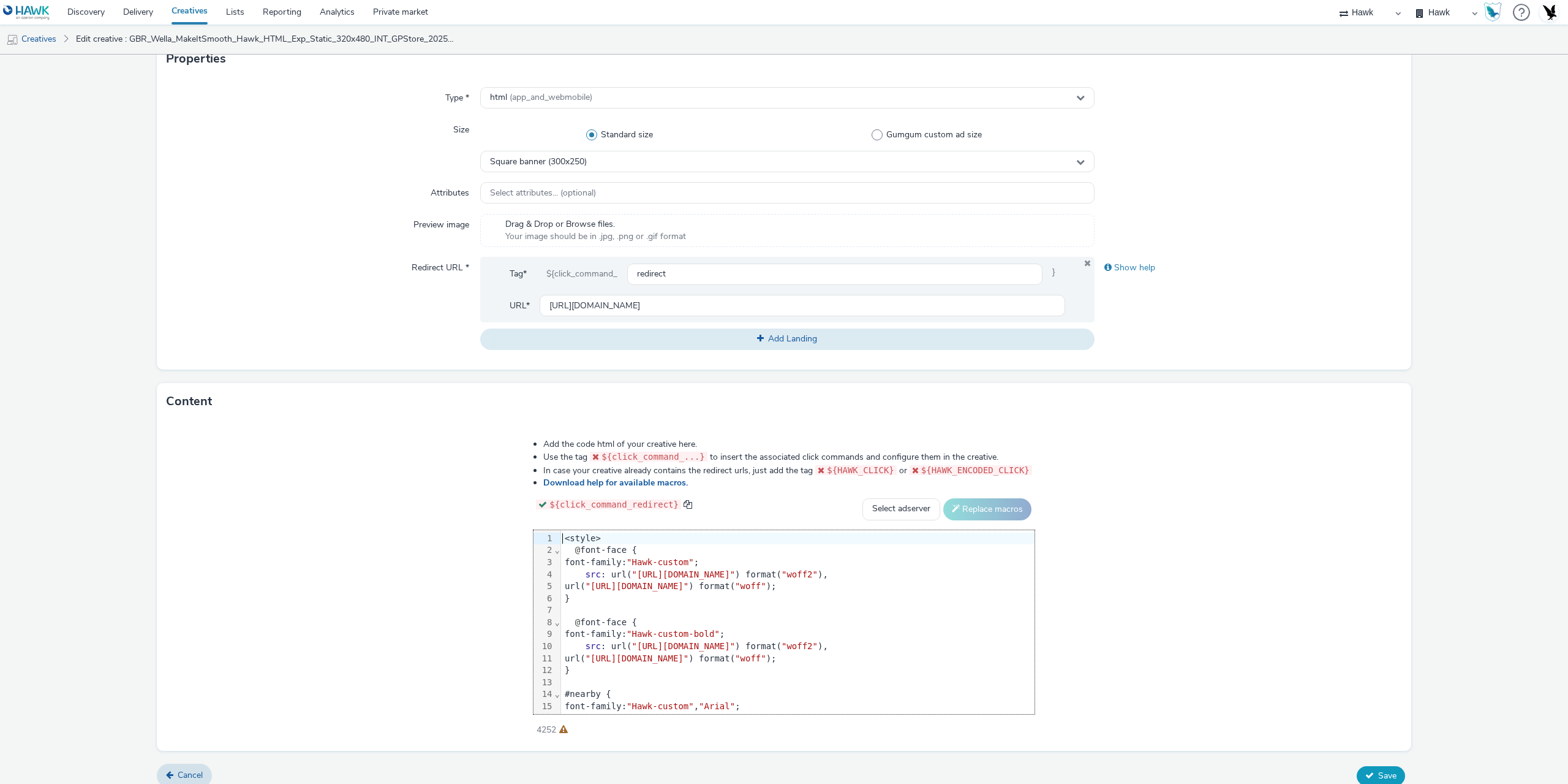
click at [1367, 771] on button "Save" at bounding box center [1381, 776] width 49 height 20
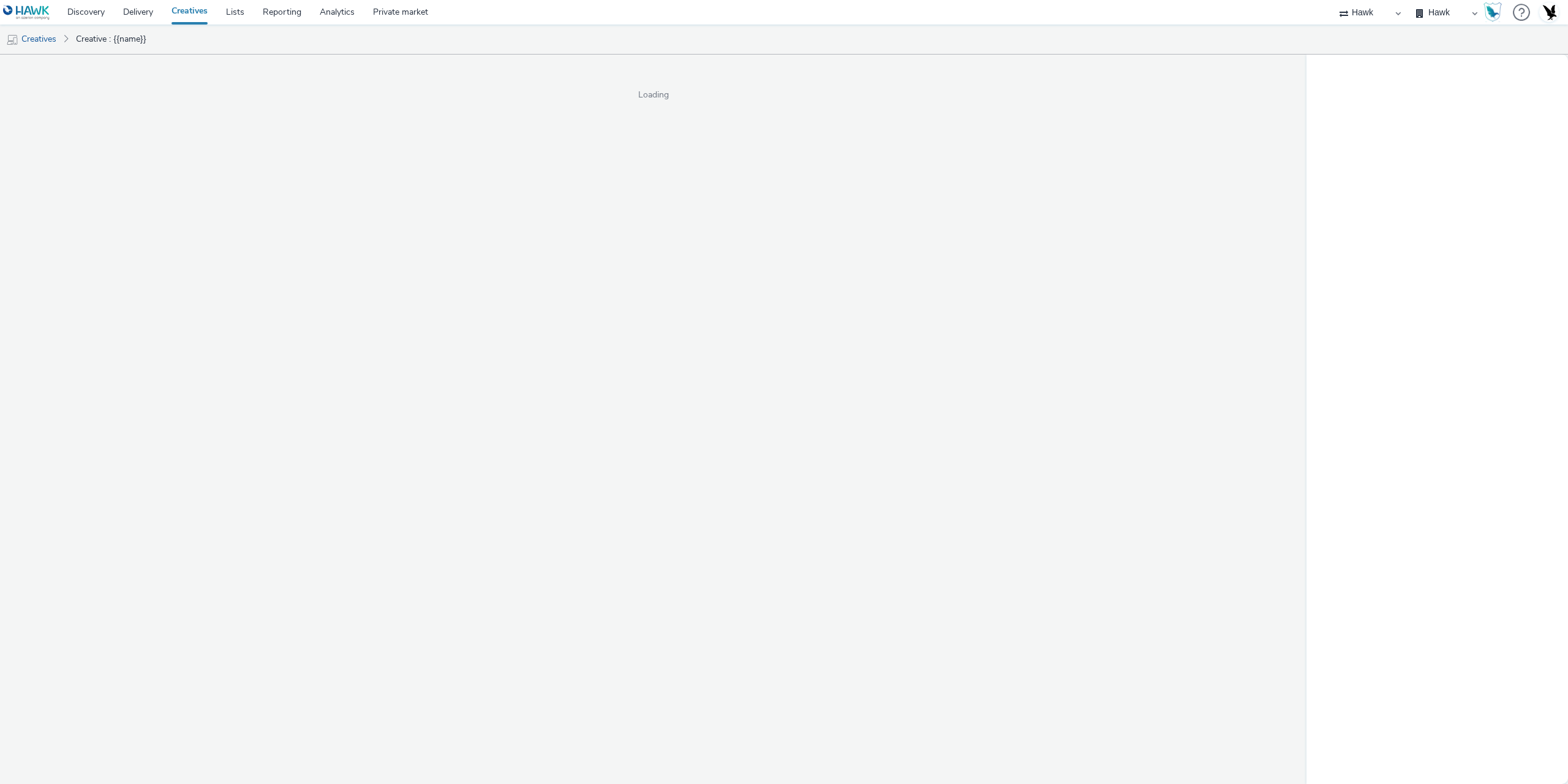
select select "11a7df10-284f-415c-b52a-427acf4c31ae"
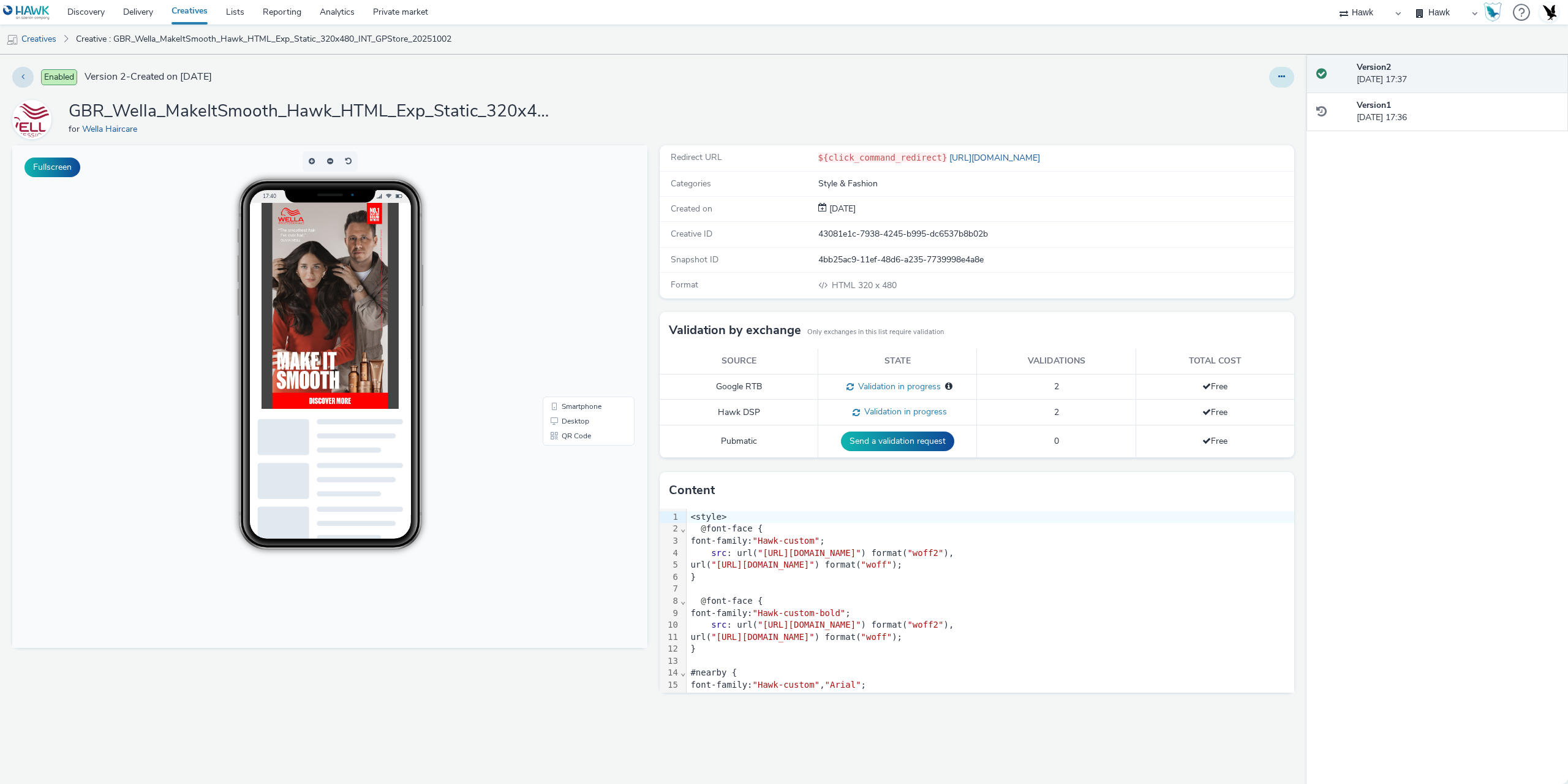
click at [1285, 73] on icon at bounding box center [1282, 77] width 7 height 8
click at [1232, 102] on link "Edit" at bounding box center [1249, 102] width 92 height 25
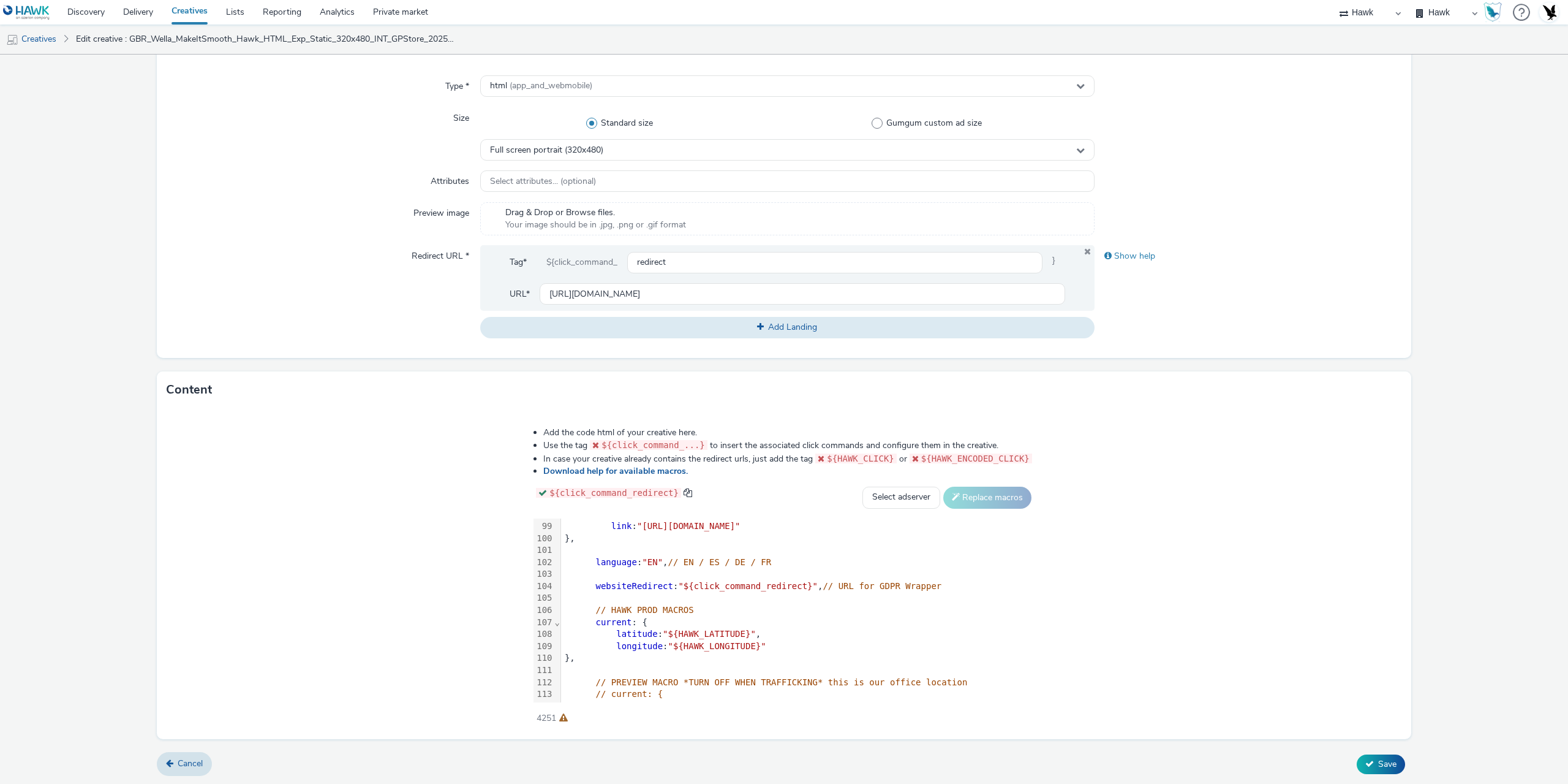
scroll to position [1334, 0]
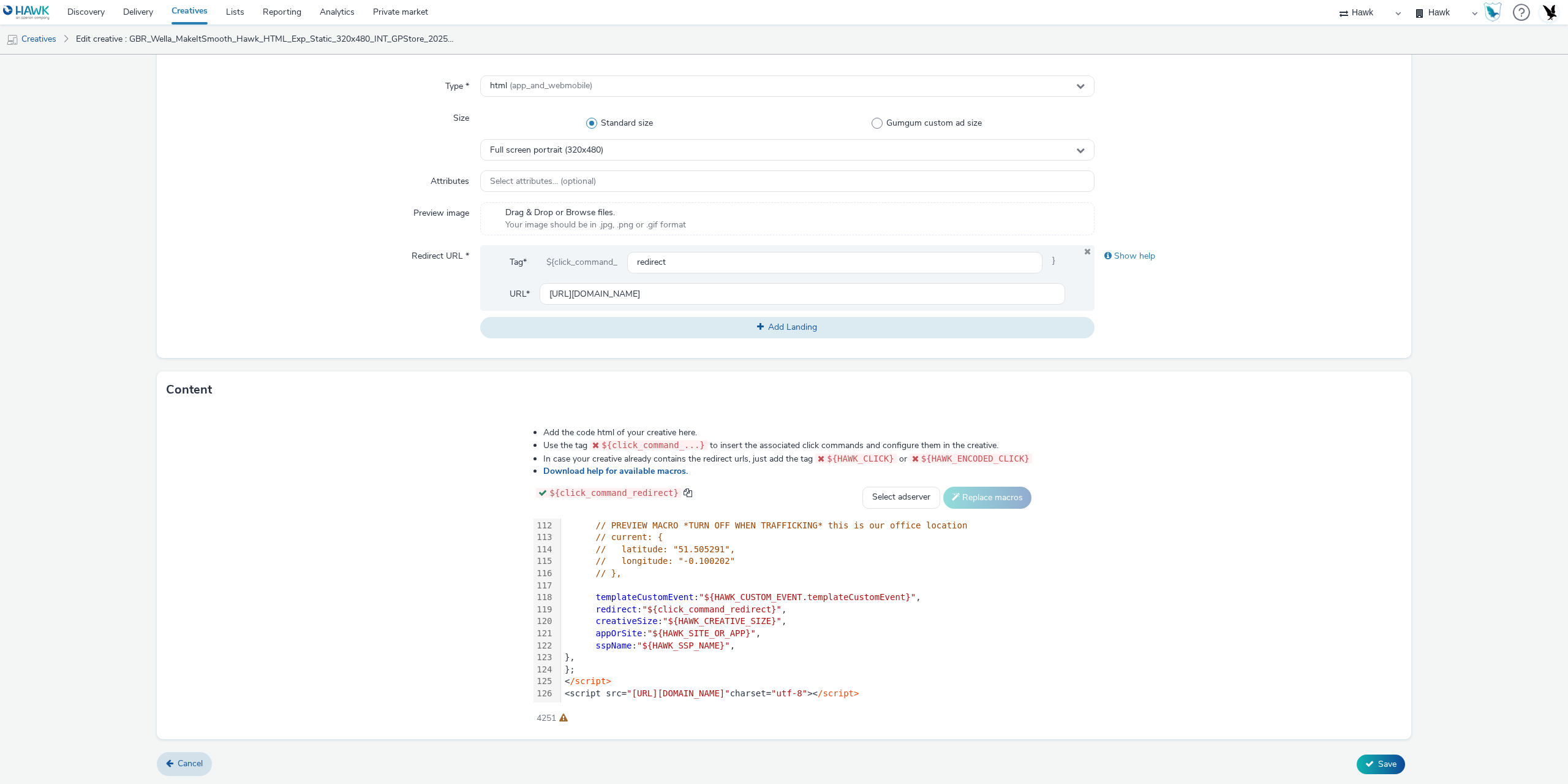
click at [932, 694] on div "<script src= "[URL][DOMAIN_NAME]" charset= "utf-8" >< /script>" at bounding box center [798, 694] width 474 height 12
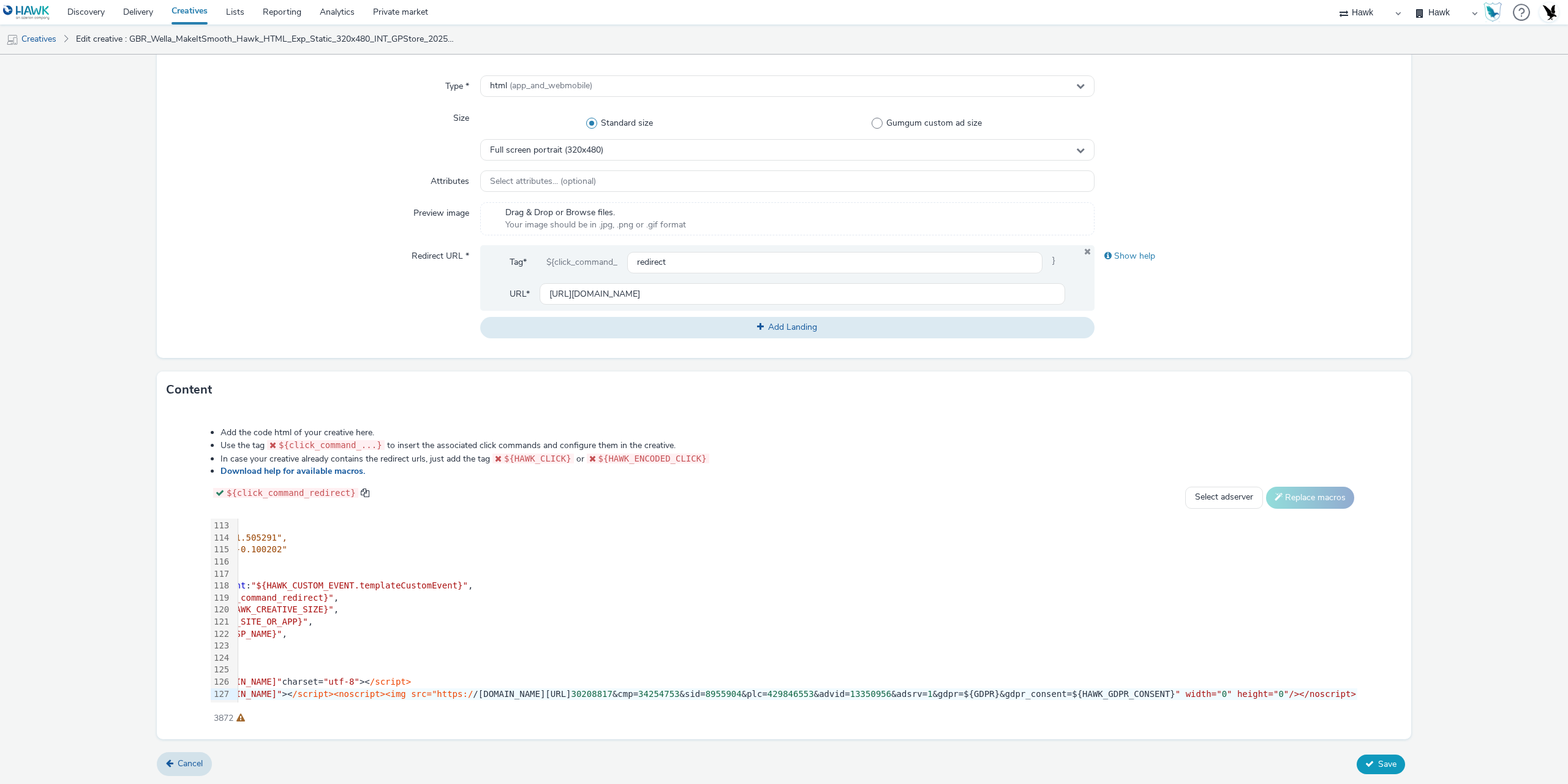
click at [1386, 767] on span "Save" at bounding box center [1387, 764] width 18 height 12
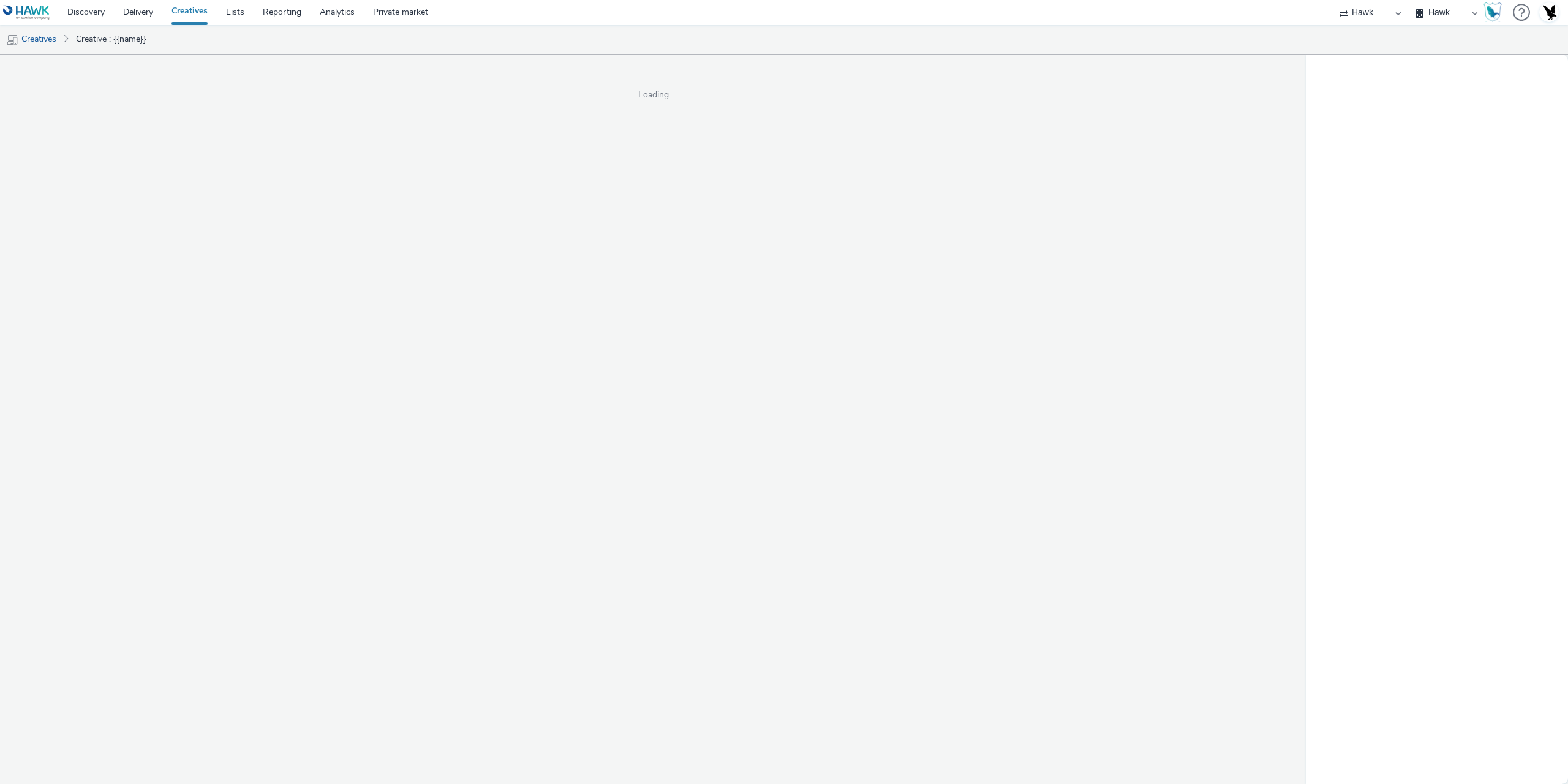
select select "11a7df10-284f-415c-b52a-427acf4c31ae"
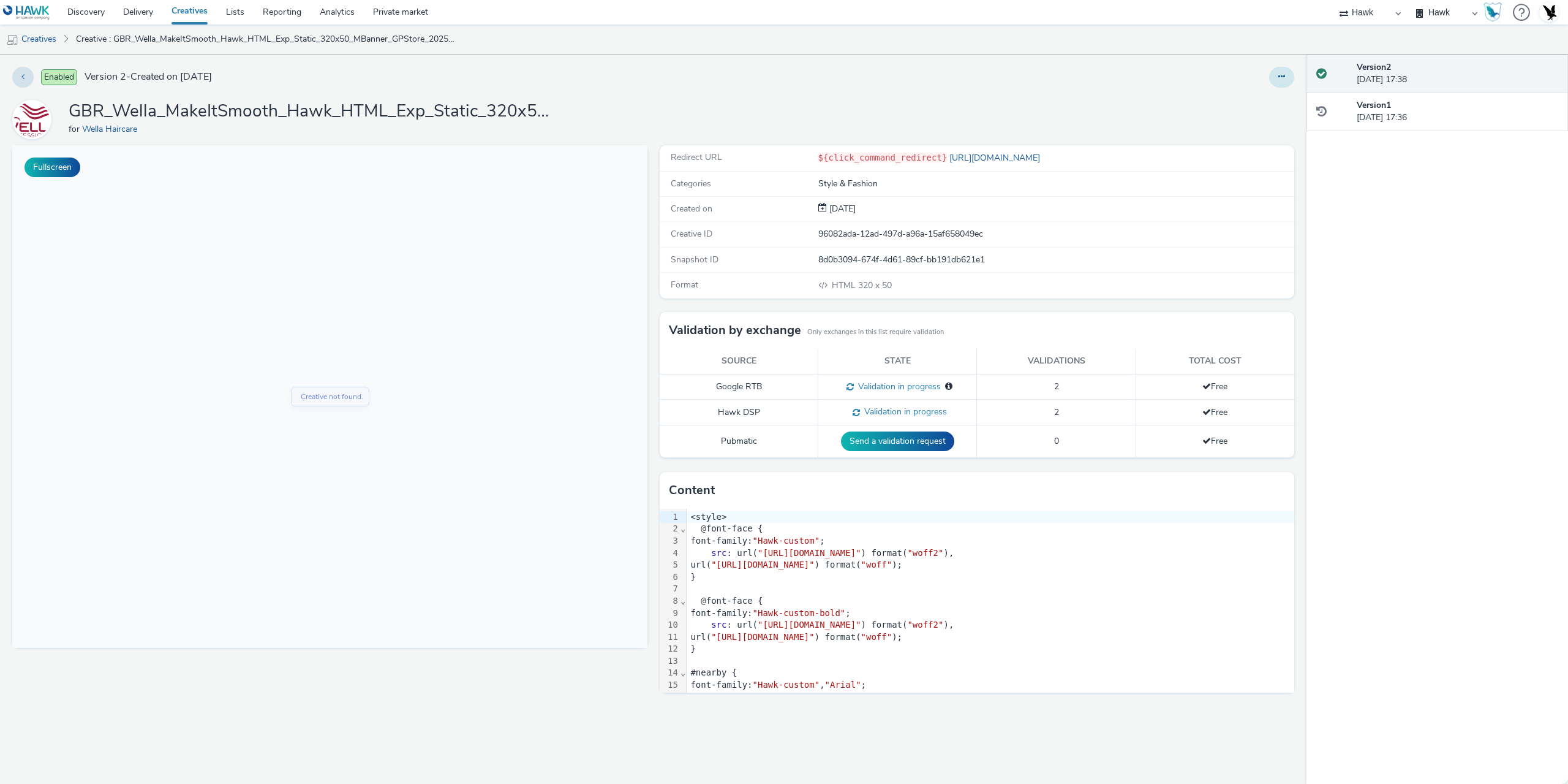
click at [1283, 78] on icon at bounding box center [1282, 77] width 7 height 8
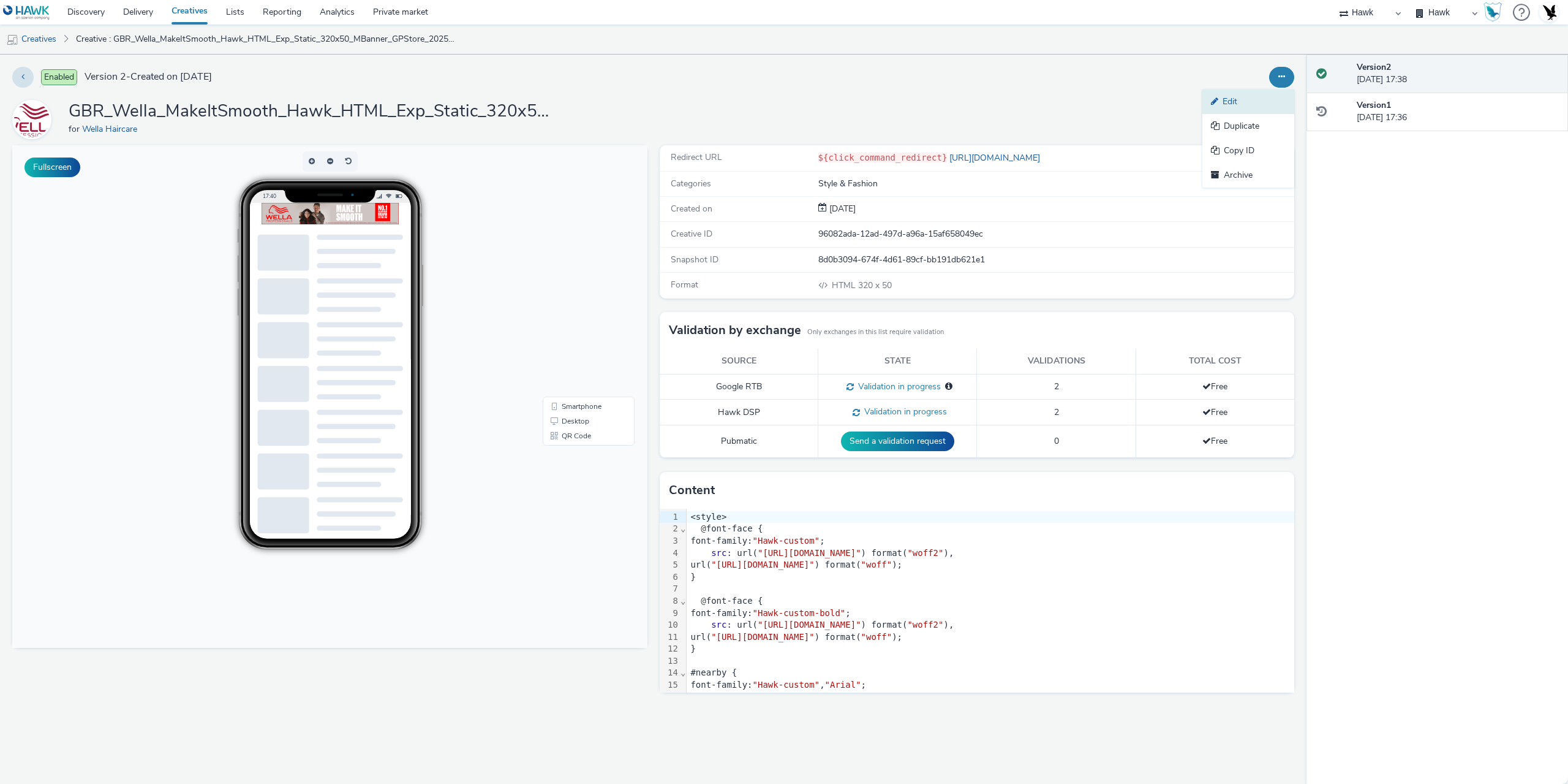
click at [1237, 99] on link "Edit" at bounding box center [1249, 102] width 92 height 25
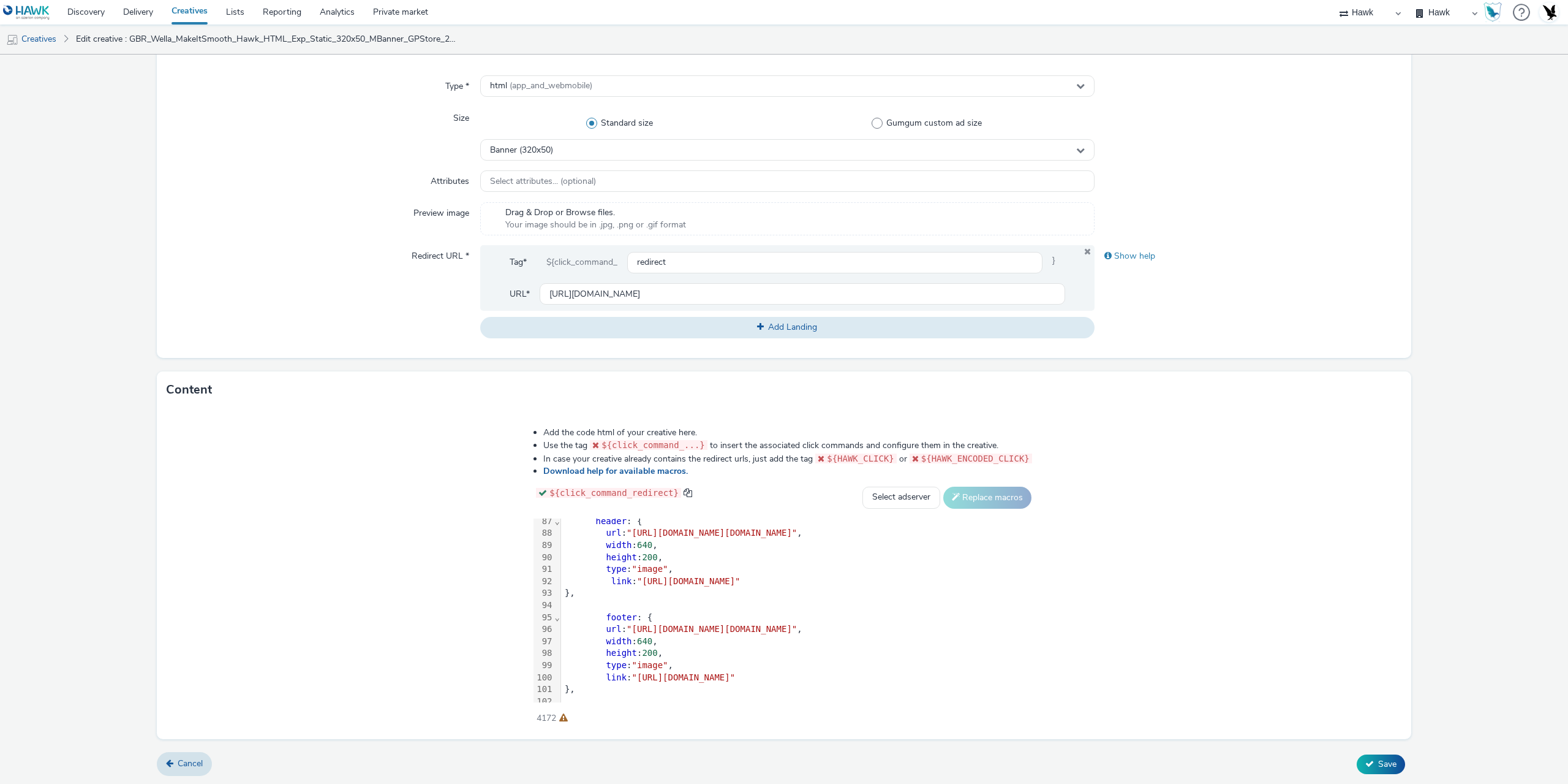
scroll to position [1346, 0]
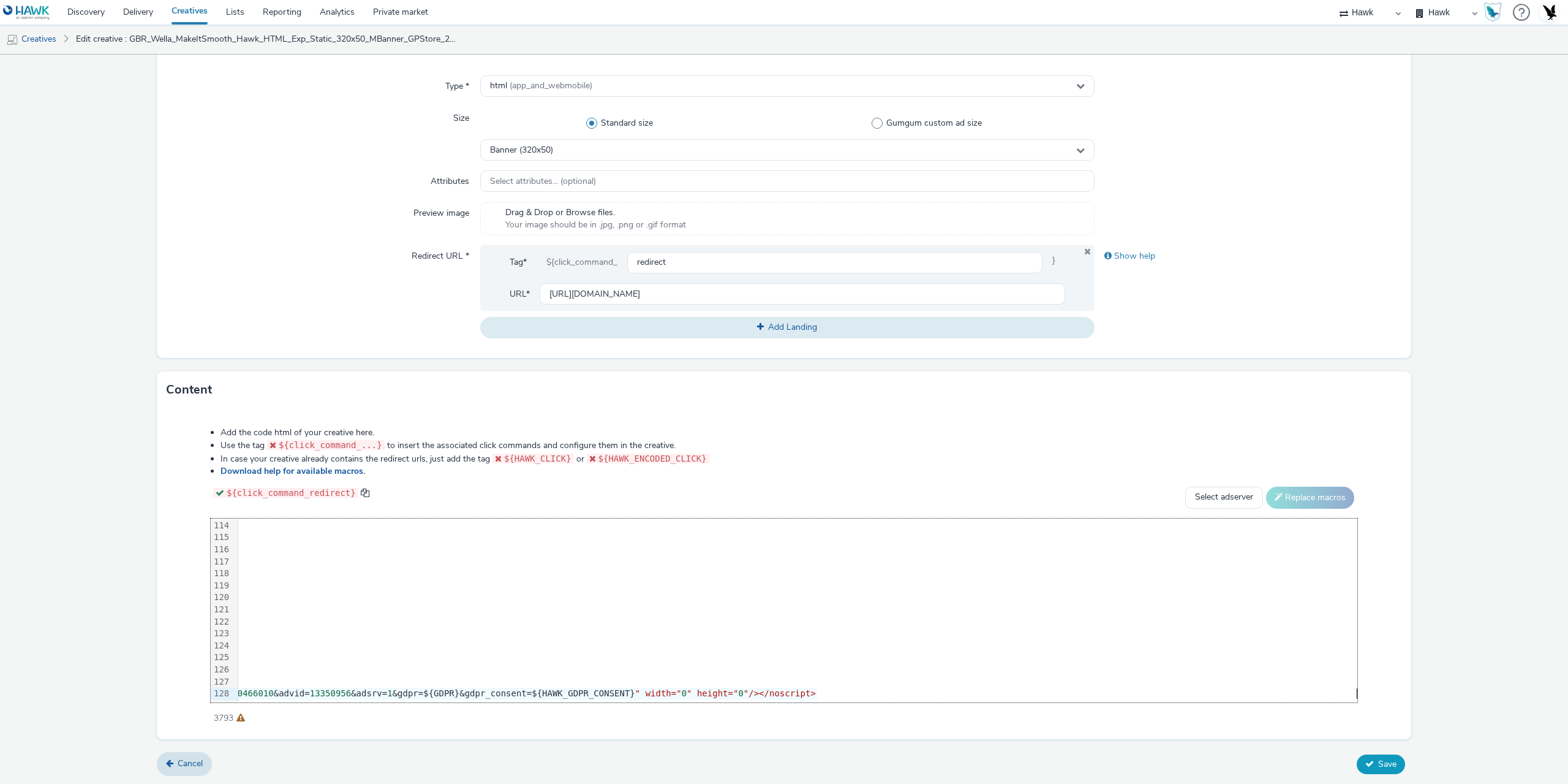
click at [1378, 762] on span "Save" at bounding box center [1387, 764] width 18 height 12
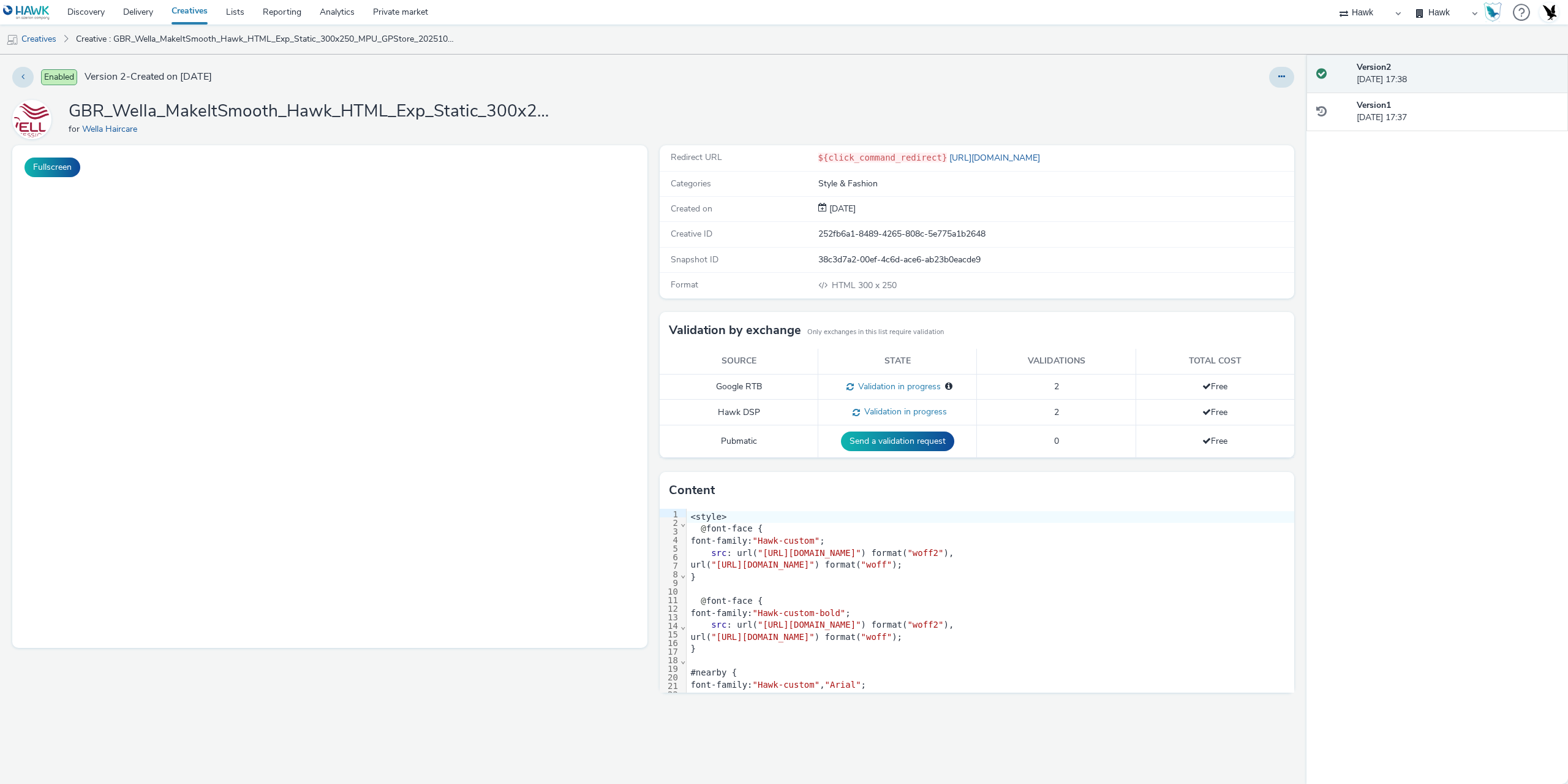
select select "11a7df10-284f-415c-b52a-427acf4c31ae"
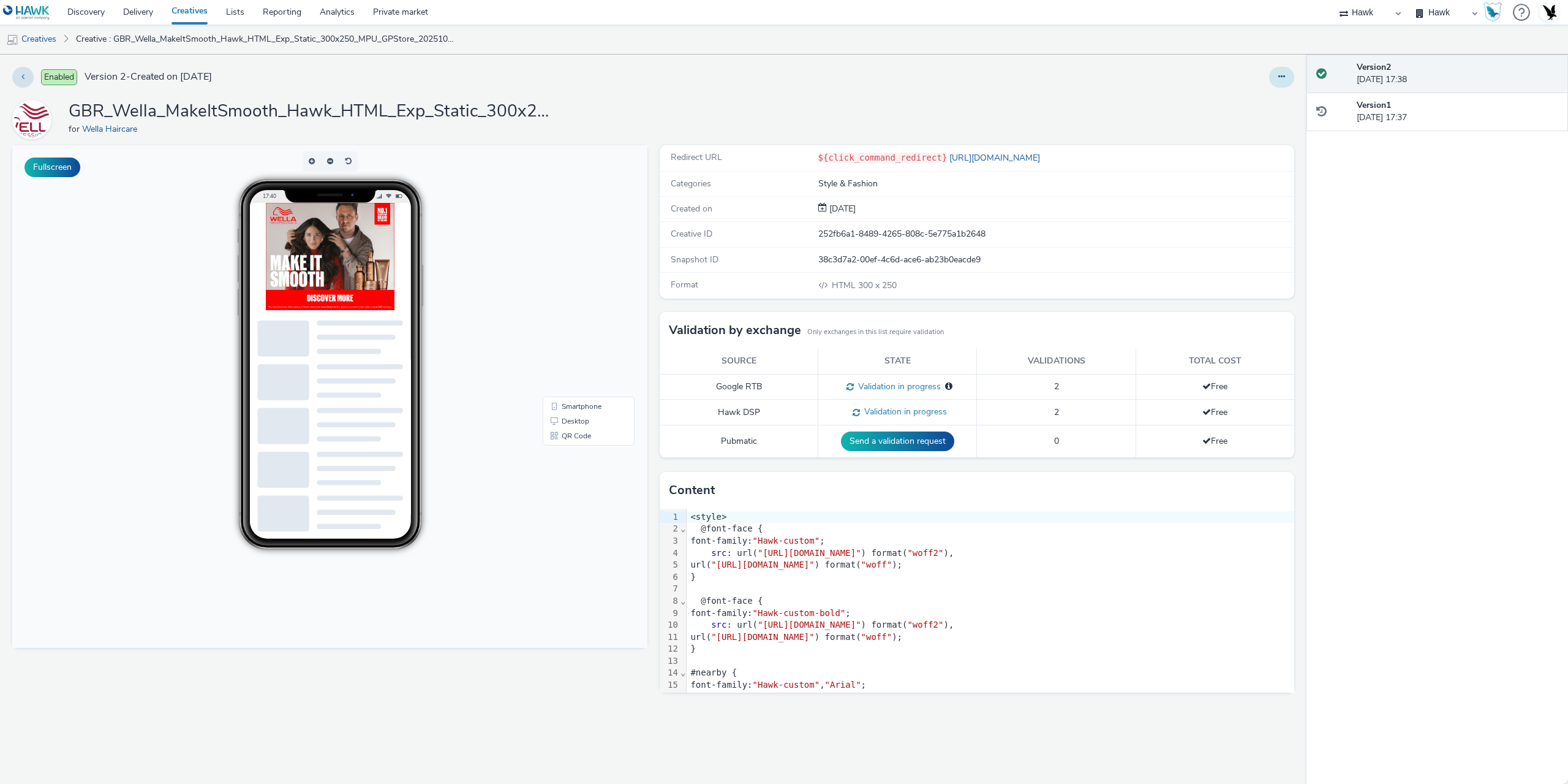
click at [1281, 76] on icon at bounding box center [1282, 77] width 7 height 8
click at [1219, 95] on link "Edit" at bounding box center [1249, 102] width 92 height 25
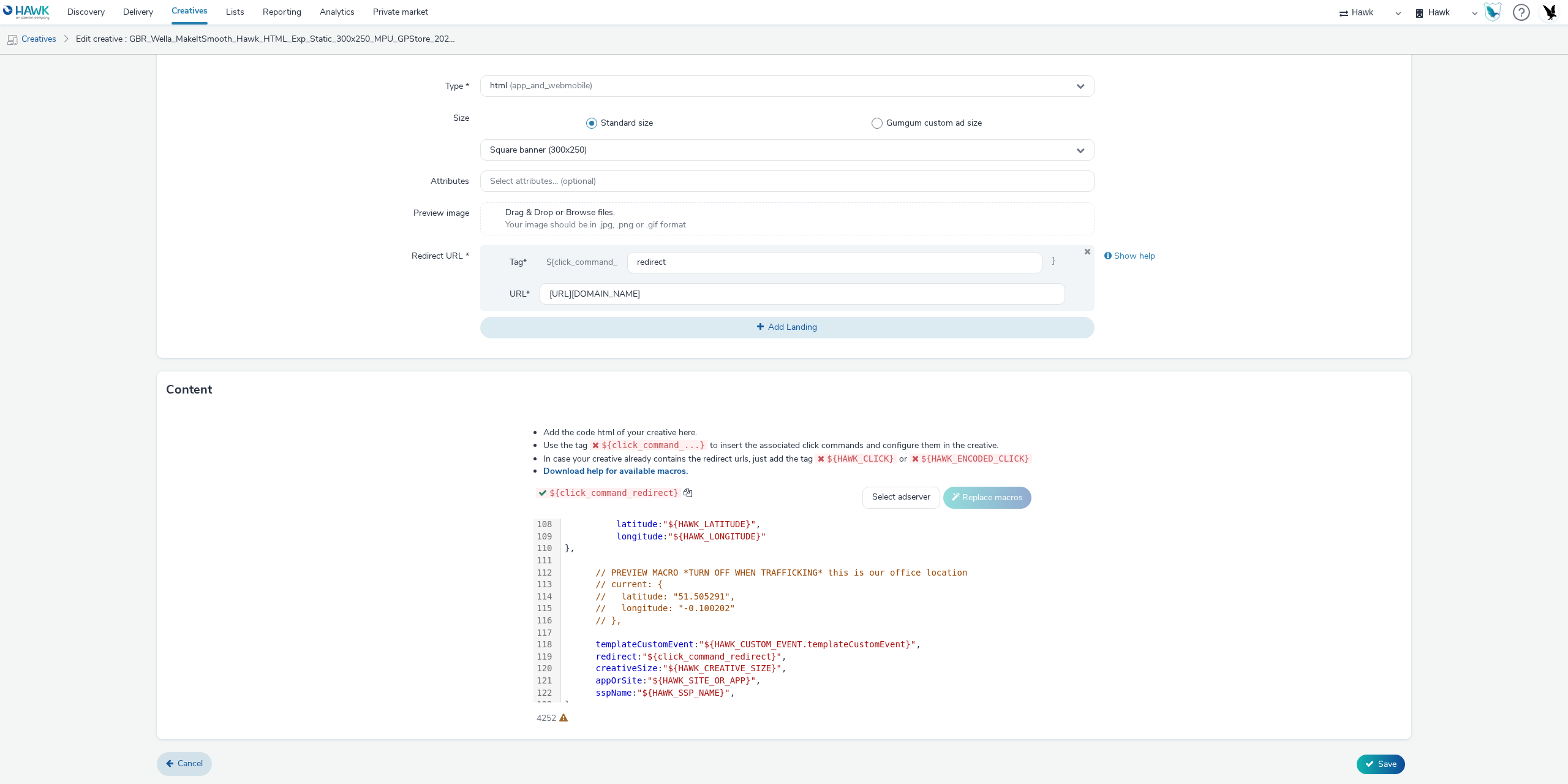
scroll to position [1334, 0]
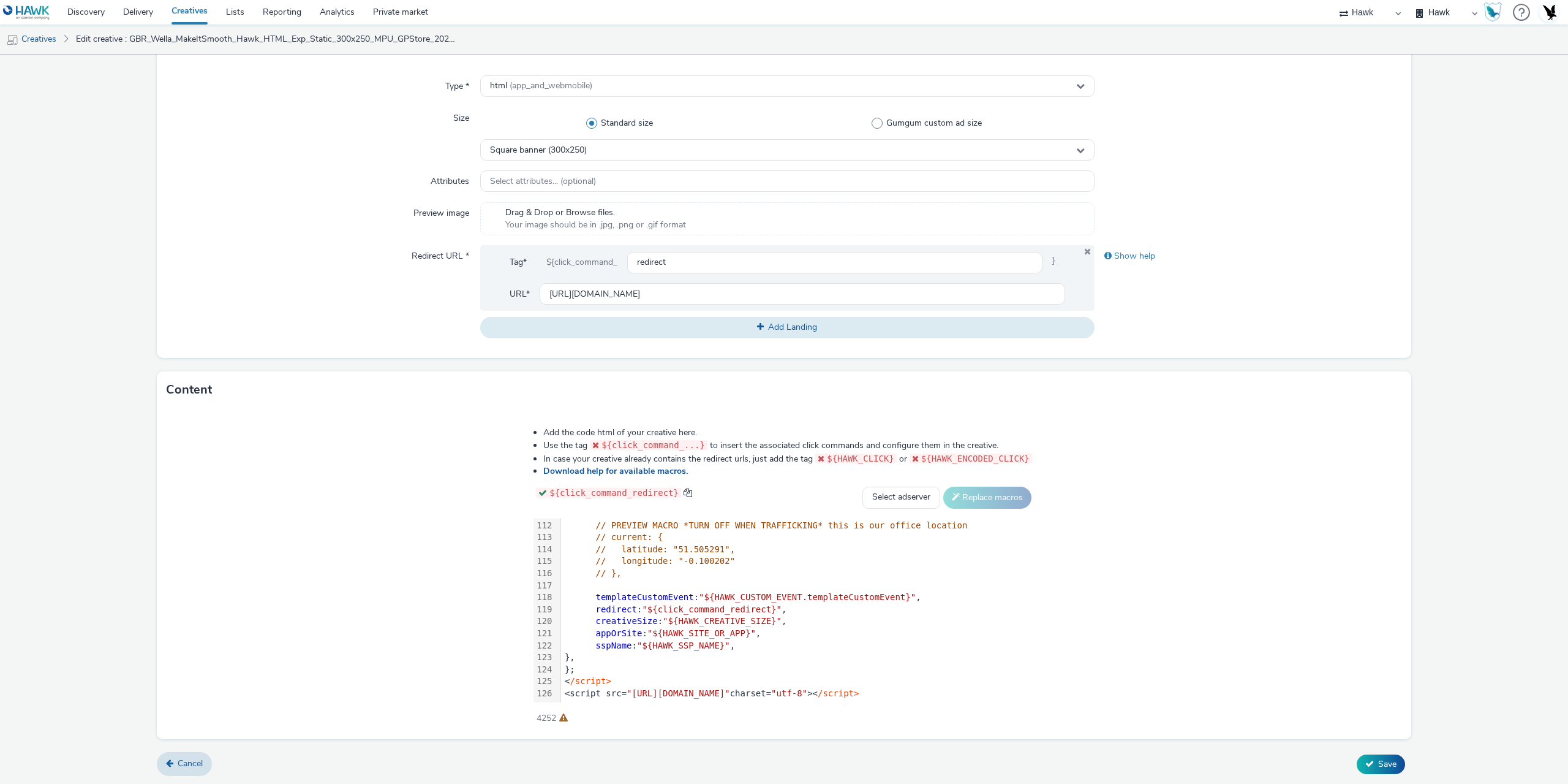
click at [936, 693] on div "<script src= "[URL][DOMAIN_NAME]" charset= "utf-8" >< /script>" at bounding box center [798, 694] width 474 height 12
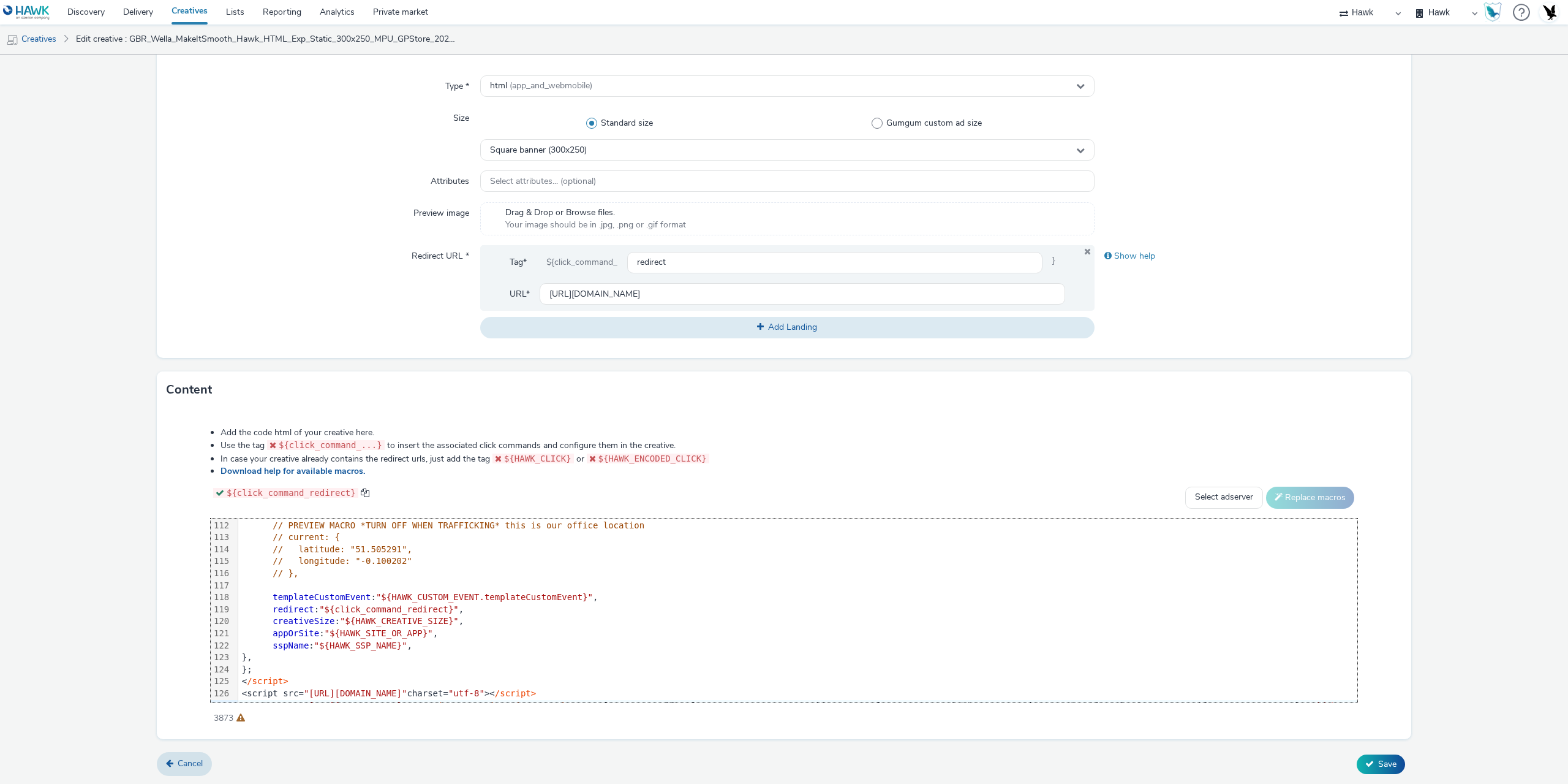
scroll to position [1355, 683]
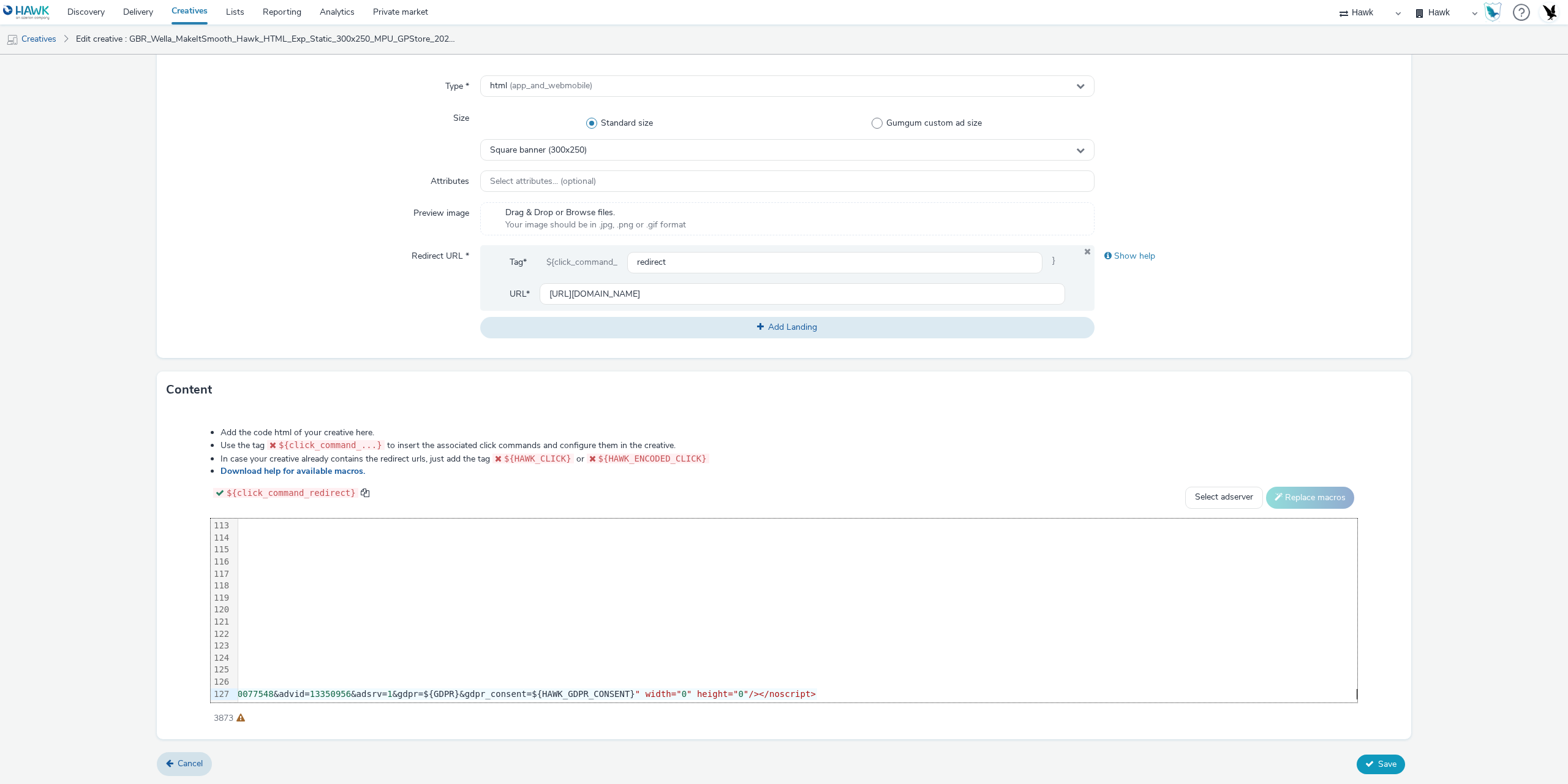
click at [1378, 761] on span "Save" at bounding box center [1387, 764] width 18 height 12
